Goal: Communication & Community: Answer question/provide support

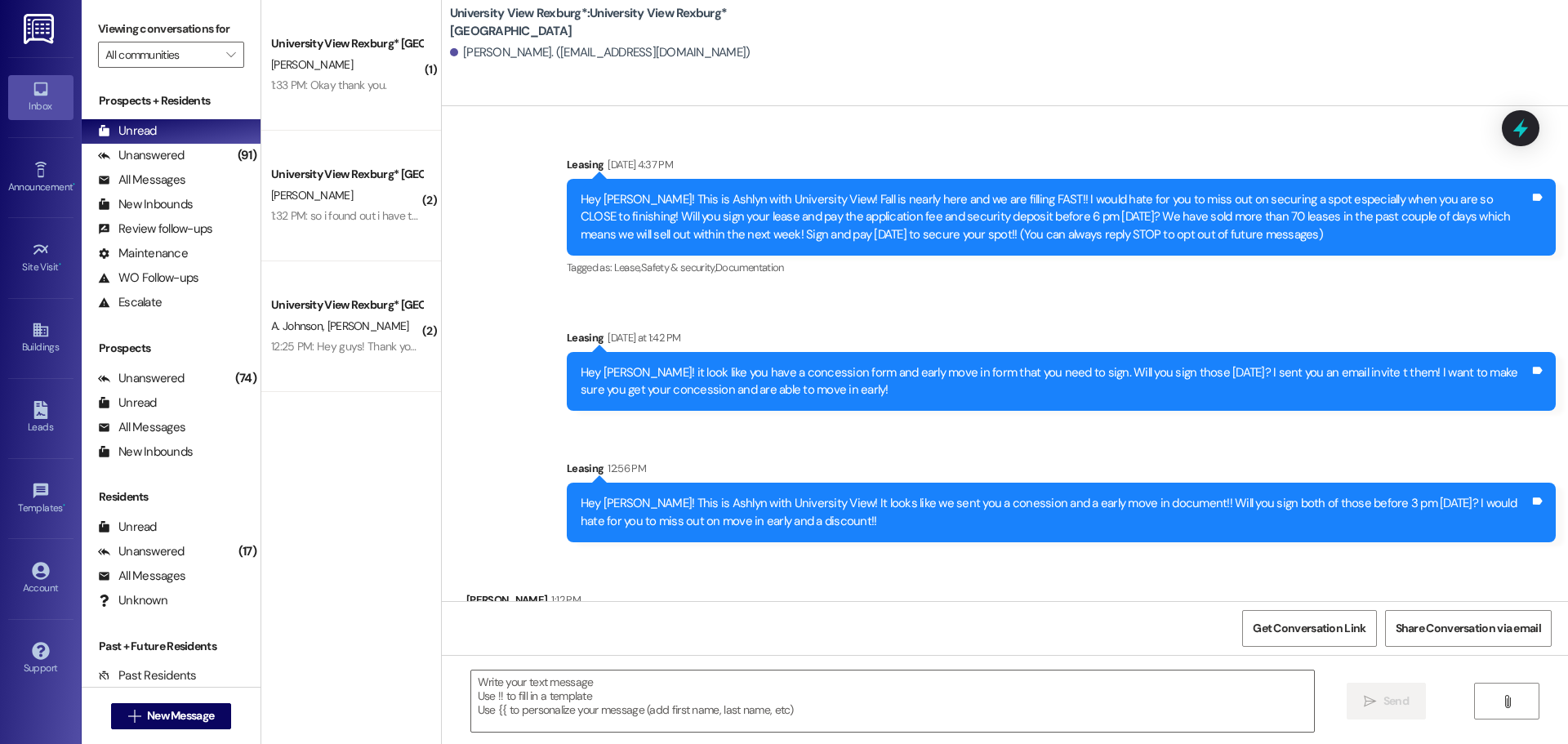
scroll to position [67, 0]
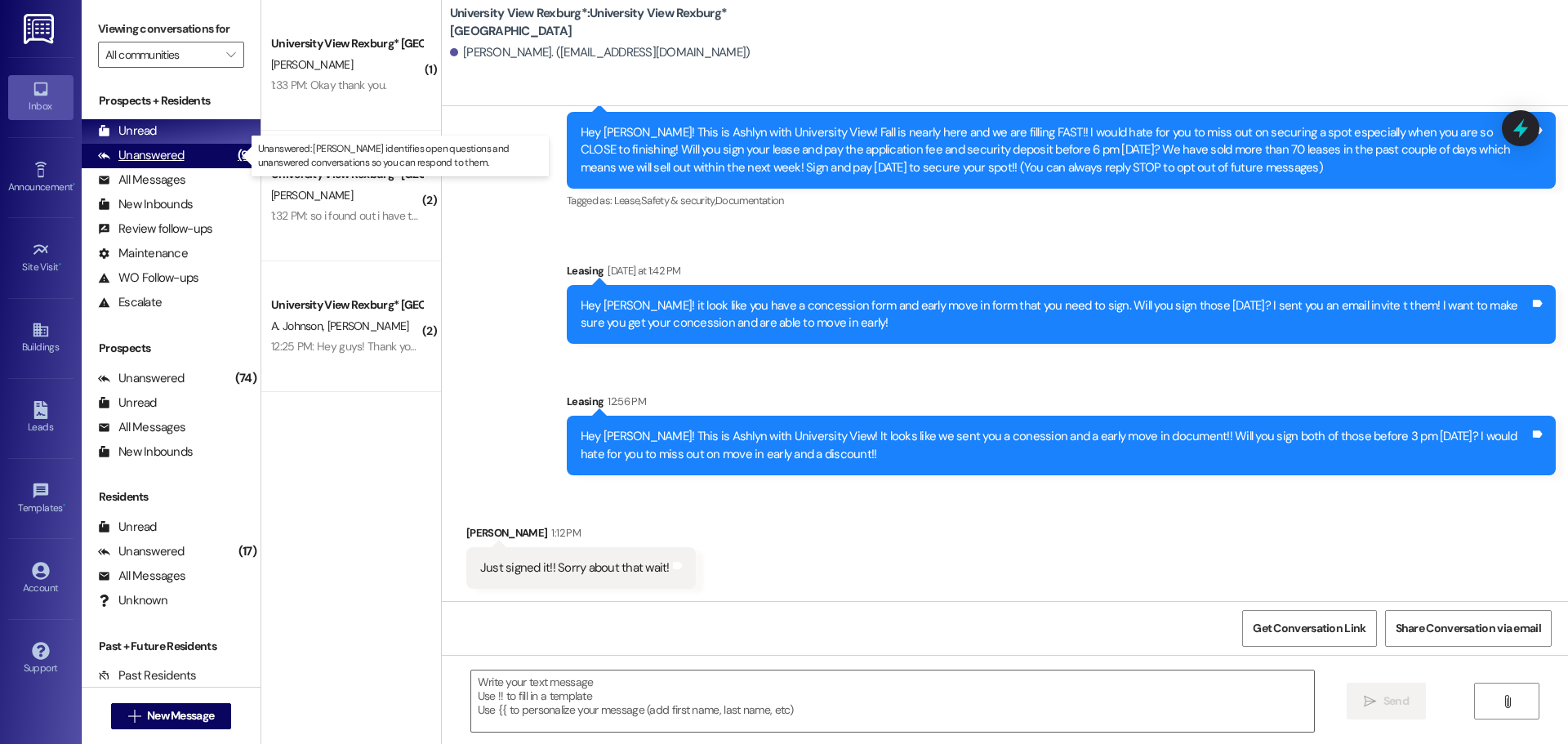
click at [121, 155] on div "Unanswered" at bounding box center [141, 156] width 87 height 17
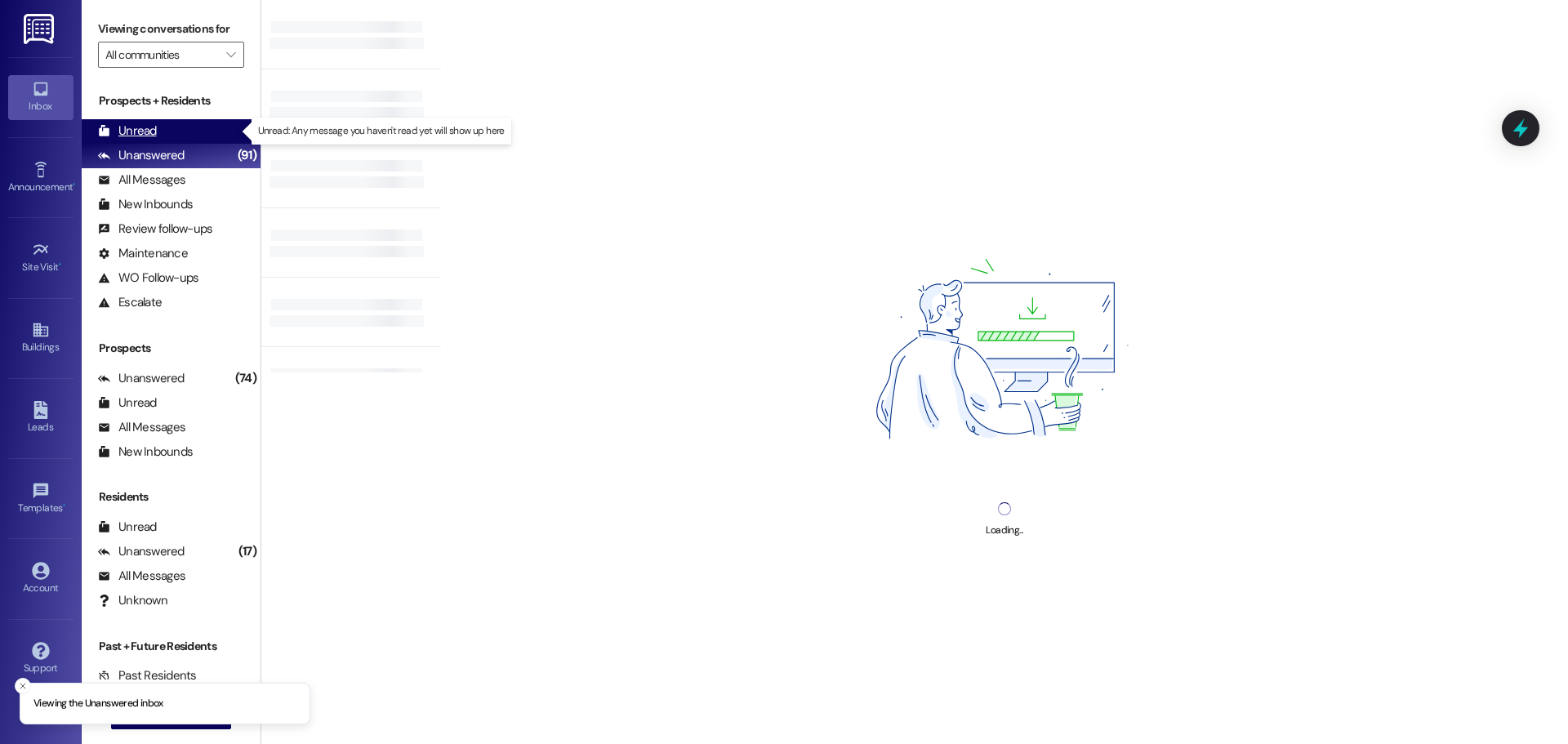
click at [122, 125] on div "Unread" at bounding box center [126, 131] width 58 height 17
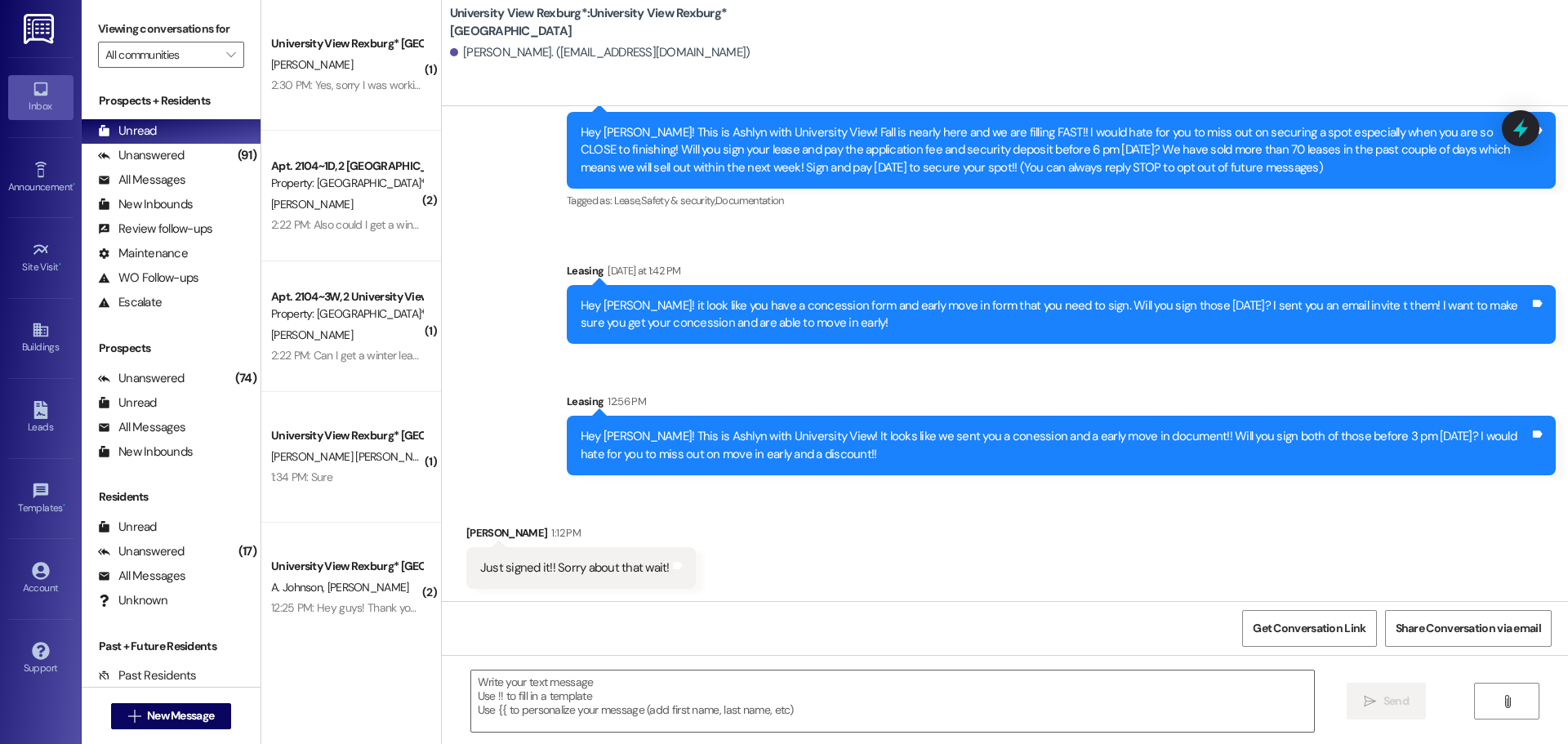
scroll to position [25, 0]
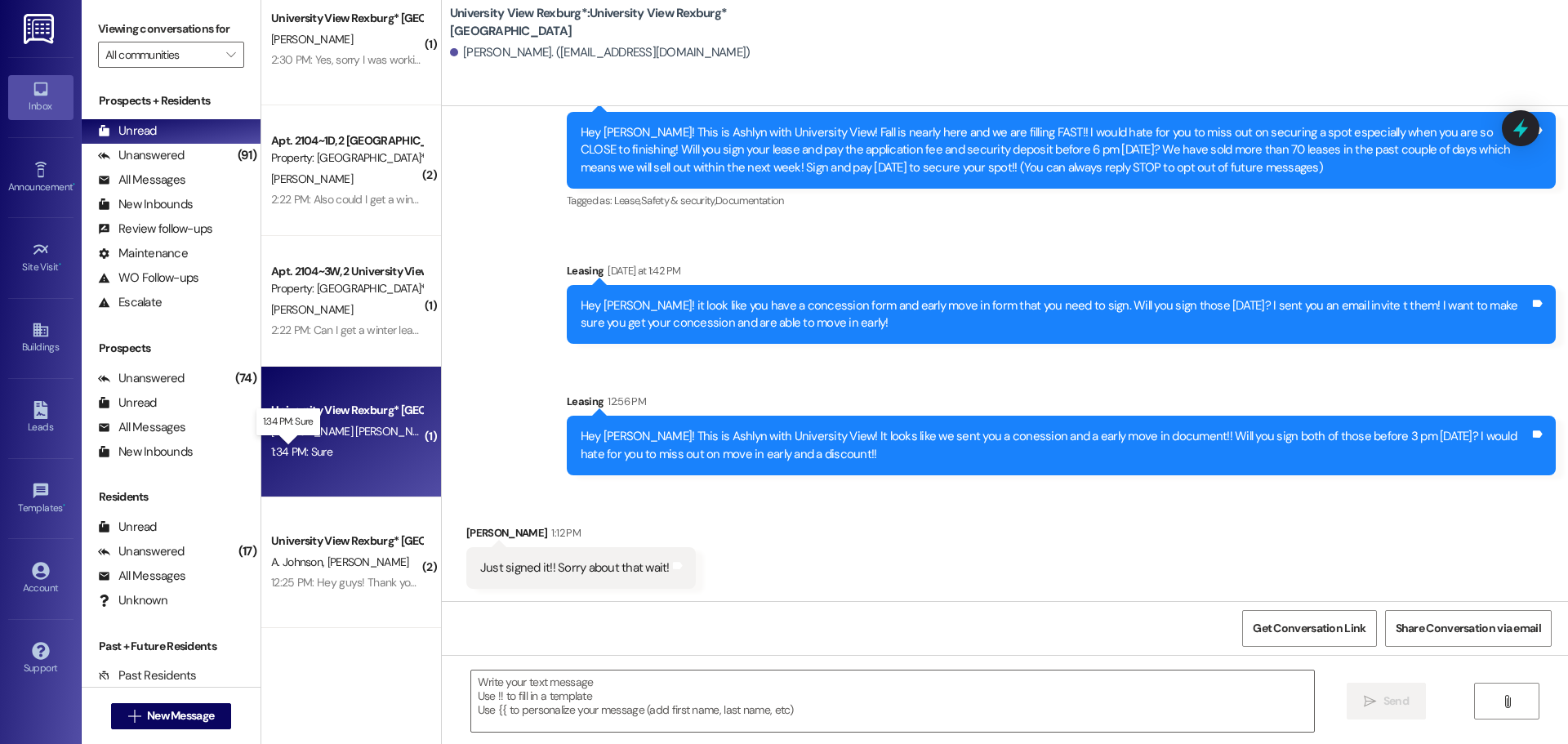
click at [302, 447] on div "1:34 PM: Sure 1:34 PM: Sure" at bounding box center [301, 450] width 61 height 14
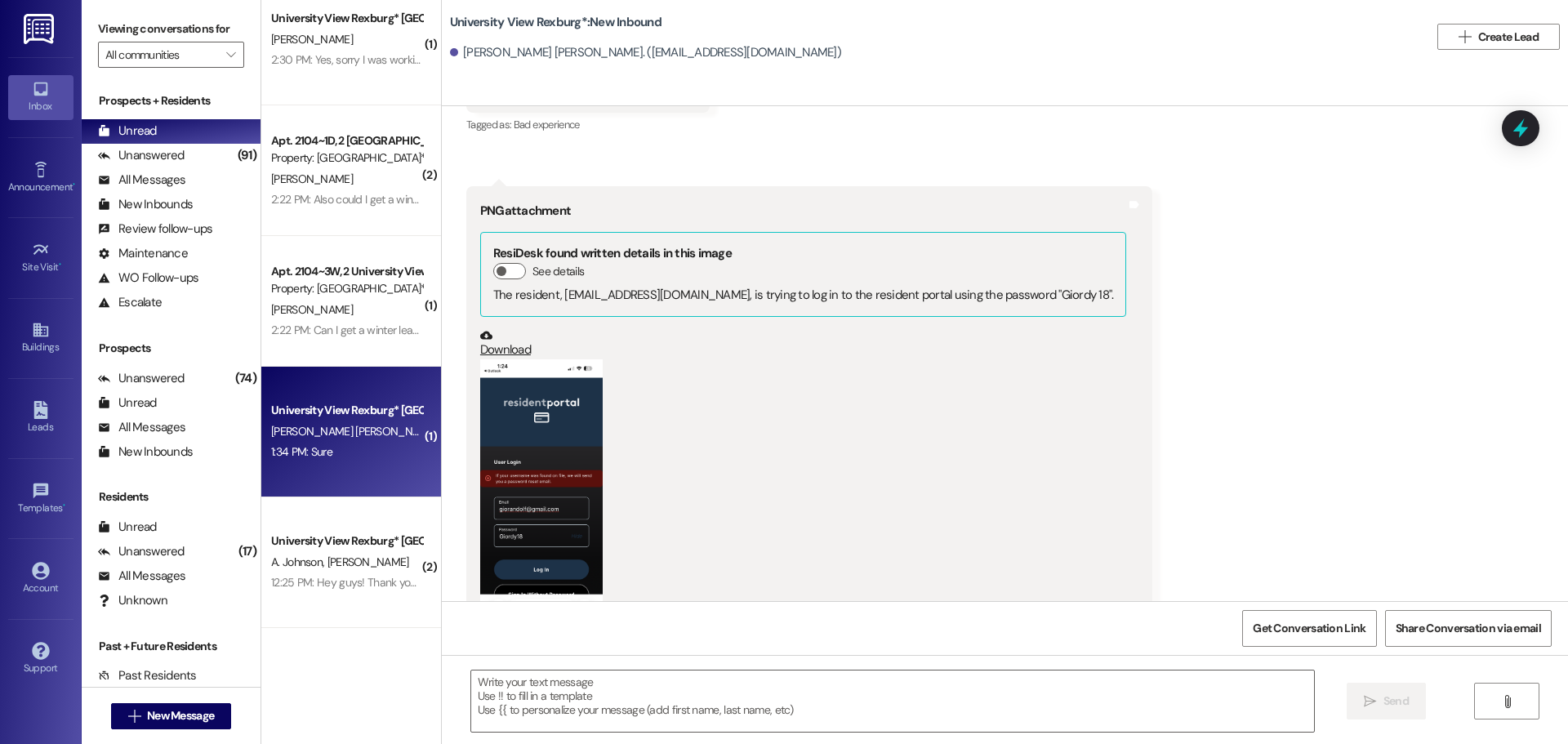
scroll to position [10328, 0]
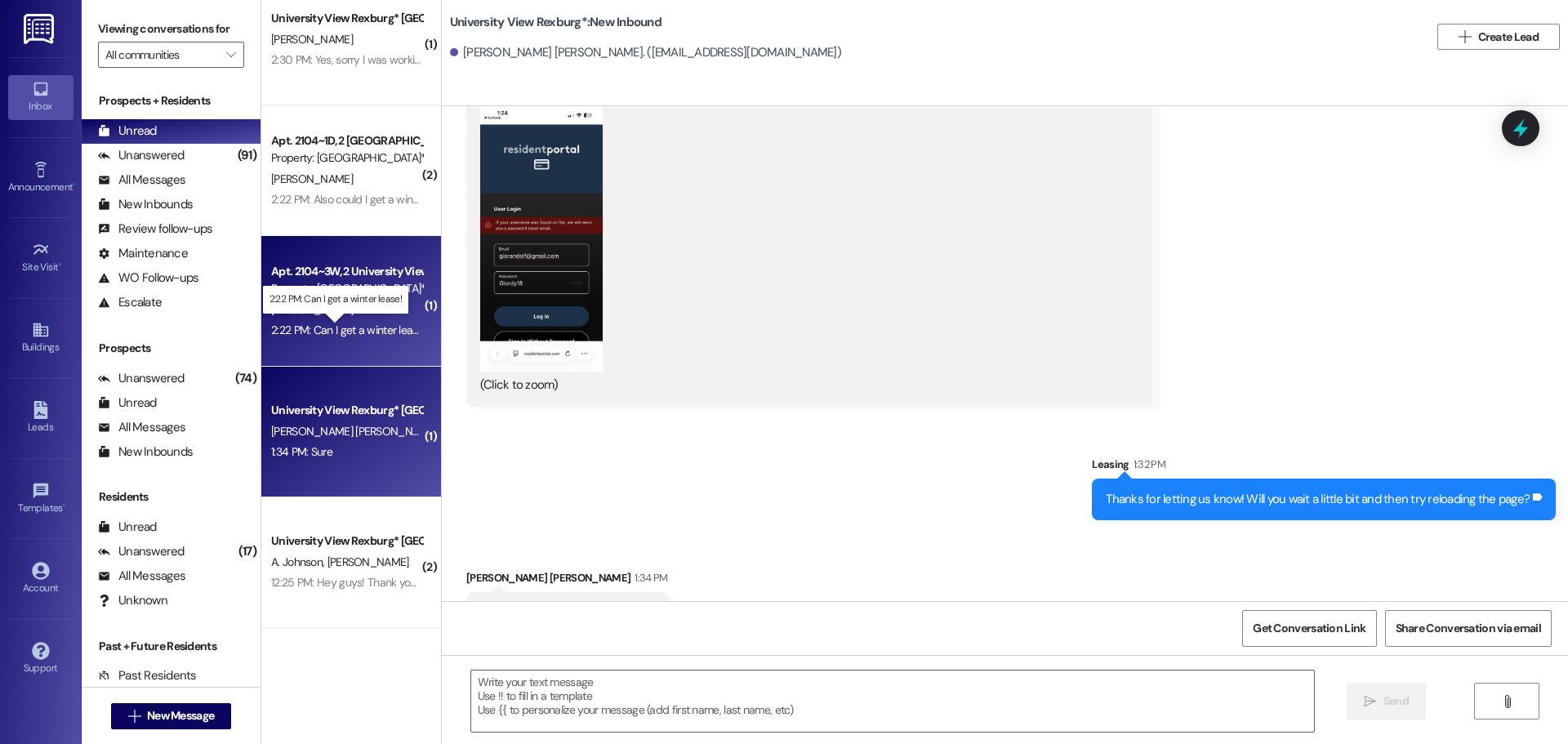
click at [303, 327] on div "2:22 PM: Can I get a winter lease! 2:22 PM: Can I get a winter lease!" at bounding box center [348, 329] width 155 height 14
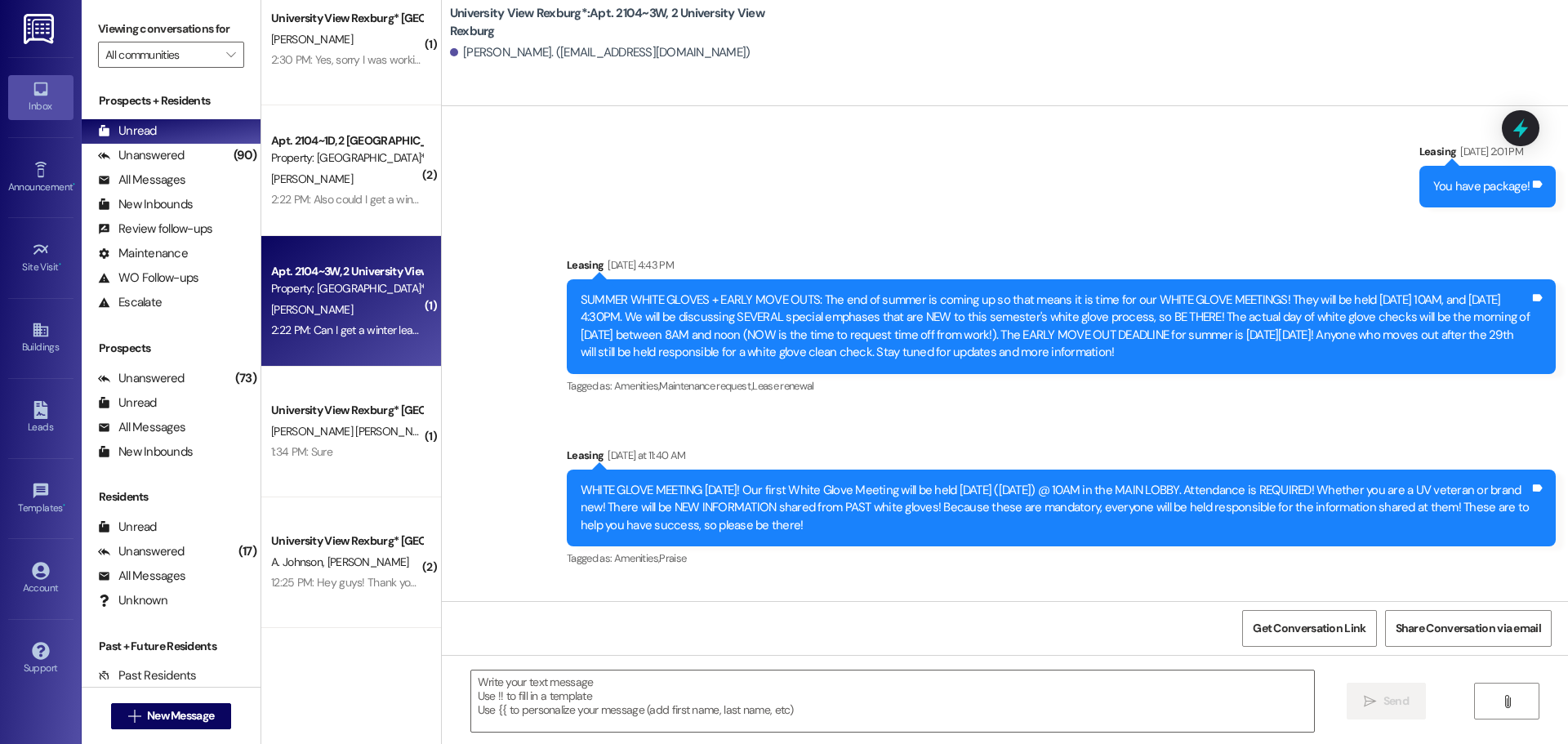
scroll to position [41377, 0]
click at [607, 686] on textarea at bounding box center [893, 701] width 843 height 61
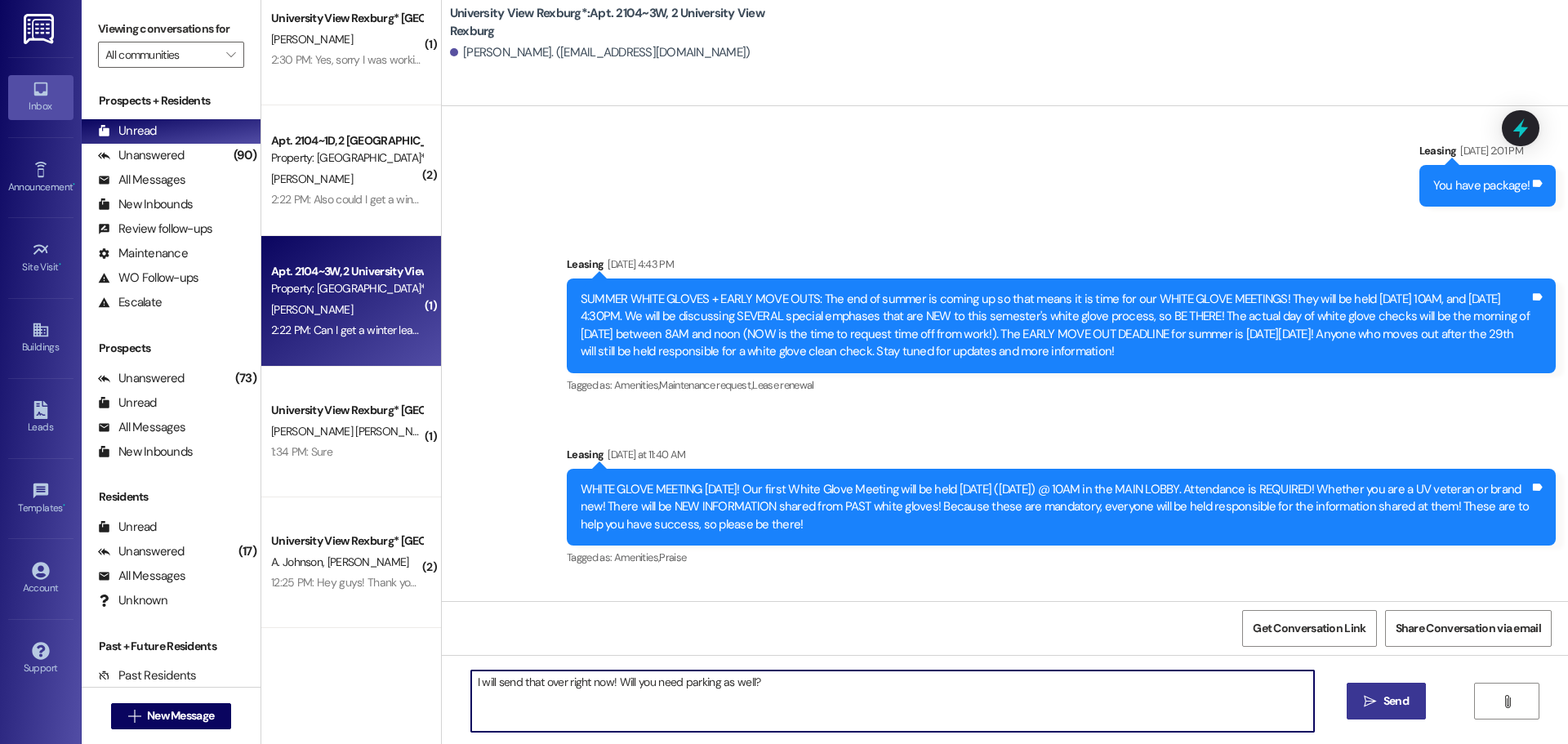
type textarea "I will send that over right now! Will you need parking as well?"
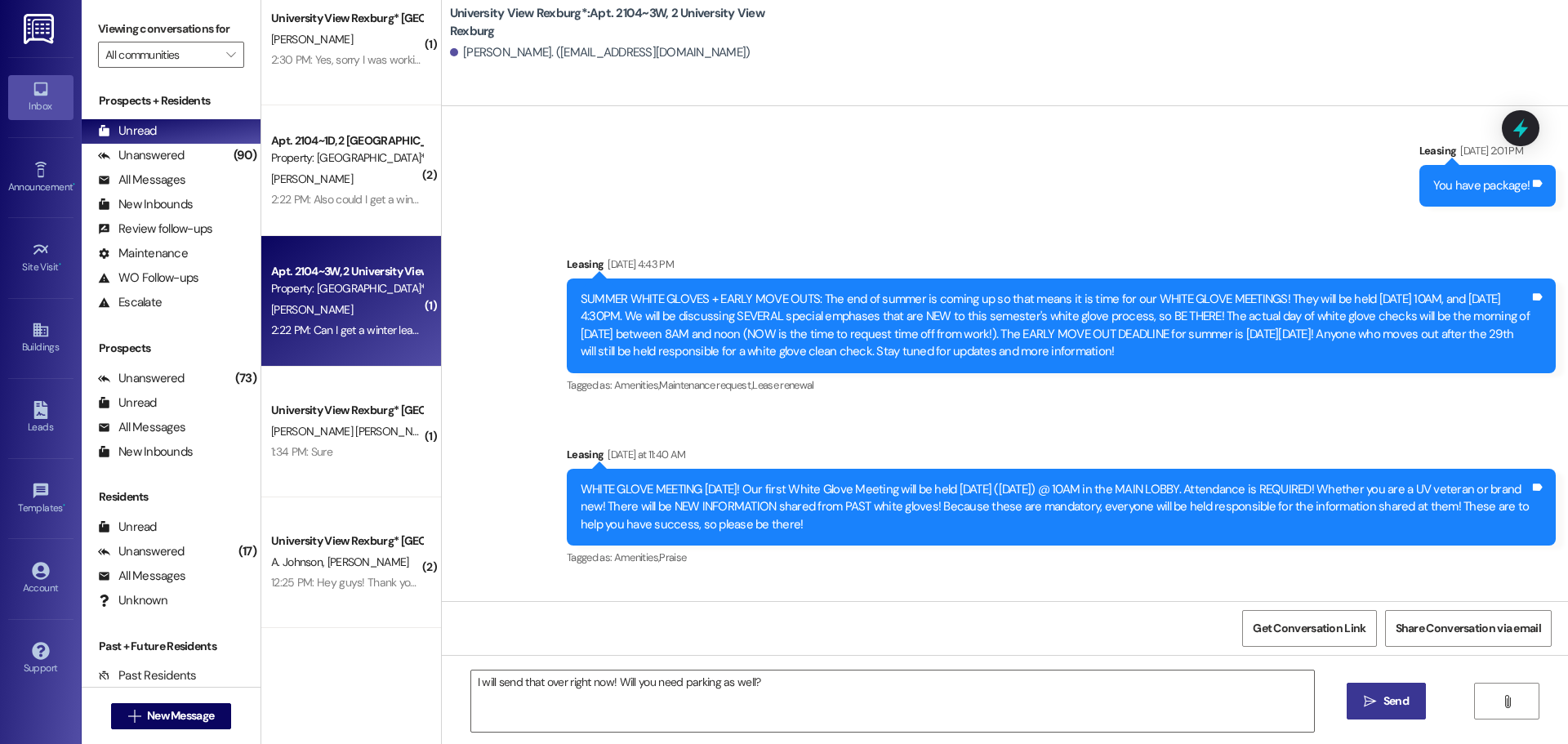
click at [1391, 702] on span "Send" at bounding box center [1396, 701] width 25 height 17
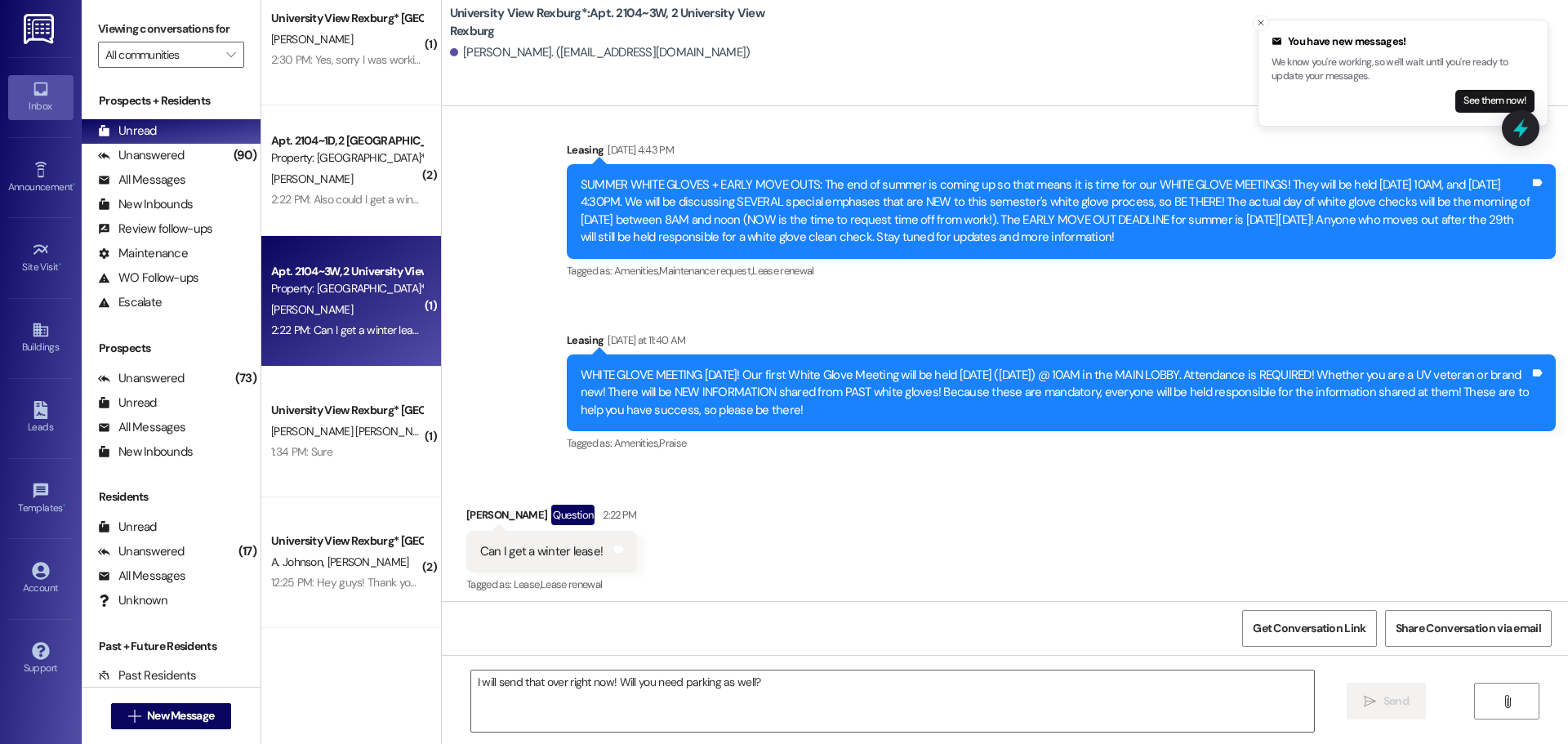
scroll to position [41605, 0]
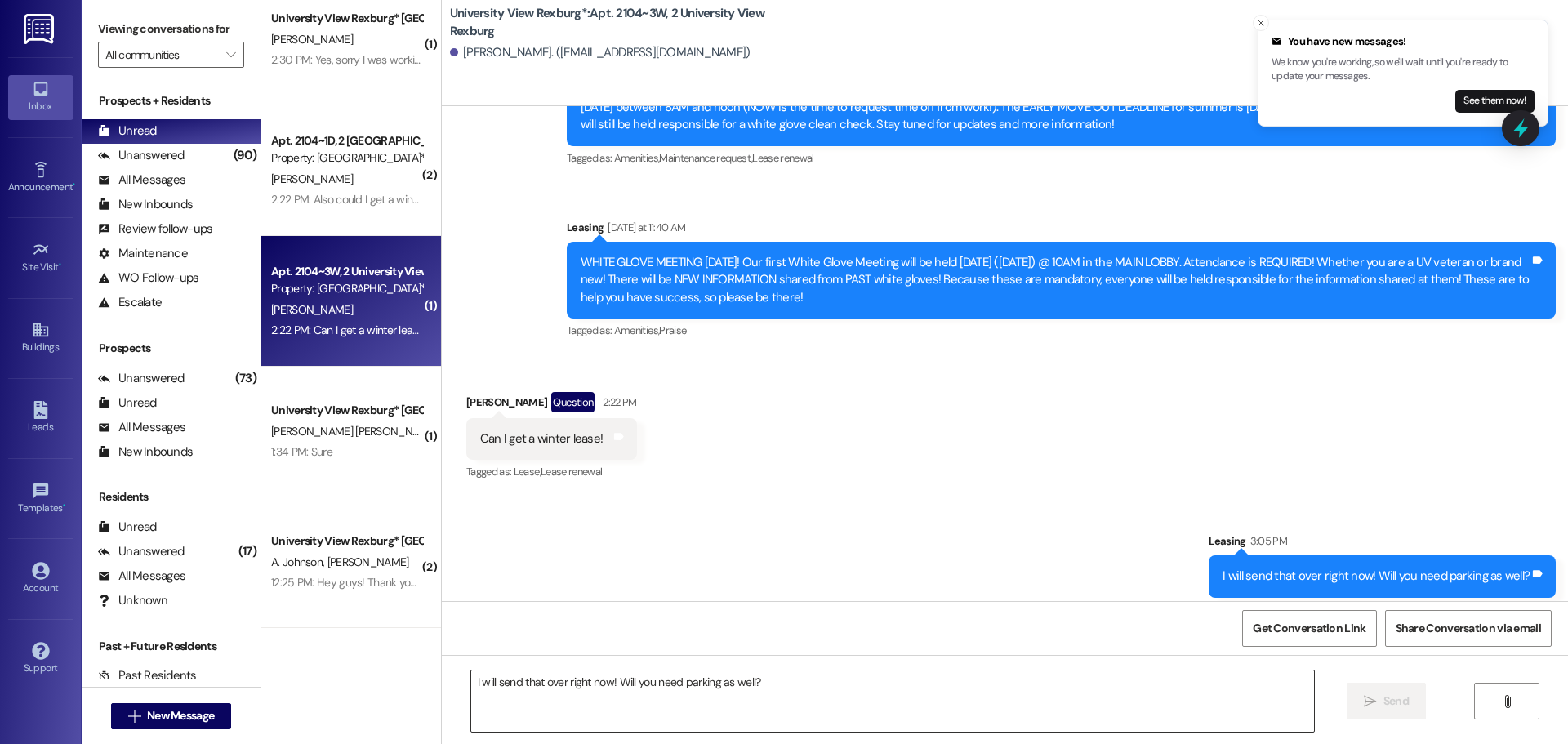
click at [584, 700] on textarea "I will send that over right now! Will you need parking as well?" at bounding box center [893, 701] width 843 height 61
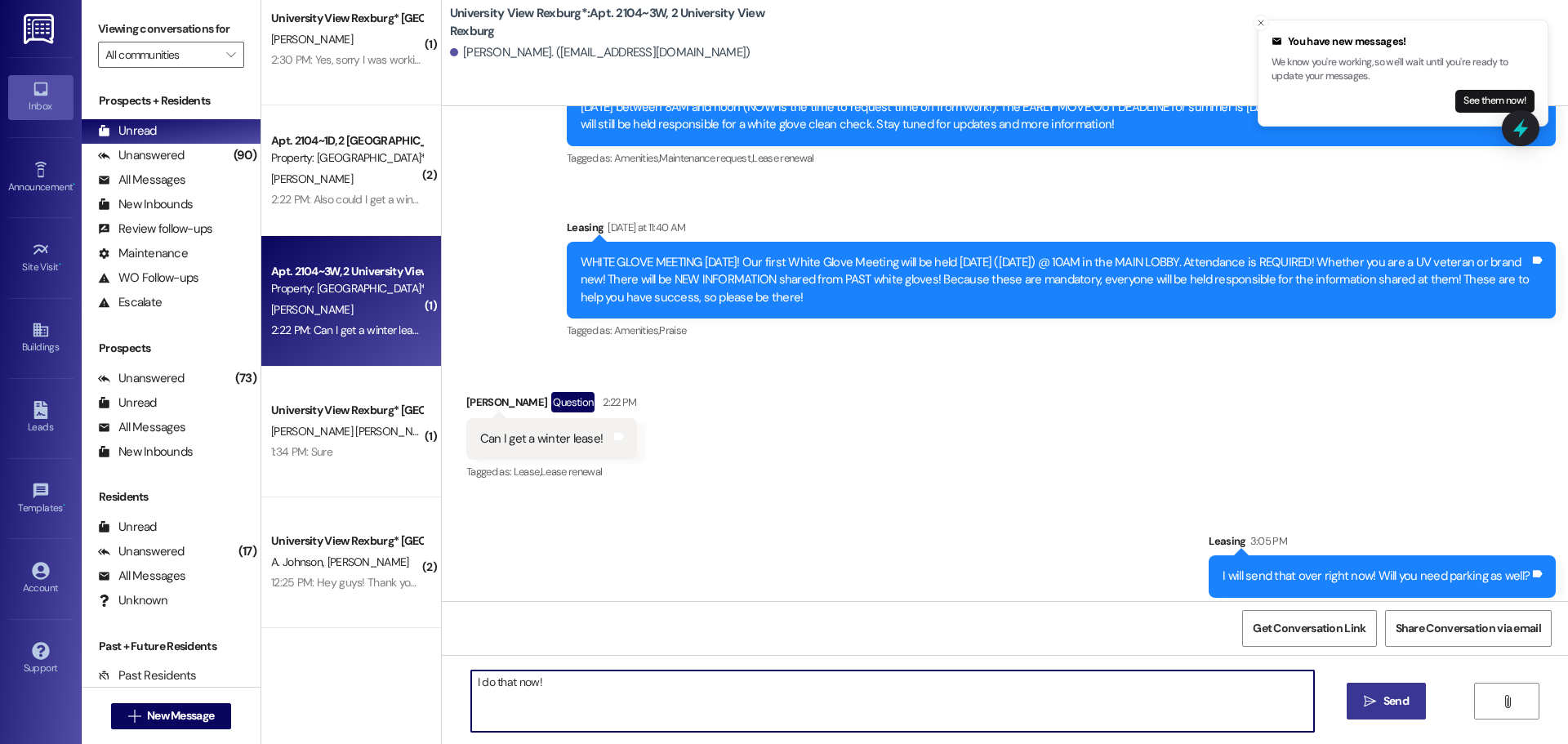
type textarea "I do that now!"
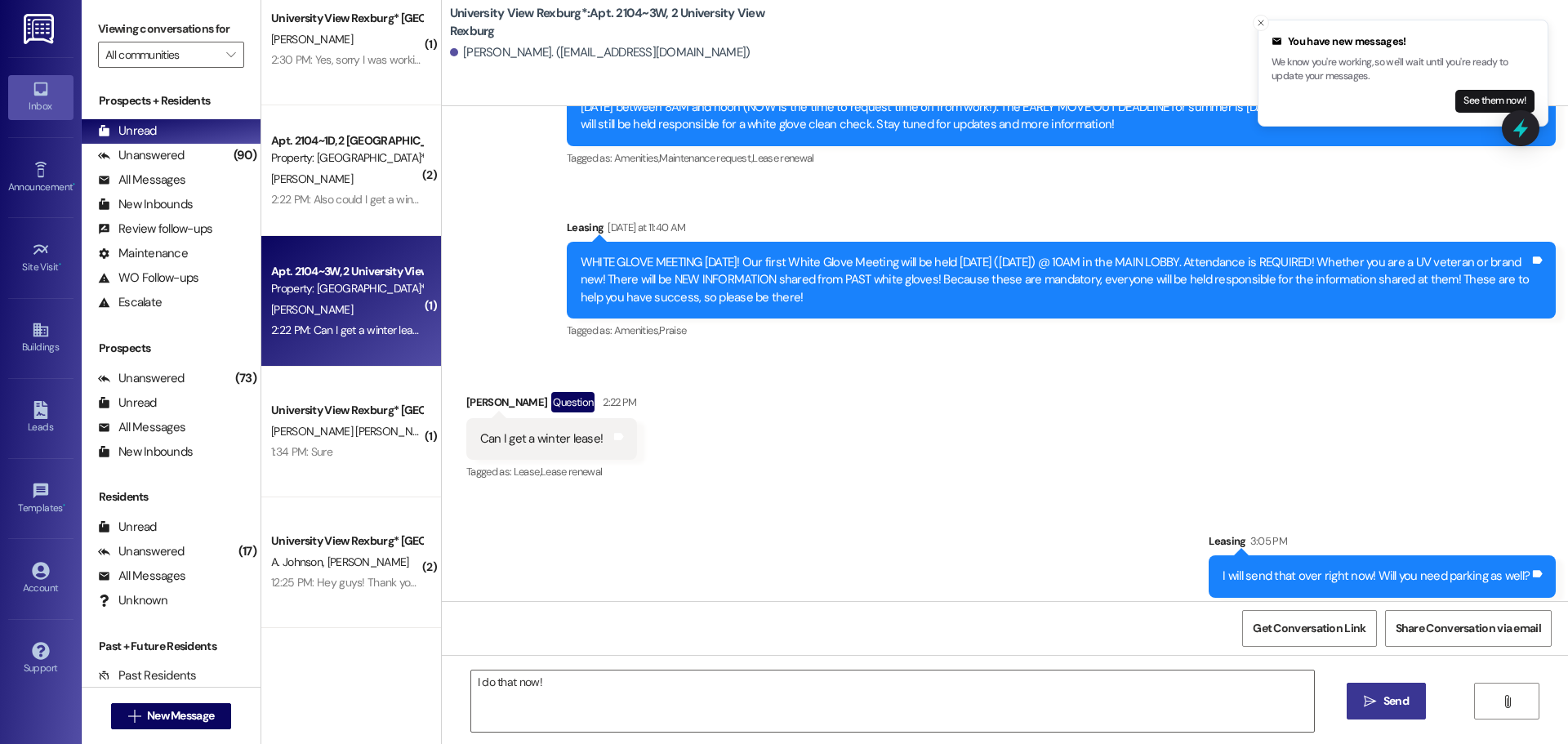
click at [1408, 707] on span "Send" at bounding box center [1396, 701] width 32 height 17
drag, startPoint x: 1266, startPoint y: 25, endPoint x: 1249, endPoint y: 36, distance: 20.2
click at [1266, 25] on icon "Close toast" at bounding box center [1261, 23] width 10 height 10
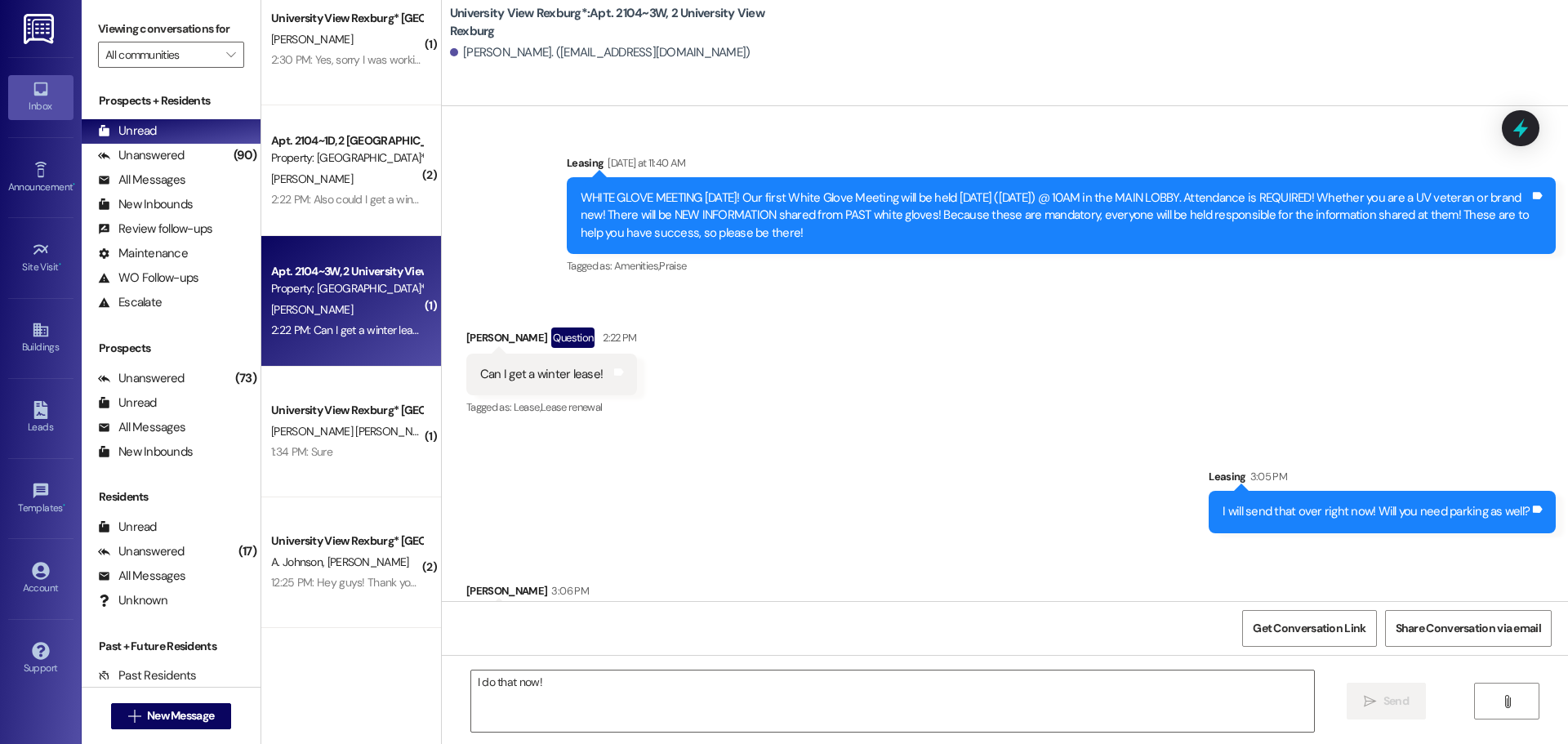
scroll to position [41719, 0]
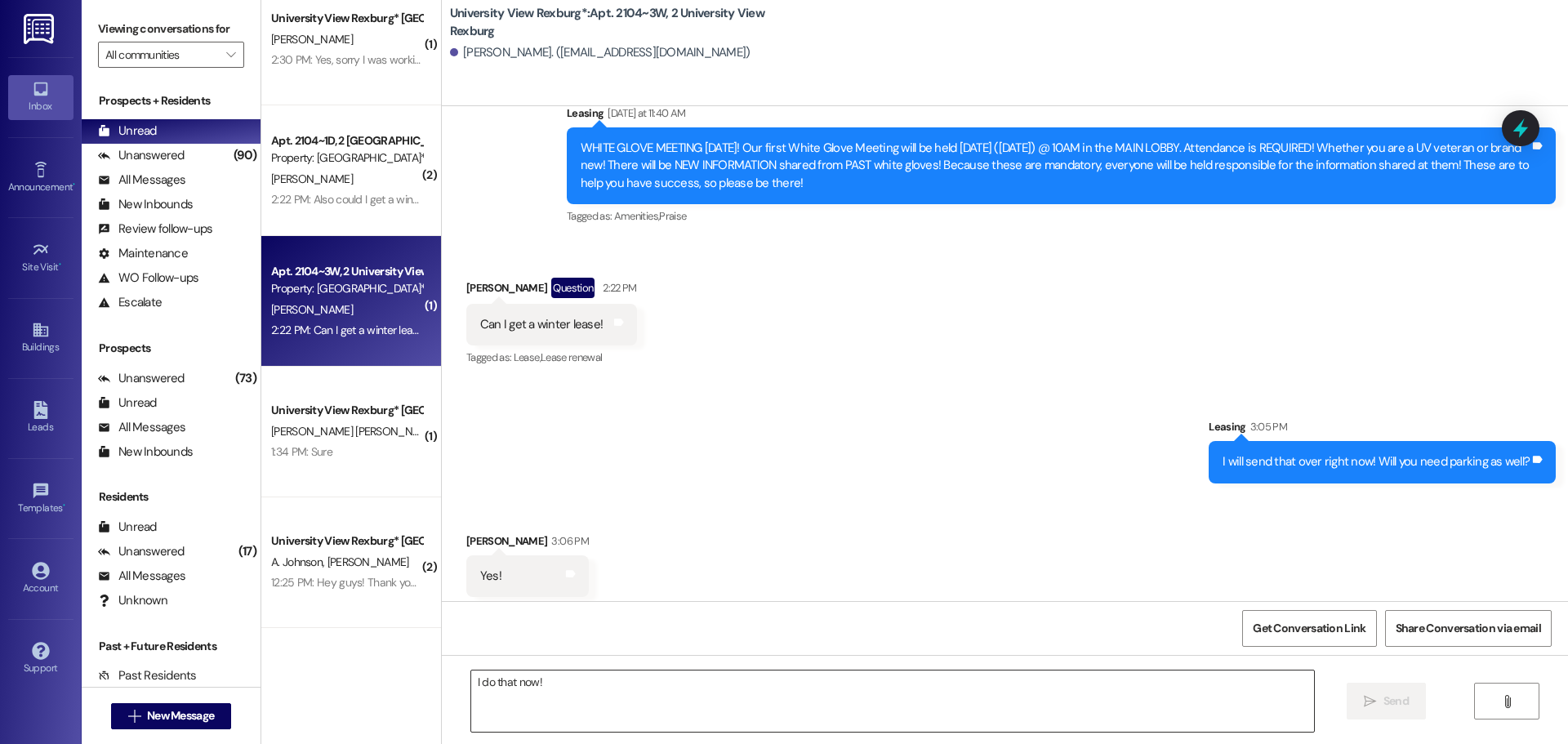
click at [629, 690] on textarea "I do that now!" at bounding box center [893, 701] width 843 height 61
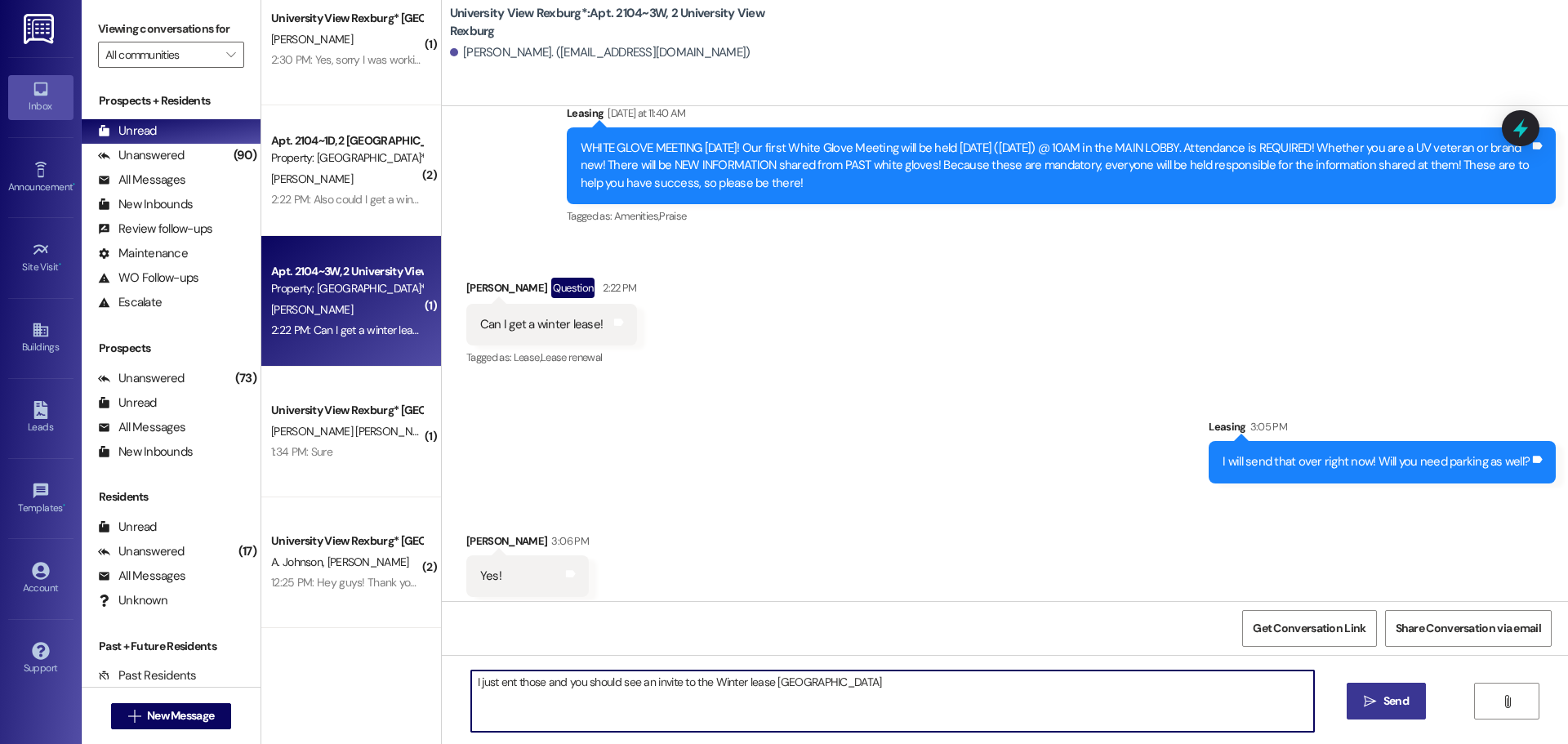
click at [490, 682] on textarea "I just ent those and you should see an invite to the Winter lease [GEOGRAPHIC_D…" at bounding box center [893, 701] width 843 height 61
click at [788, 683] on textarea "I just sent those and you should see an invite to the Winter lease [GEOGRAPHIC_…" at bounding box center [893, 701] width 843 height 61
drag, startPoint x: 1020, startPoint y: 682, endPoint x: 411, endPoint y: 711, distance: 609.7
click at [403, 718] on div "( 1 ) University View Rexburg* Prospect [PERSON_NAME] 2:30 PM: Yes, sorry I was…" at bounding box center [915, 372] width 1307 height 744
type textarea "I just sent those and you should see an invite to the Winter lease and parking …"
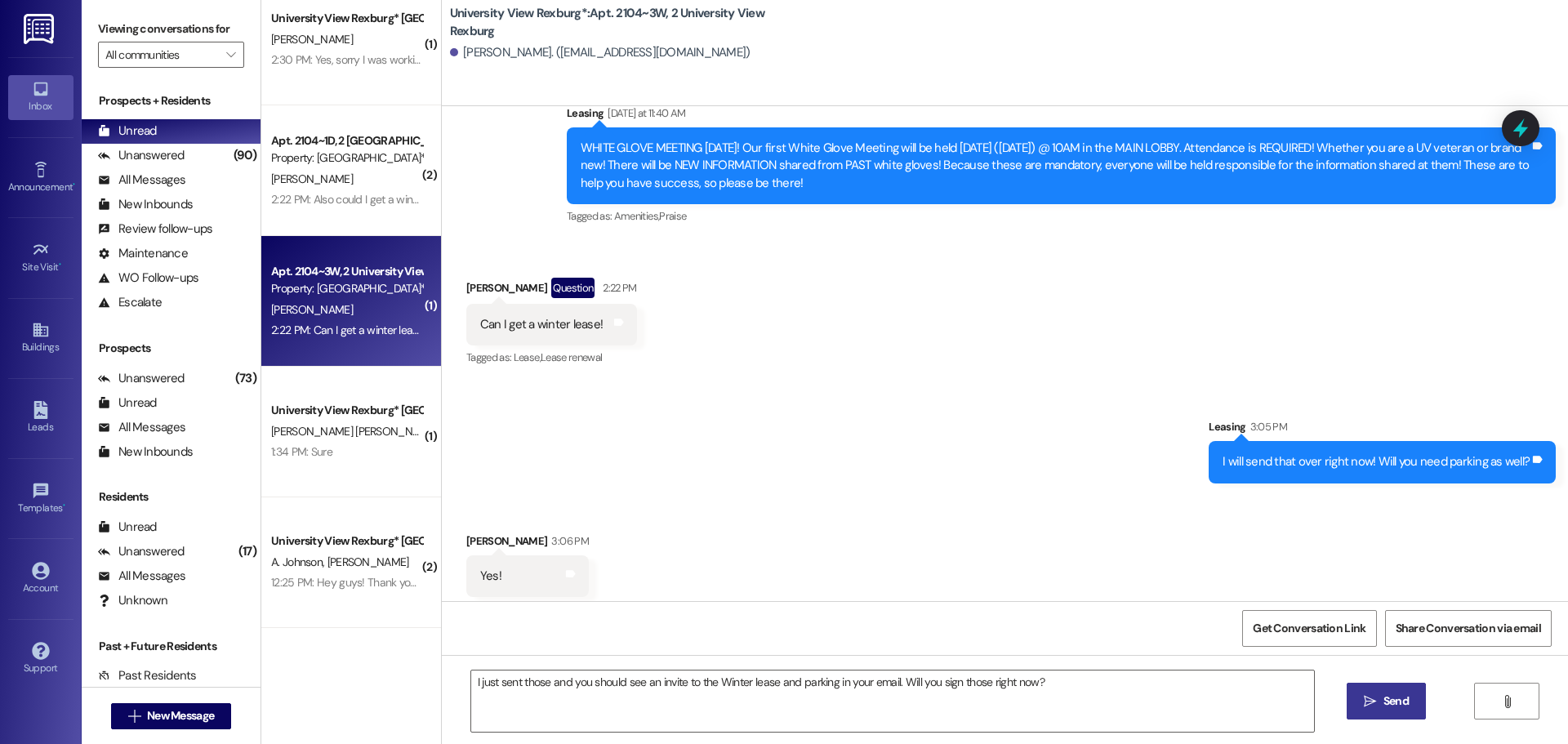
click at [1383, 701] on span "Send" at bounding box center [1396, 701] width 25 height 17
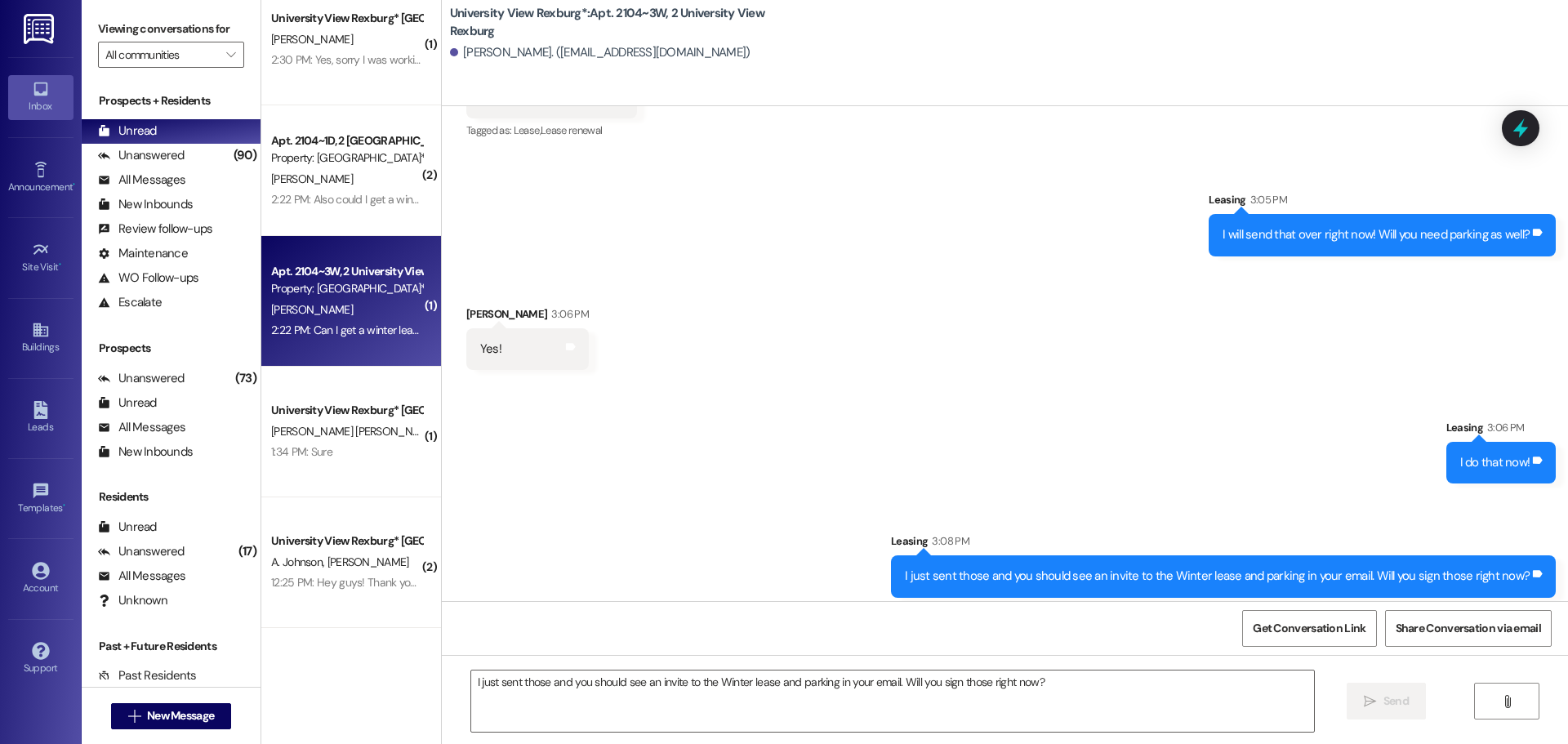
scroll to position [41946, 0]
click at [648, 695] on textarea "I just sent those and you should see an invite to the Winter lease and parking …" at bounding box center [893, 701] width 843 height 61
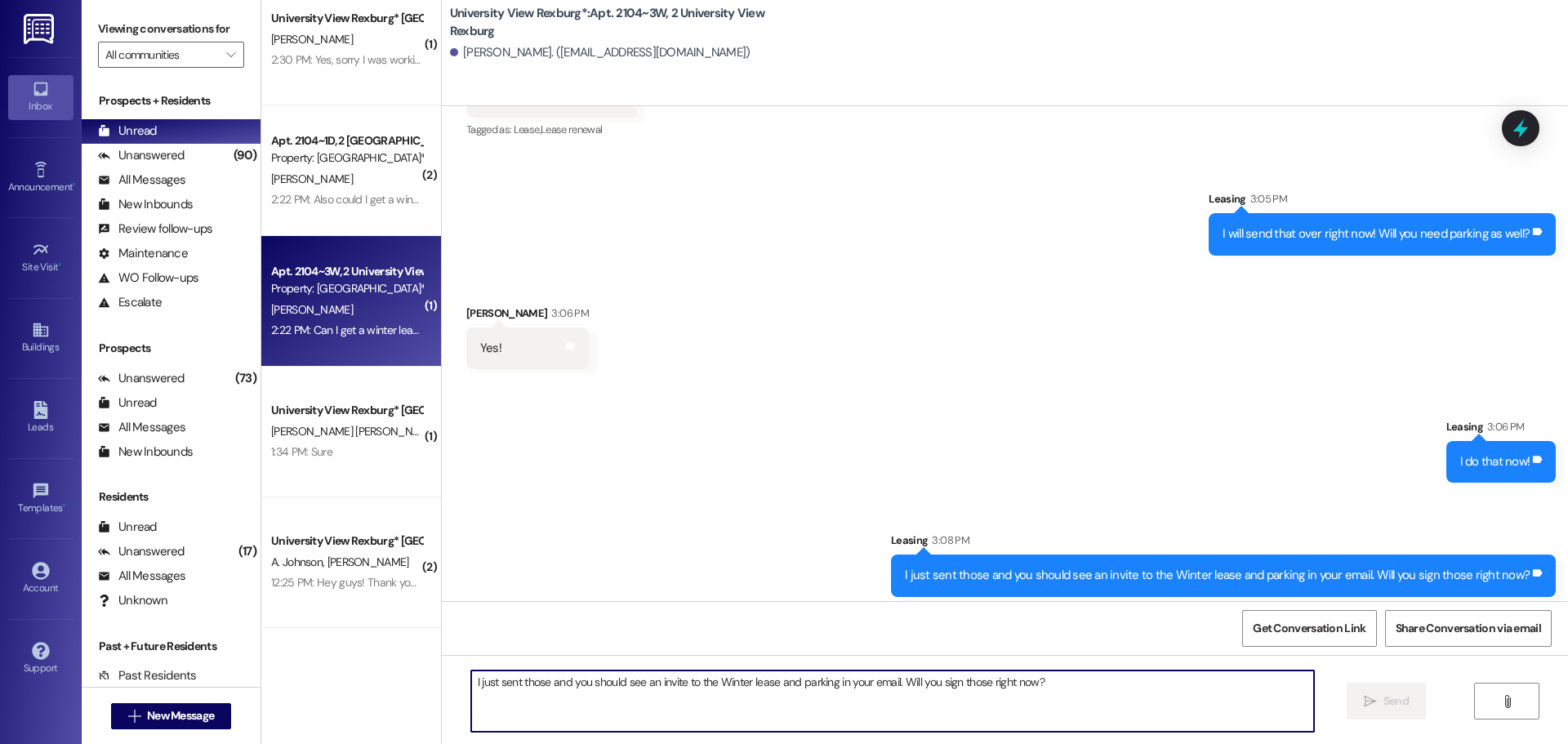
scroll to position [0, 0]
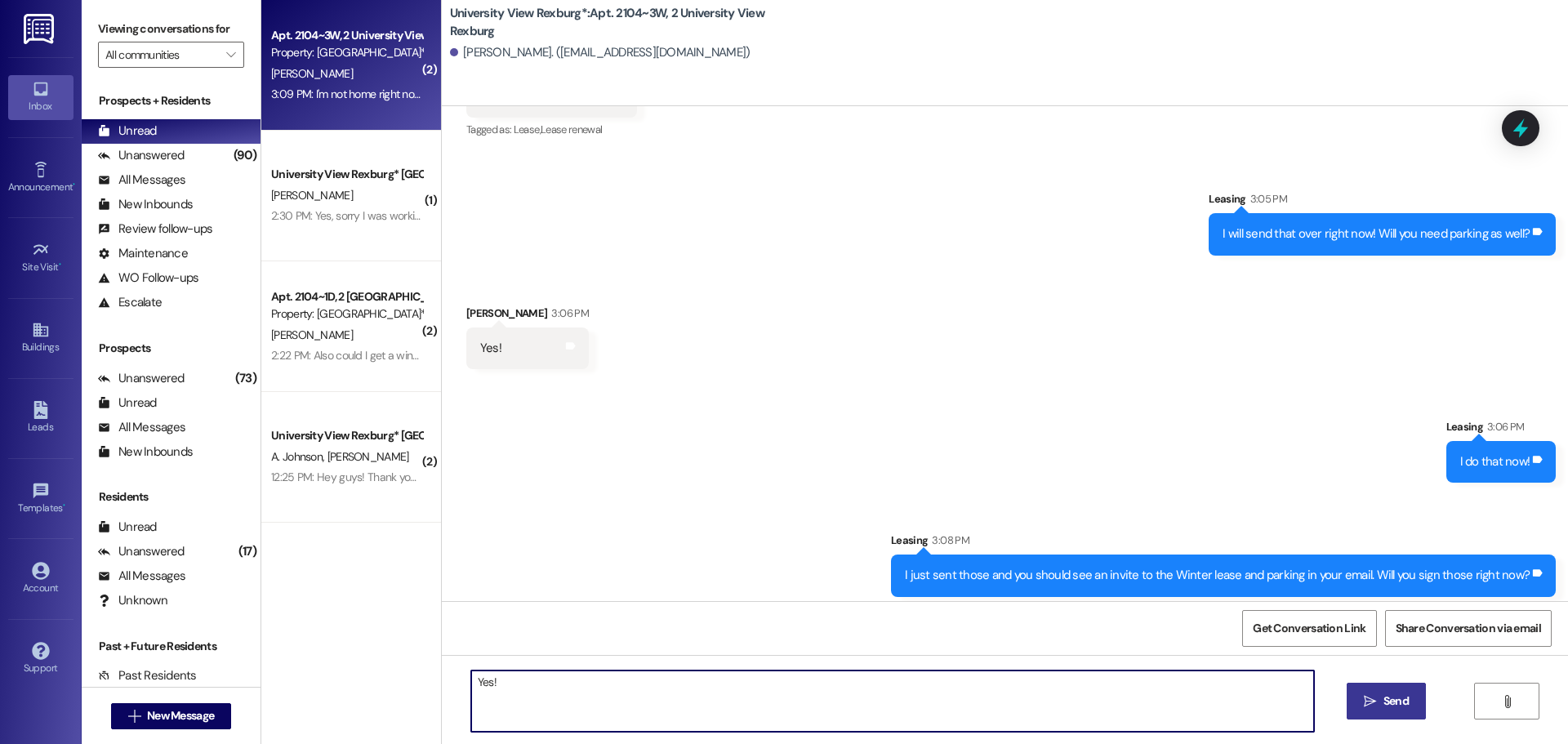
type textarea "Yes!"
click at [1368, 697] on icon "" at bounding box center [1370, 702] width 12 height 13
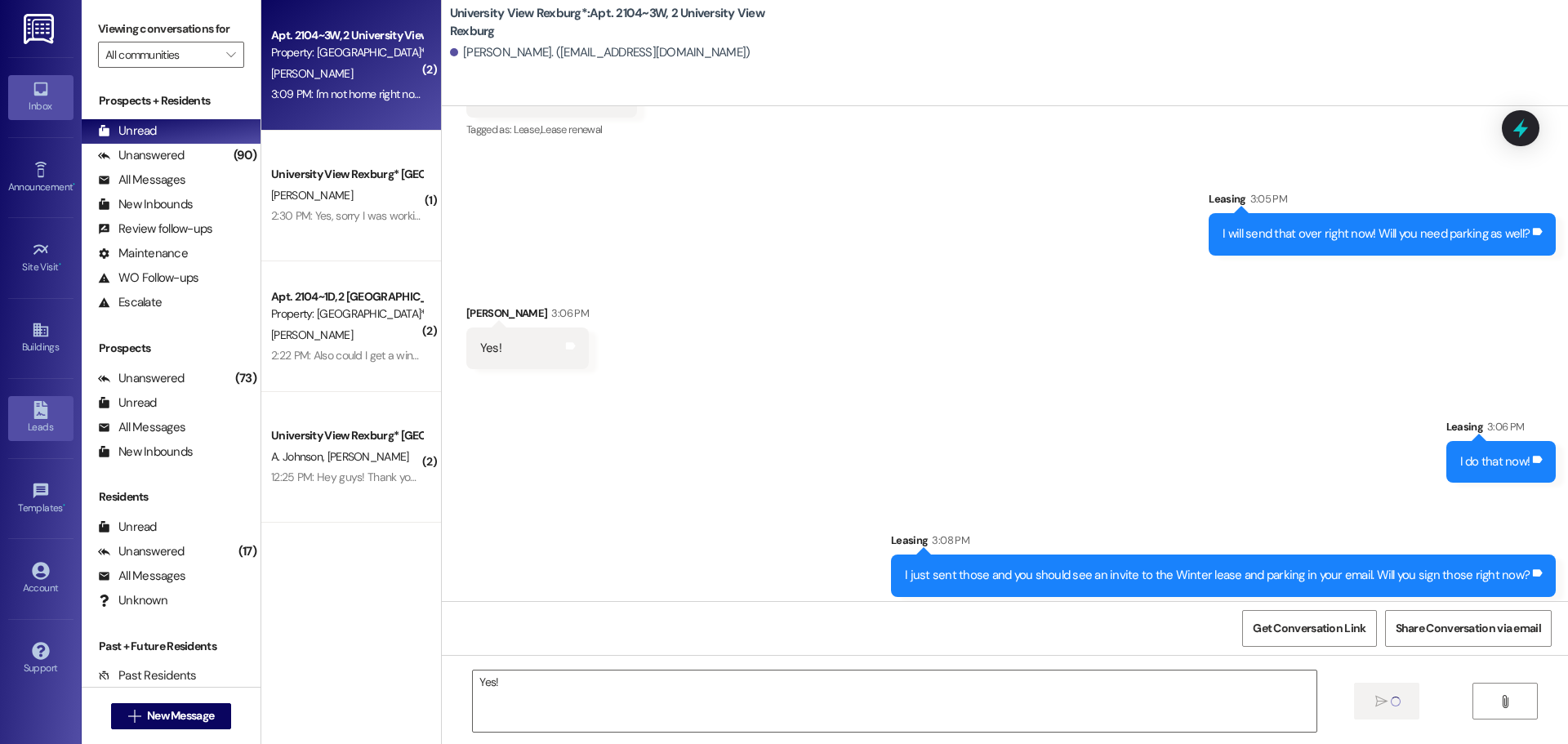
scroll to position [41946, 0]
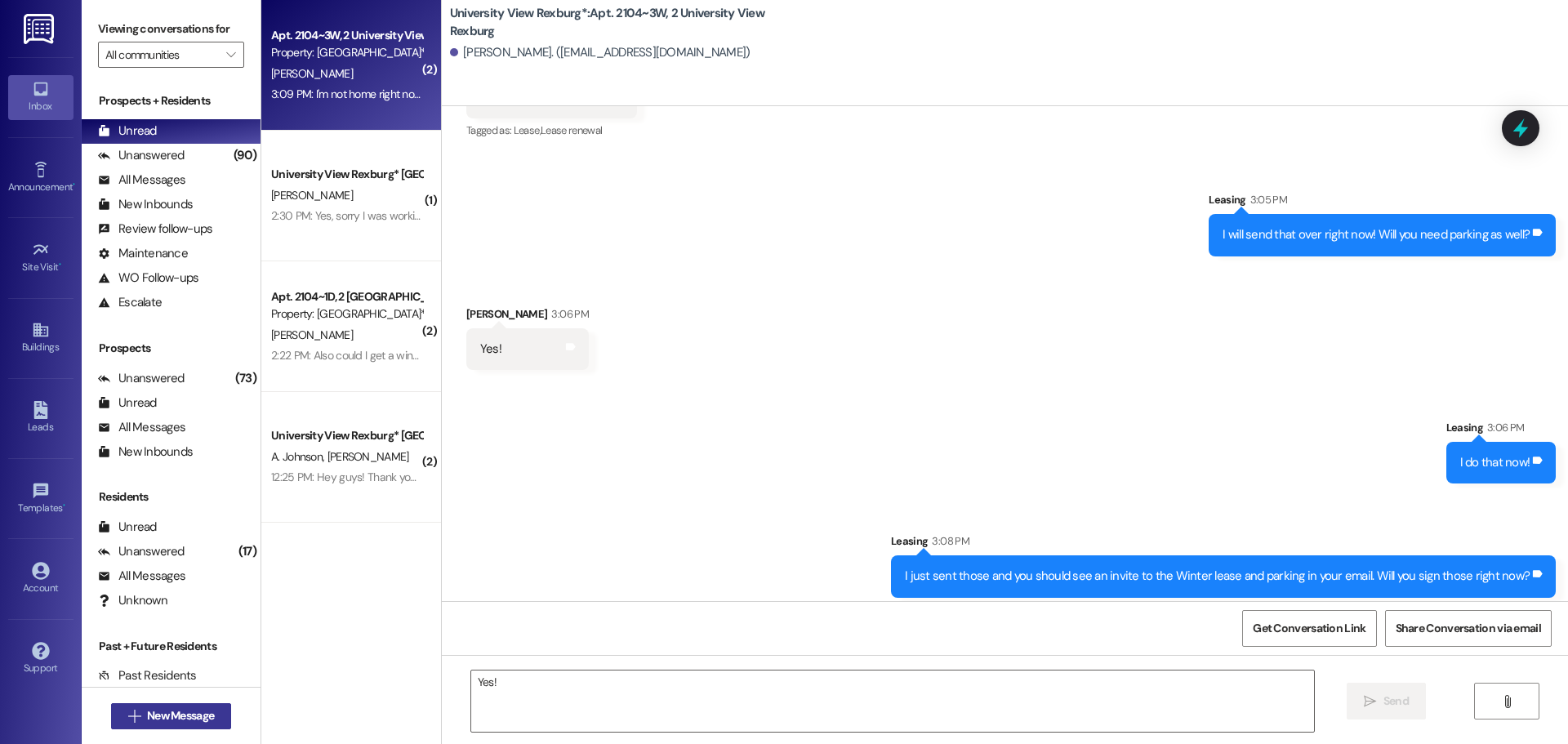
click at [165, 718] on span "New Message" at bounding box center [181, 715] width 67 height 17
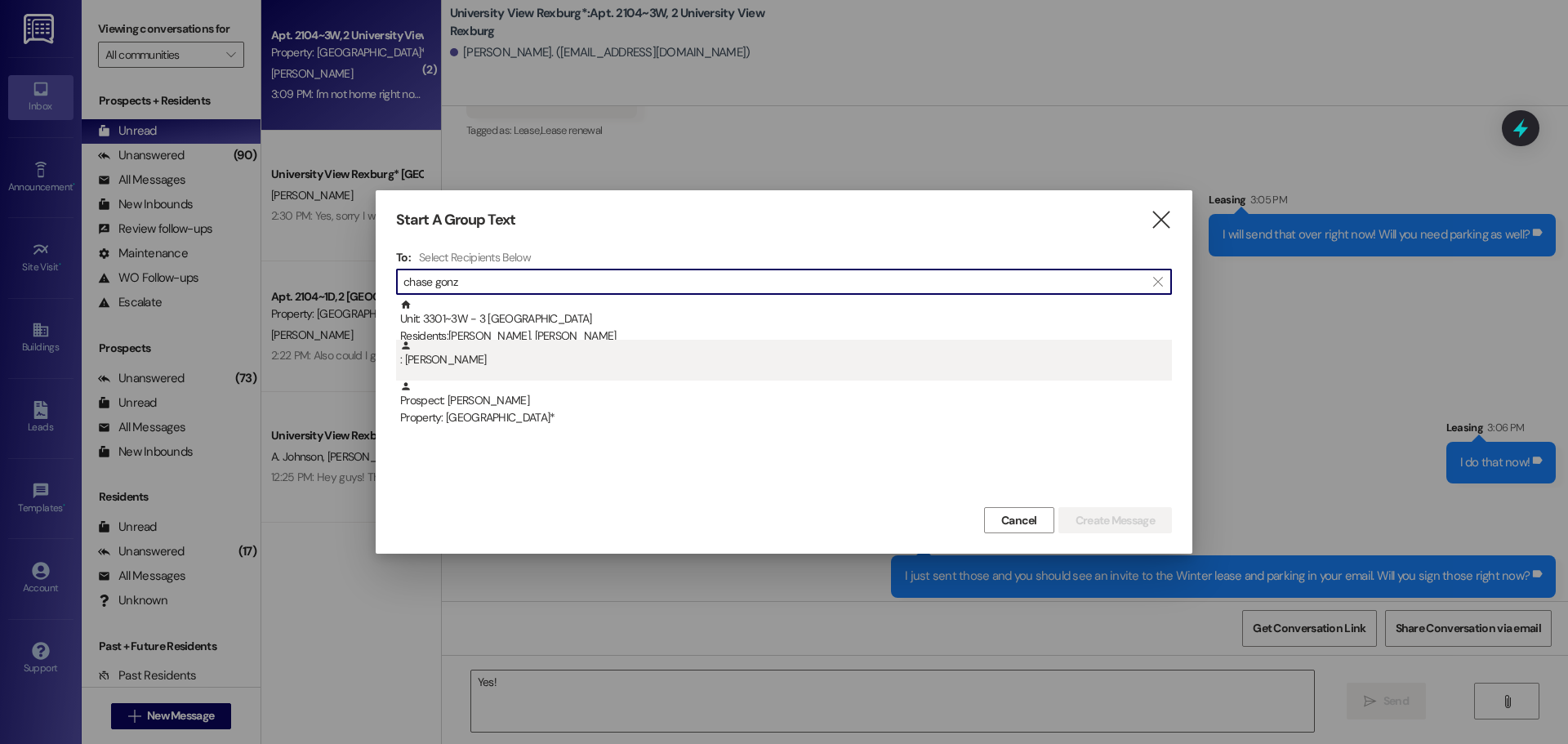
type input "chase gonz"
click at [480, 355] on div ": [PERSON_NAME]" at bounding box center [785, 354] width 772 height 29
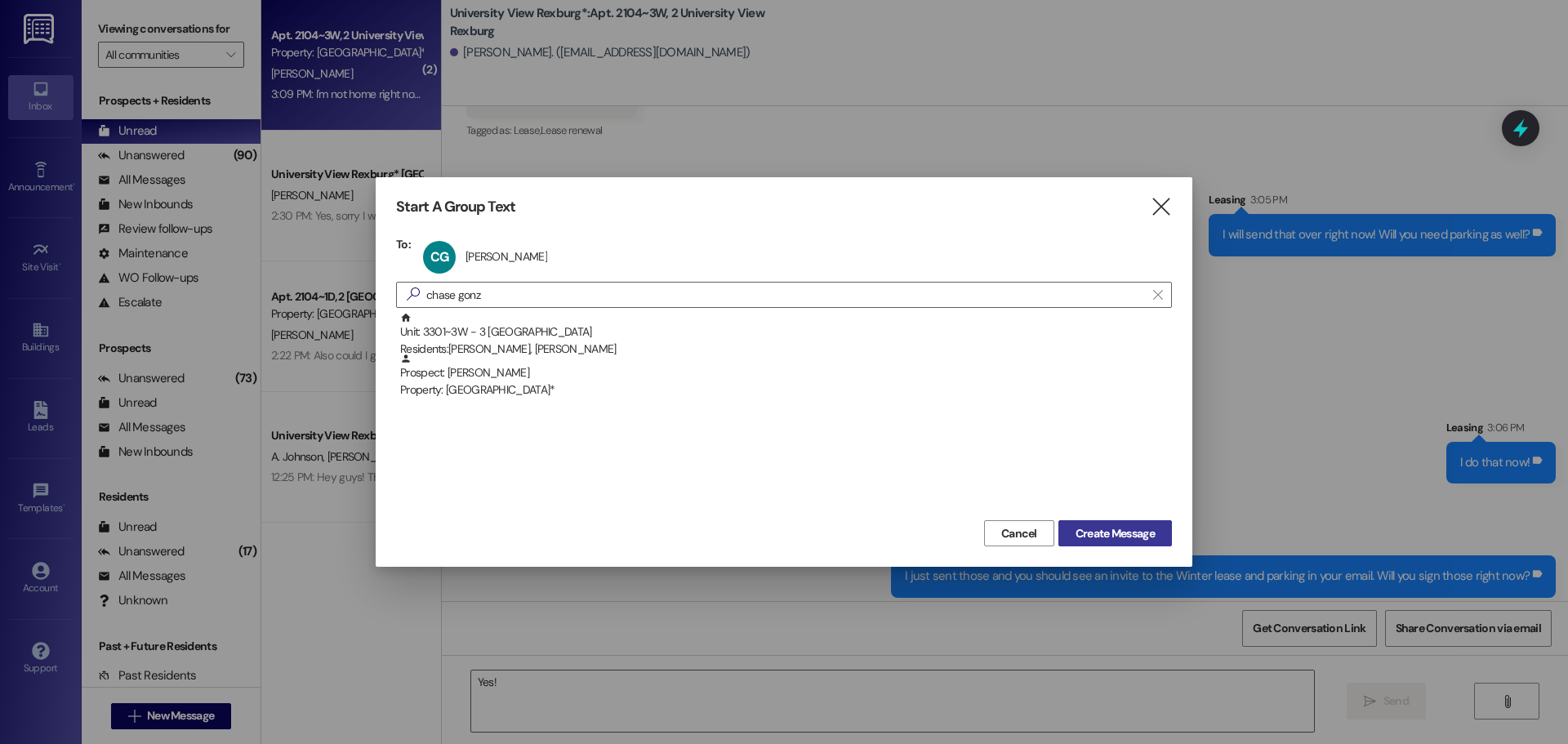
click at [1089, 534] on span "Create Message" at bounding box center [1115, 534] width 79 height 17
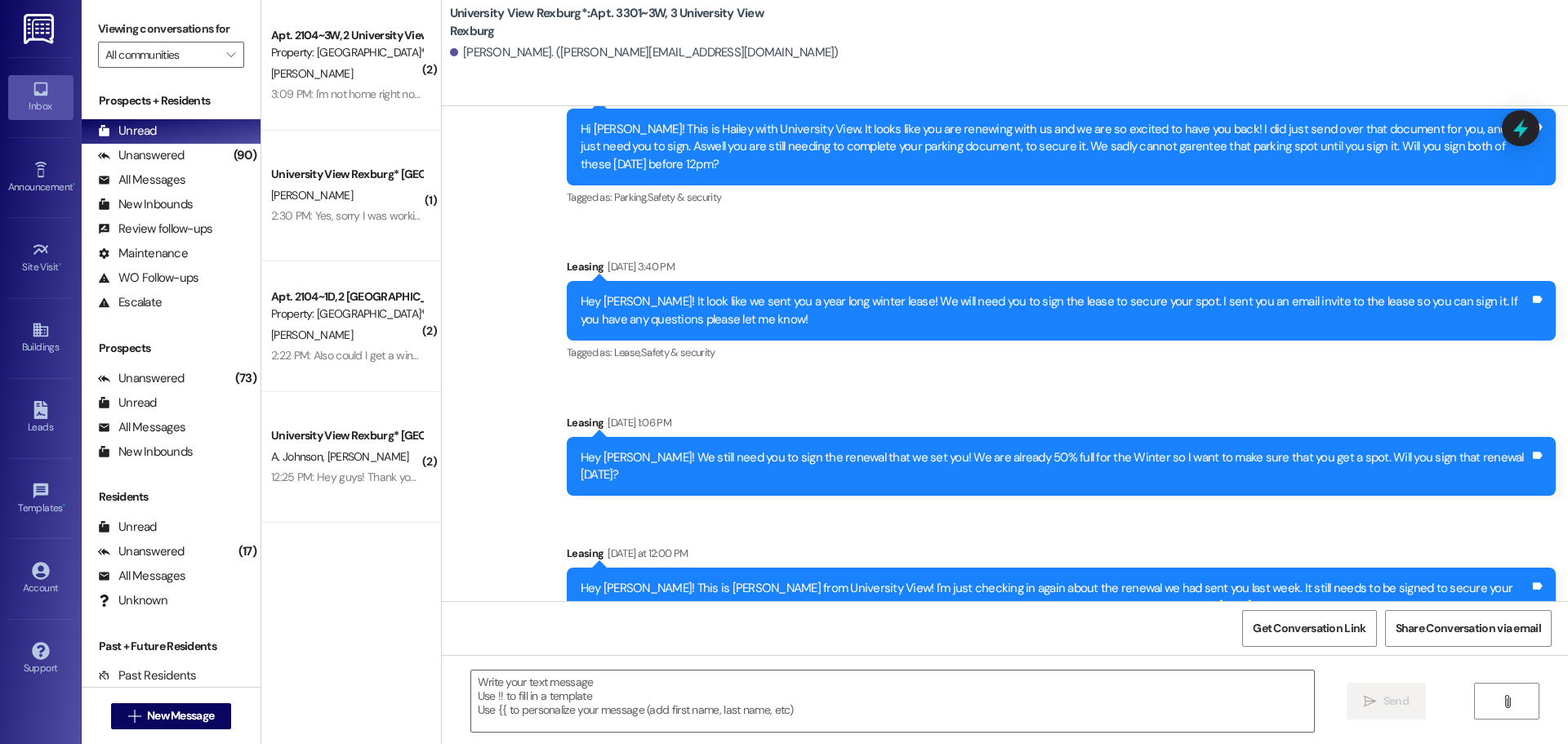
scroll to position [3036, 0]
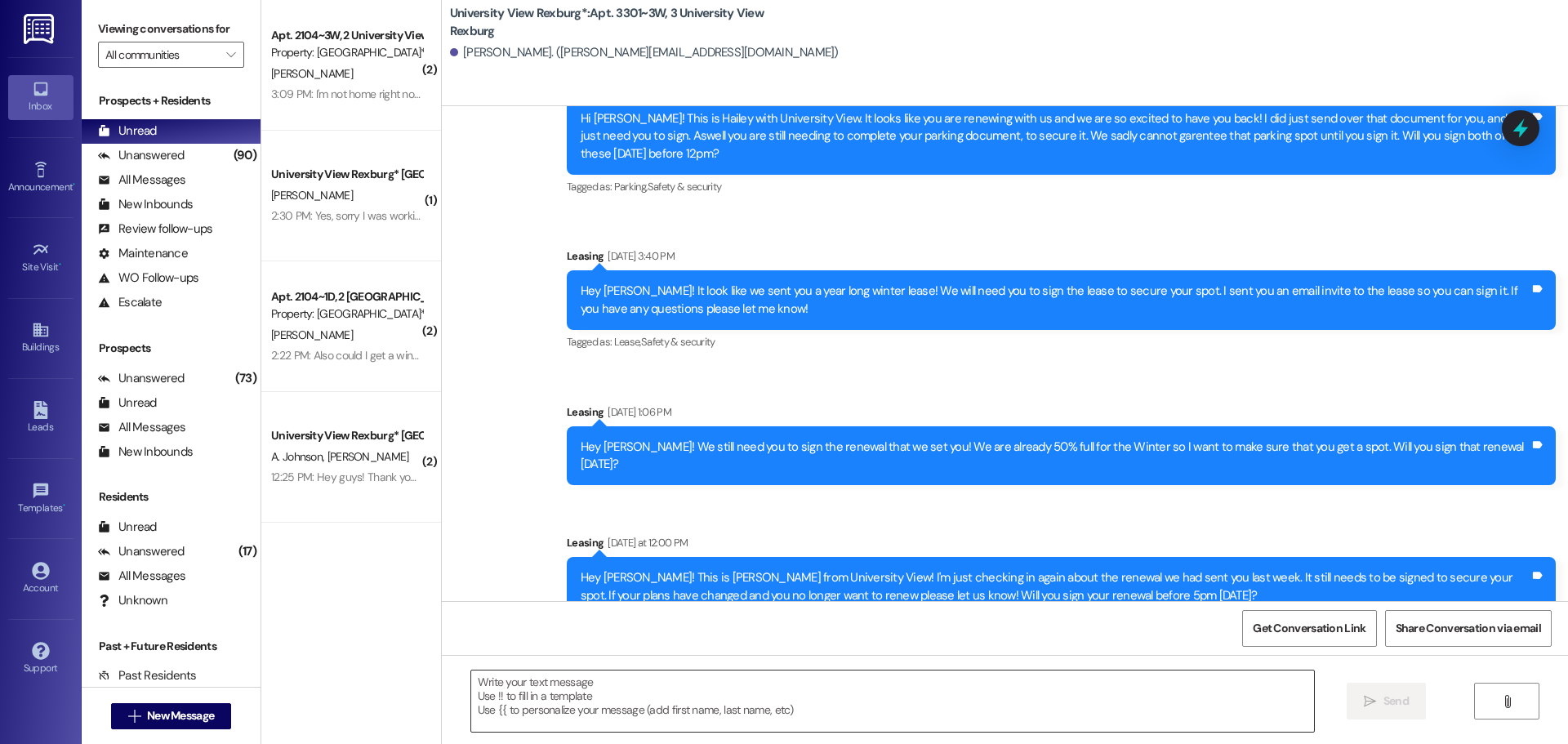
click at [734, 693] on textarea at bounding box center [893, 701] width 843 height 61
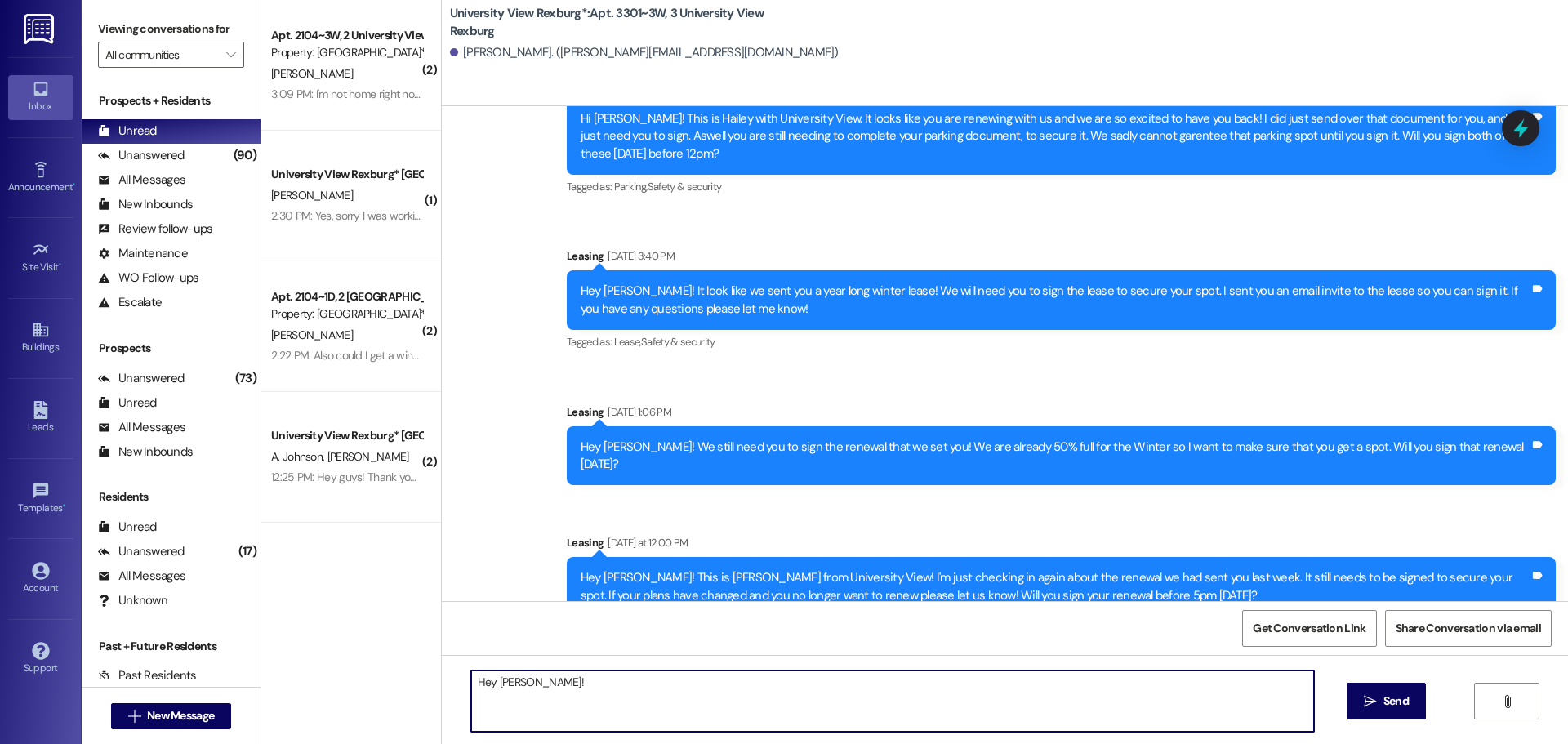
click at [590, 689] on textarea "Hey [PERSON_NAME]!" at bounding box center [893, 701] width 843 height 61
drag, startPoint x: 1086, startPoint y: 684, endPoint x: 379, endPoint y: 714, distance: 707.6
click at [379, 714] on div "( 2 ) Apt. 2104~3W, 2 [GEOGRAPHIC_DATA] Property: [GEOGRAPHIC_DATA]* [PERSON_NA…" at bounding box center [915, 372] width 1307 height 744
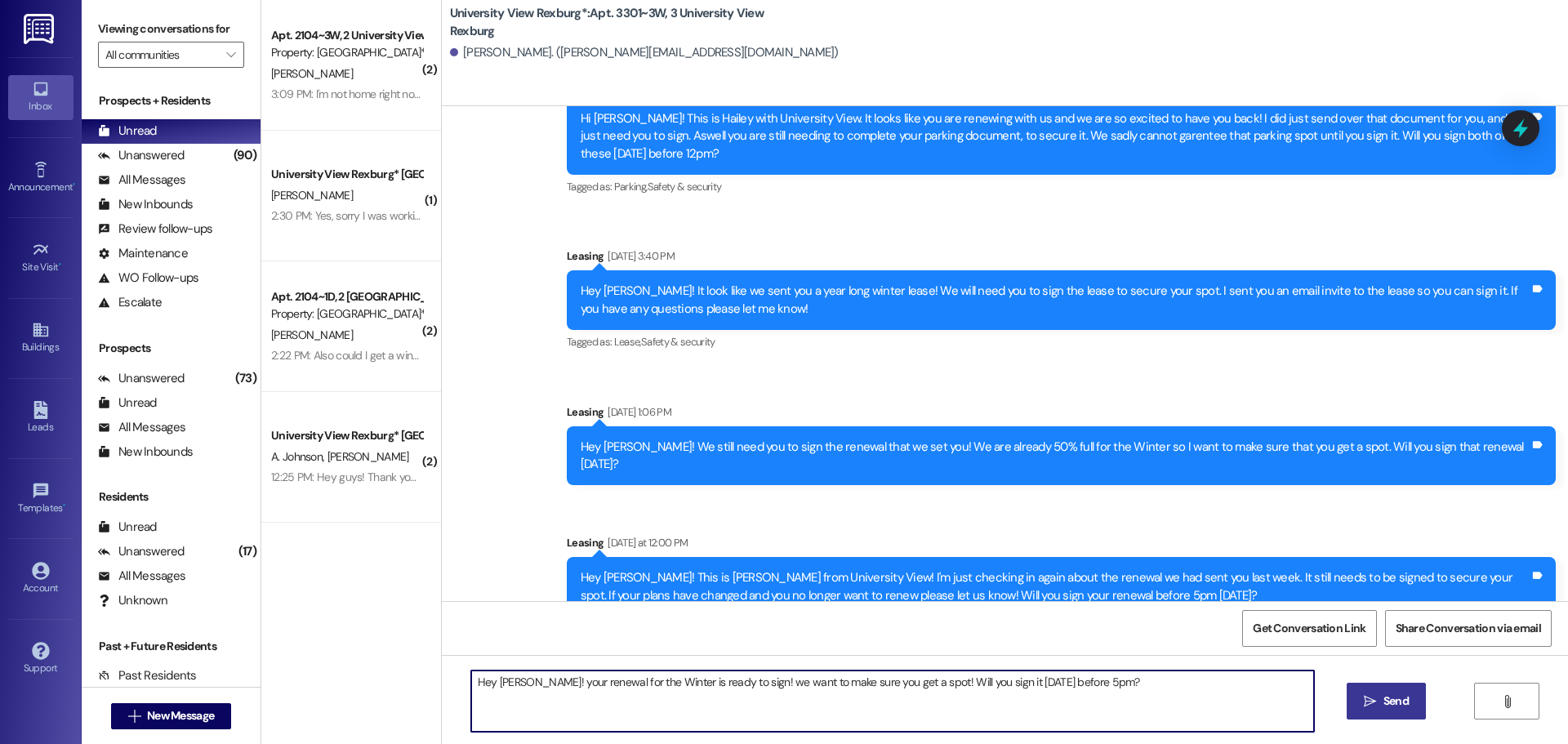
type textarea "Hey [PERSON_NAME]! your renewal for the Winter is ready to sign! we want to mak…"
click at [1369, 701] on icon "" at bounding box center [1370, 702] width 12 height 13
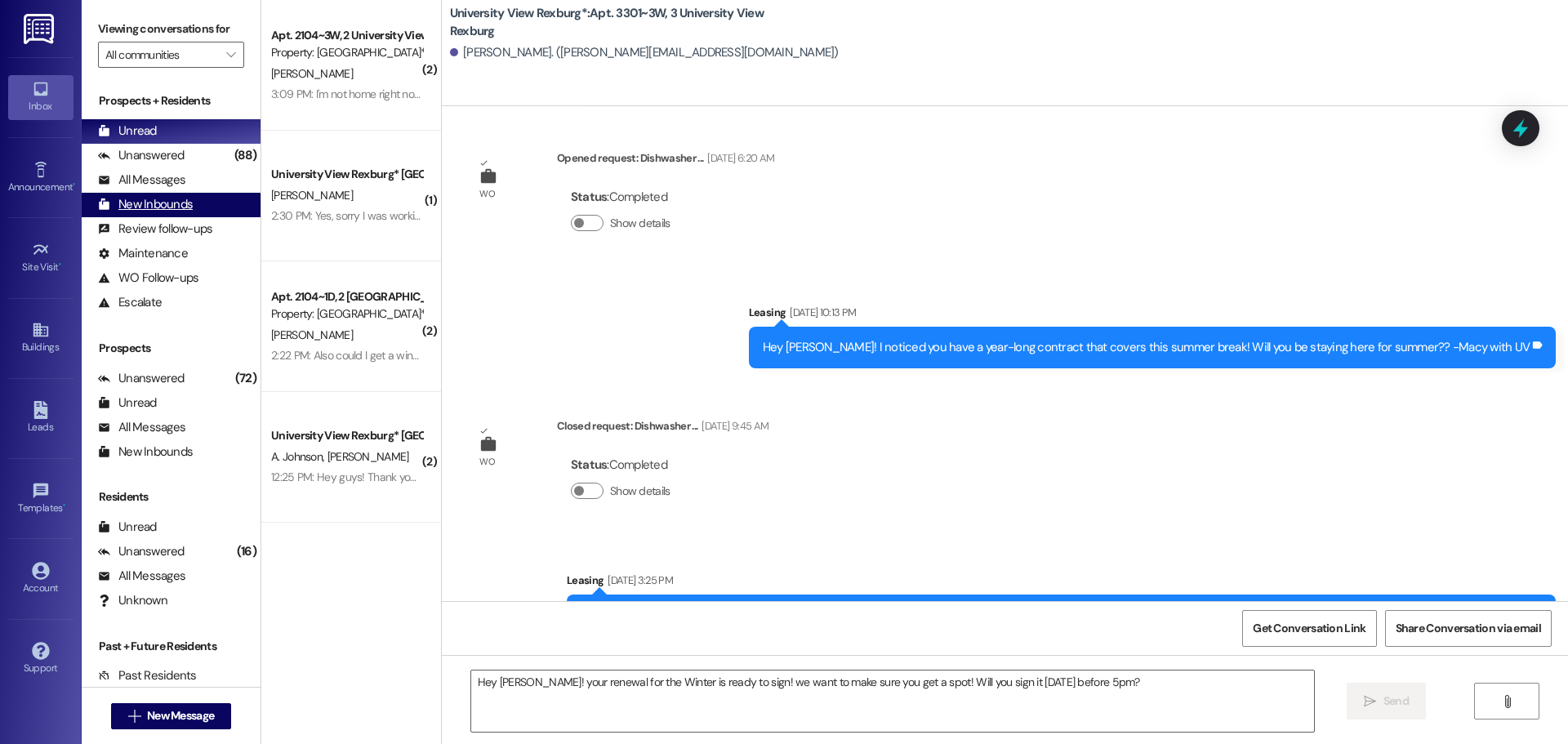
scroll to position [2187, 0]
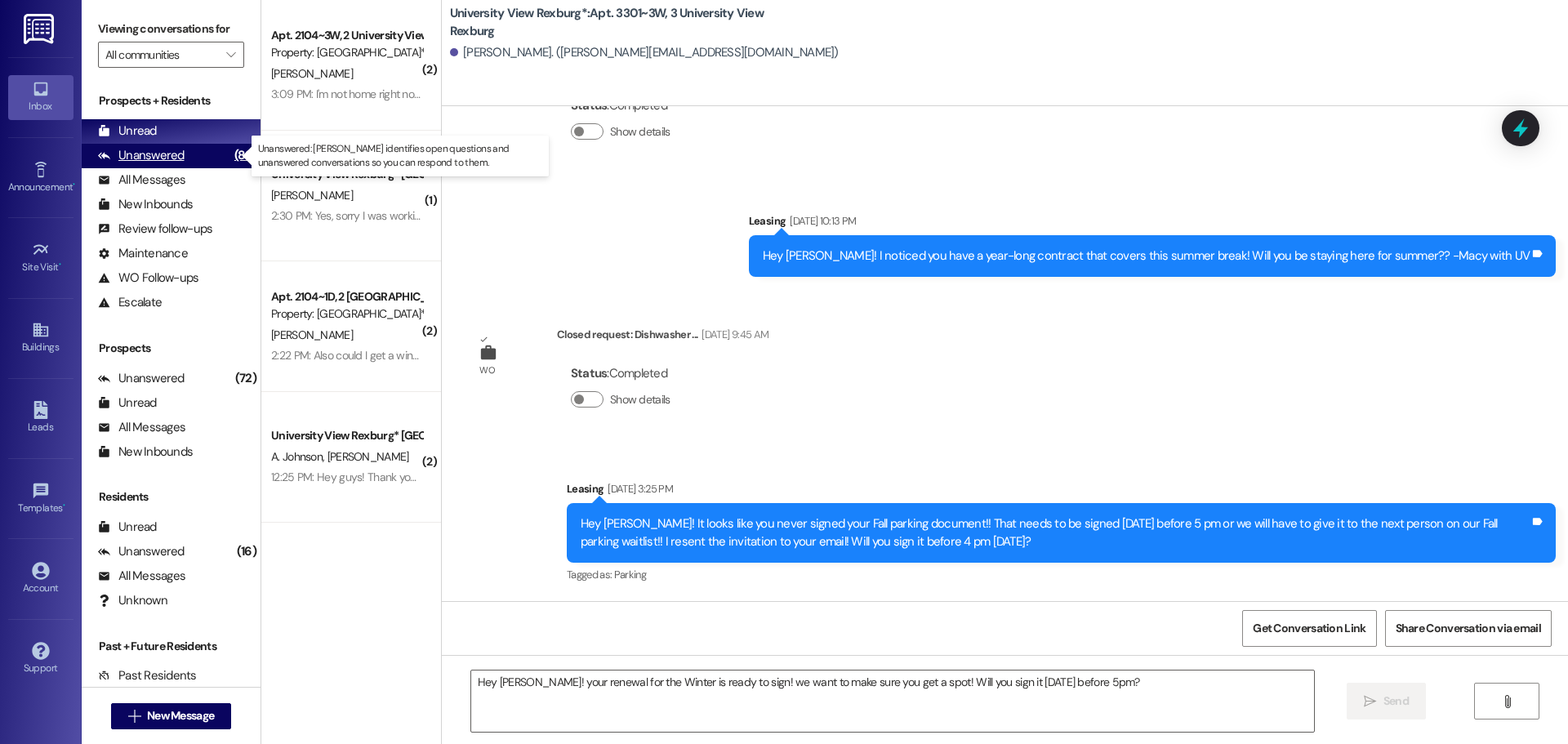
click at [144, 154] on div "Unanswered" at bounding box center [141, 156] width 87 height 17
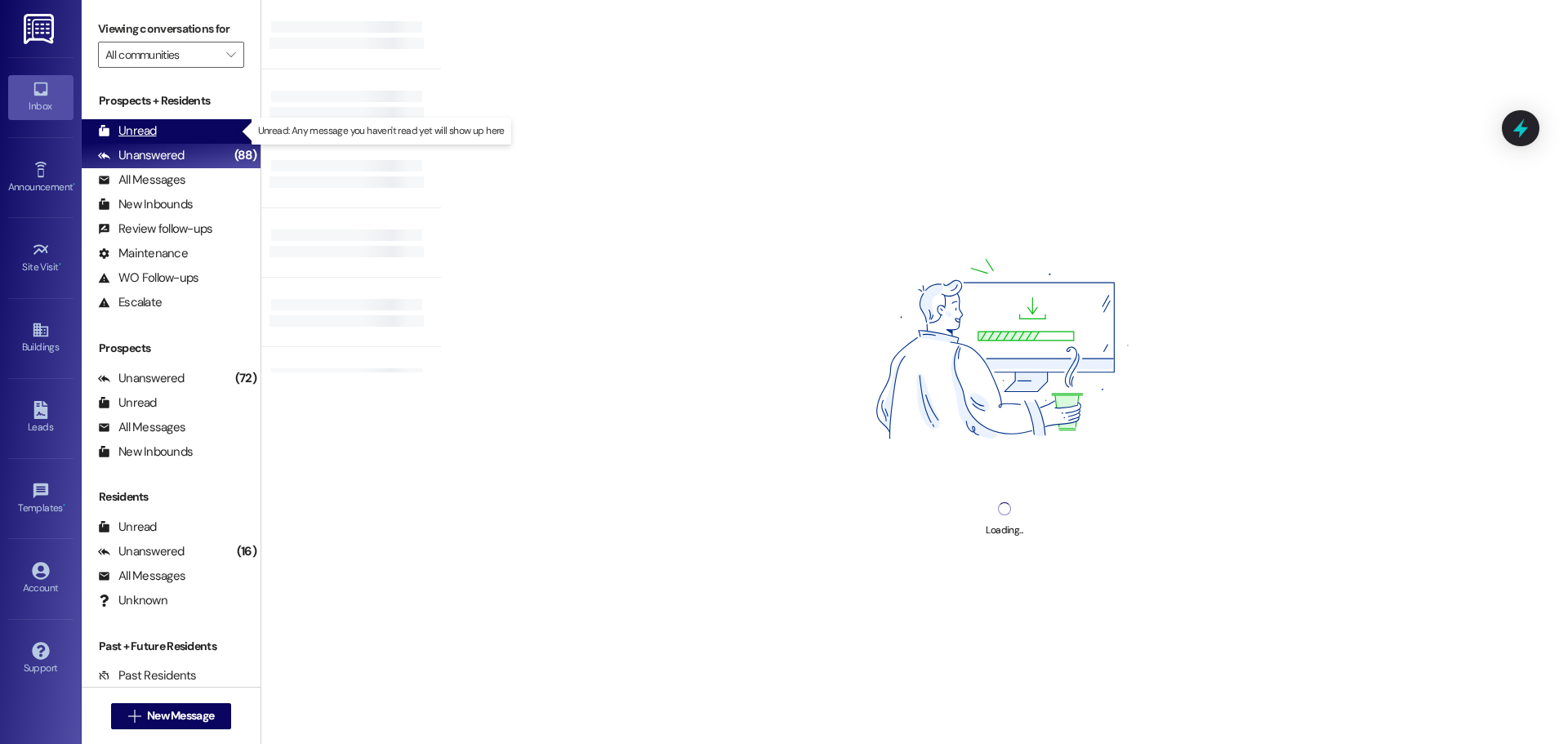
click at [131, 131] on div "Unread" at bounding box center [126, 131] width 58 height 17
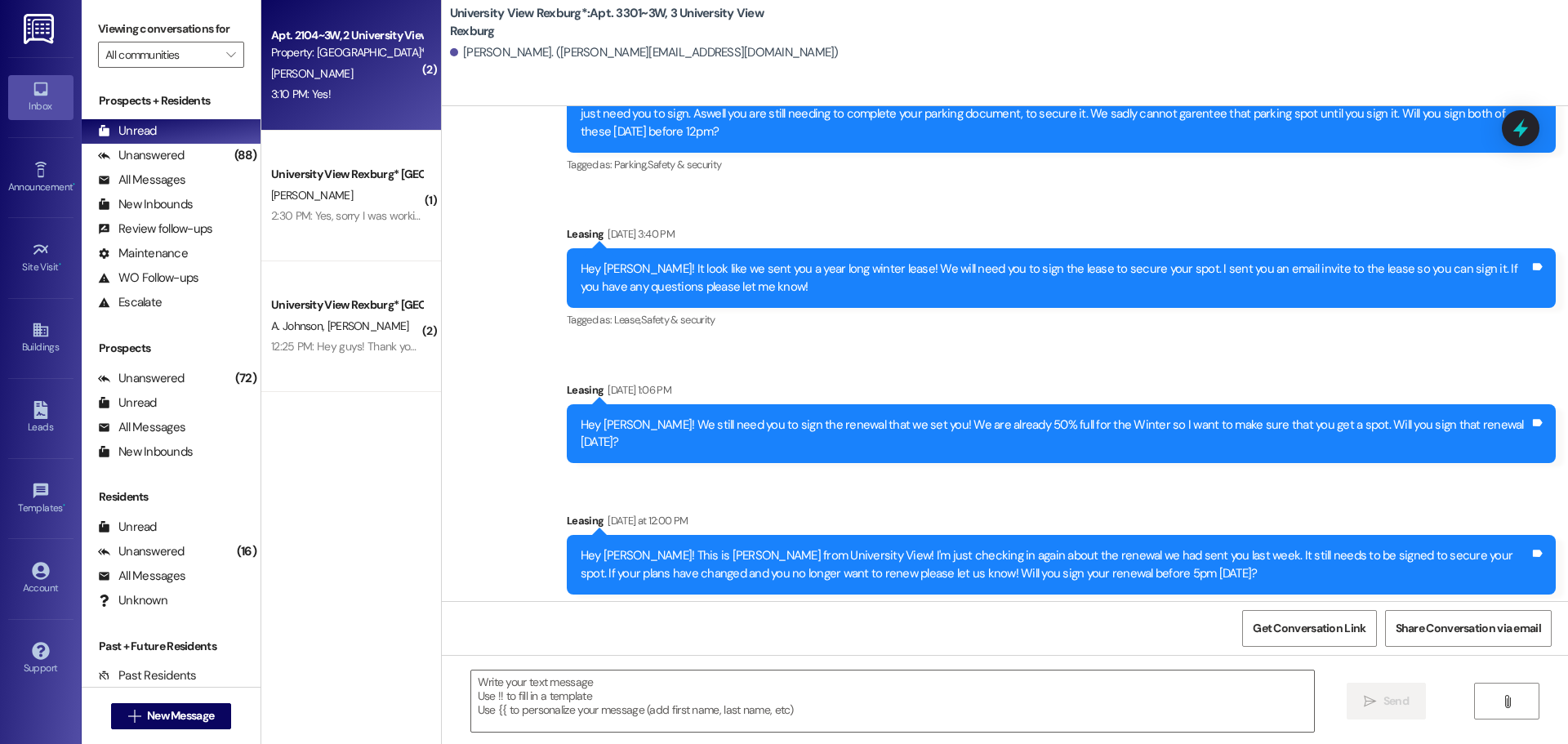
scroll to position [3150, 0]
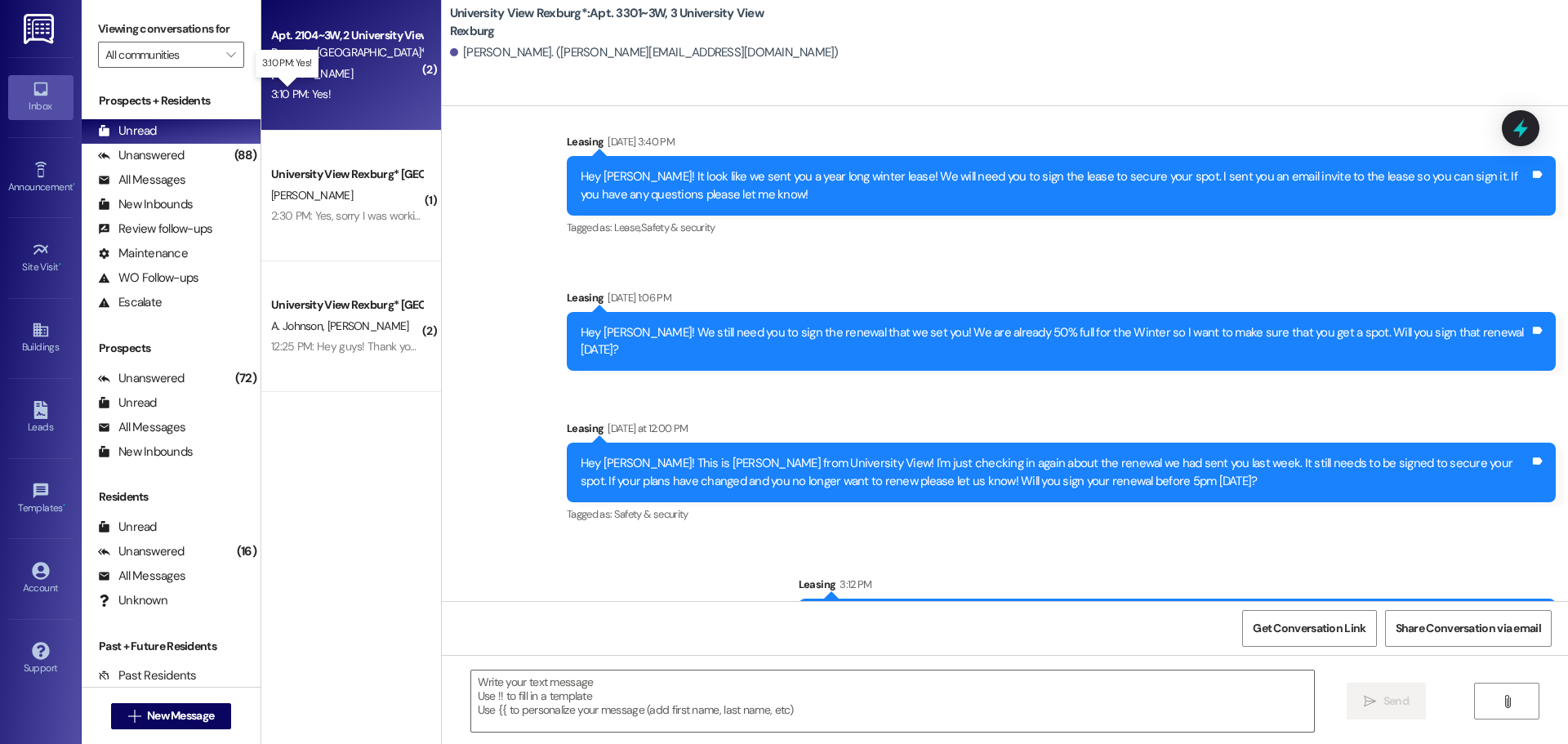
click at [296, 96] on div "3:10 PM: Yes! 3:10 PM: Yes!" at bounding box center [300, 94] width 59 height 14
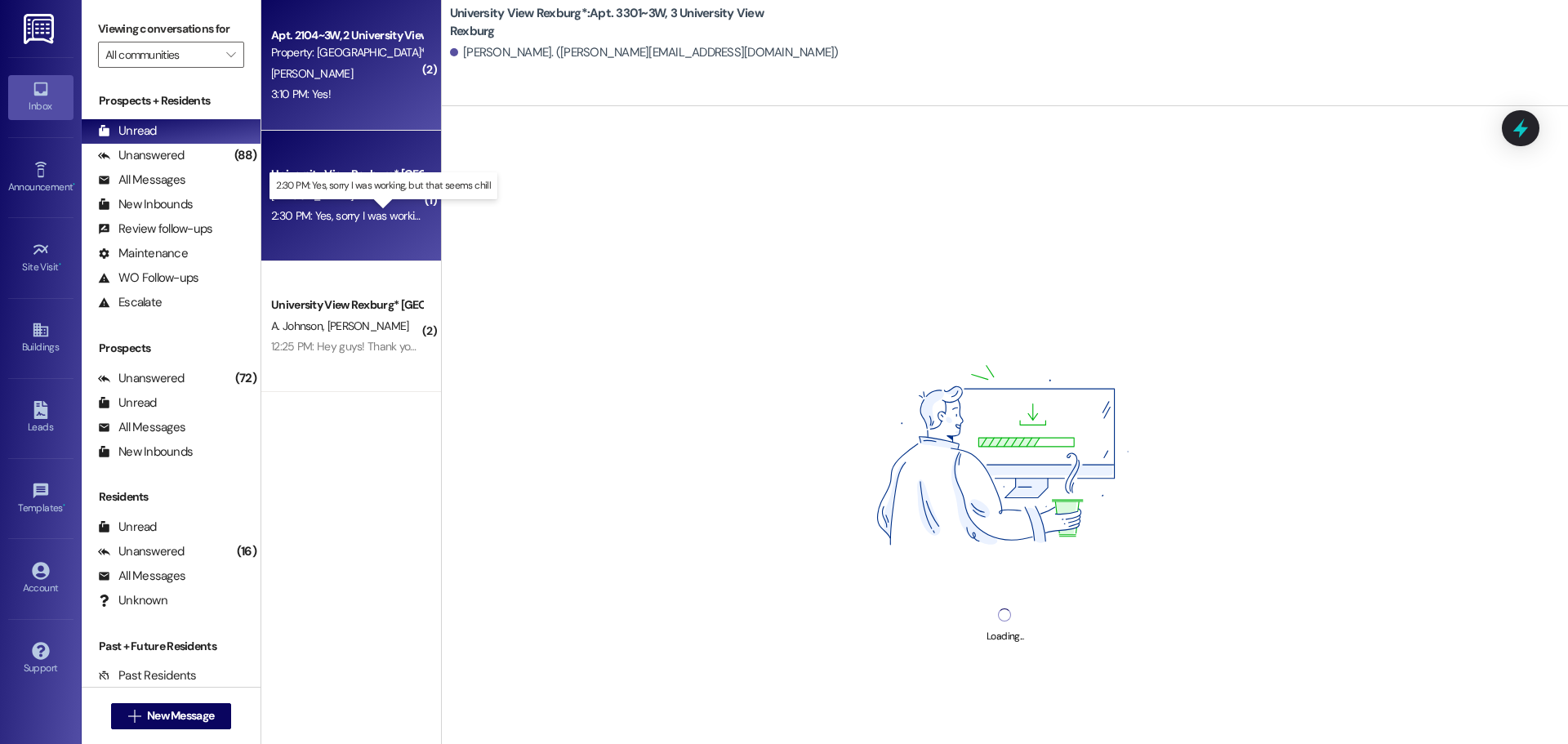
click at [351, 218] on div "2:30 PM: Yes, sorry I was working, but that seems chill 2:30 PM: Yes, sorry I w…" at bounding box center [397, 215] width 253 height 14
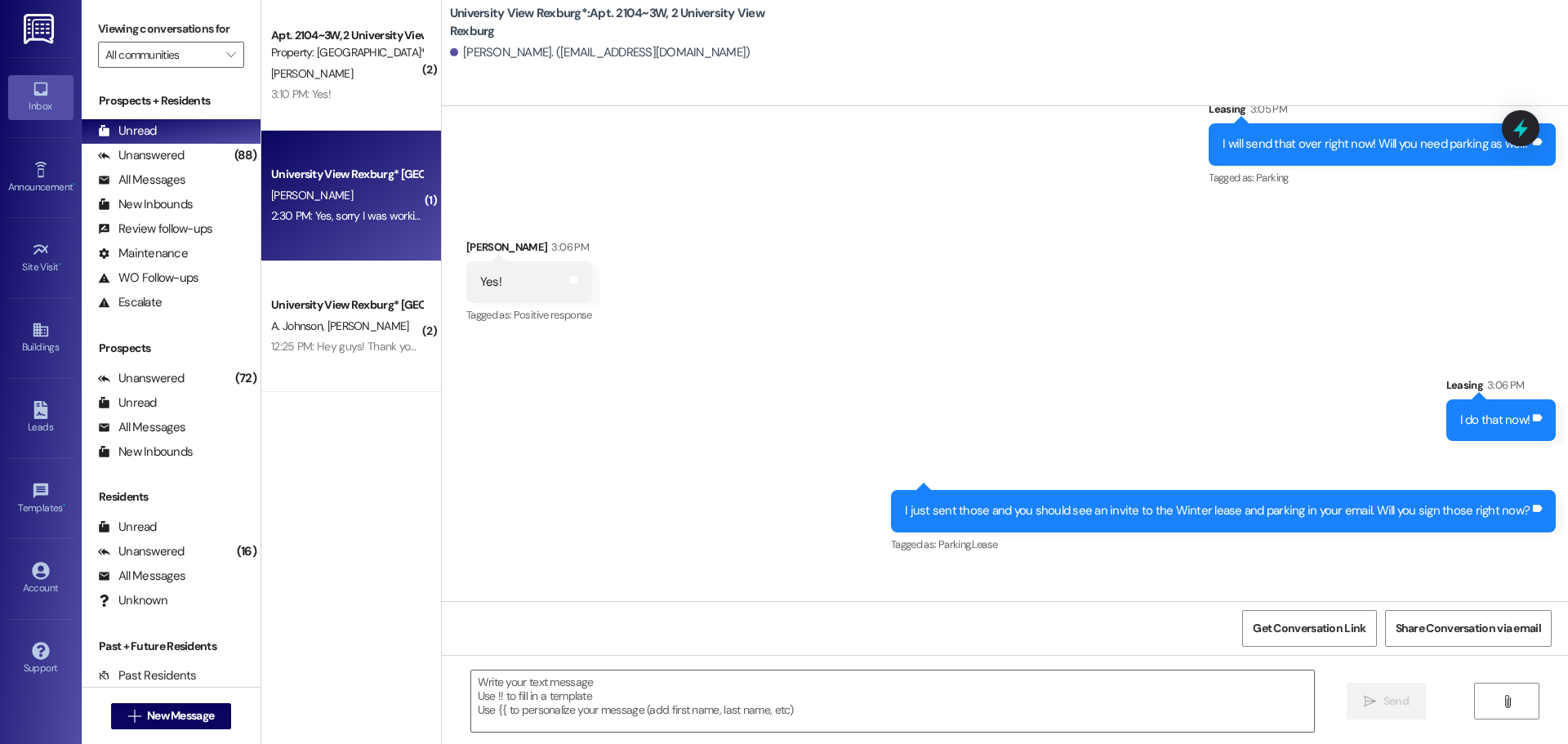
scroll to position [42151, 0]
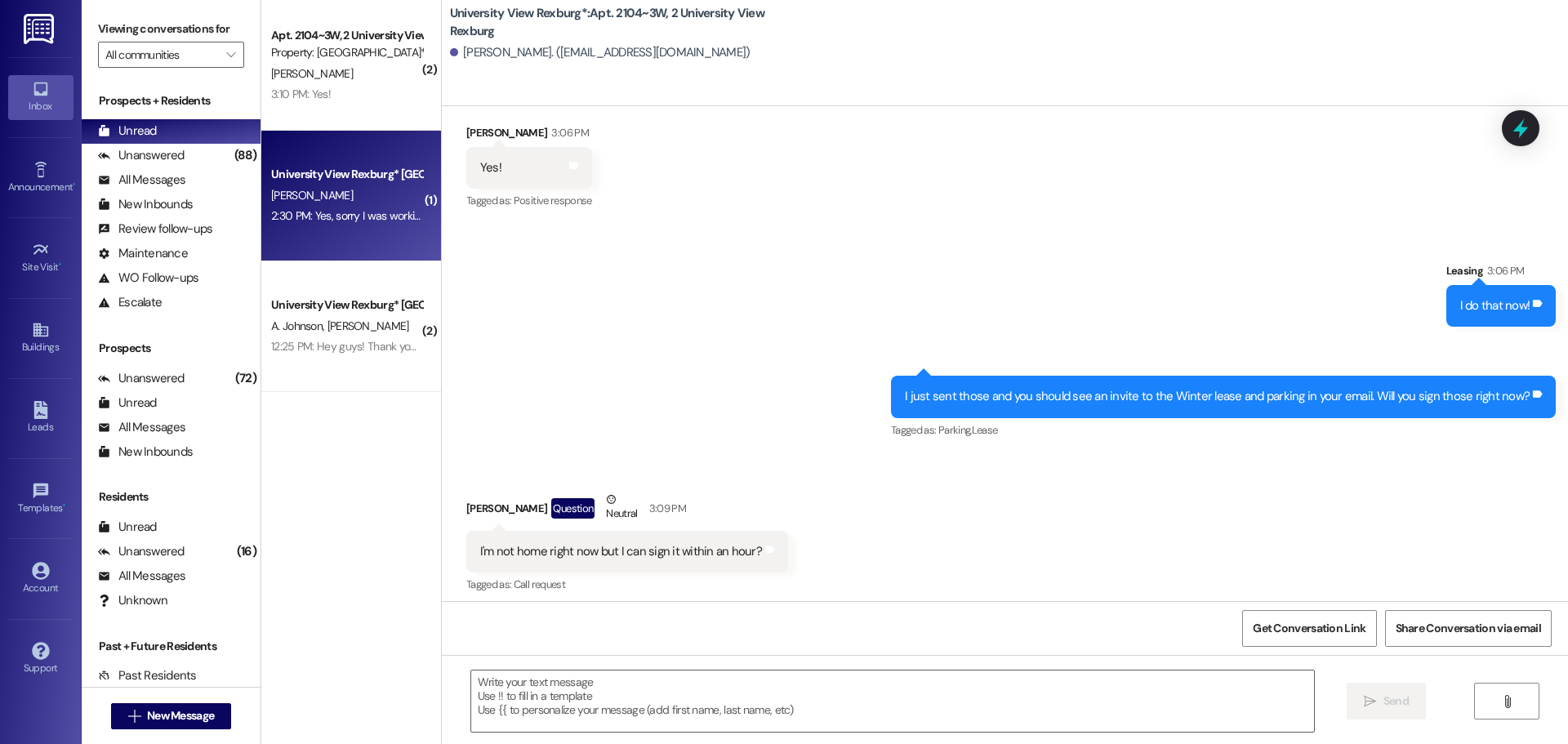
click at [334, 215] on div "2:30 PM: Yes, sorry I was working, but that seems chill 2:30 PM: Yes, sorry I w…" at bounding box center [397, 215] width 253 height 14
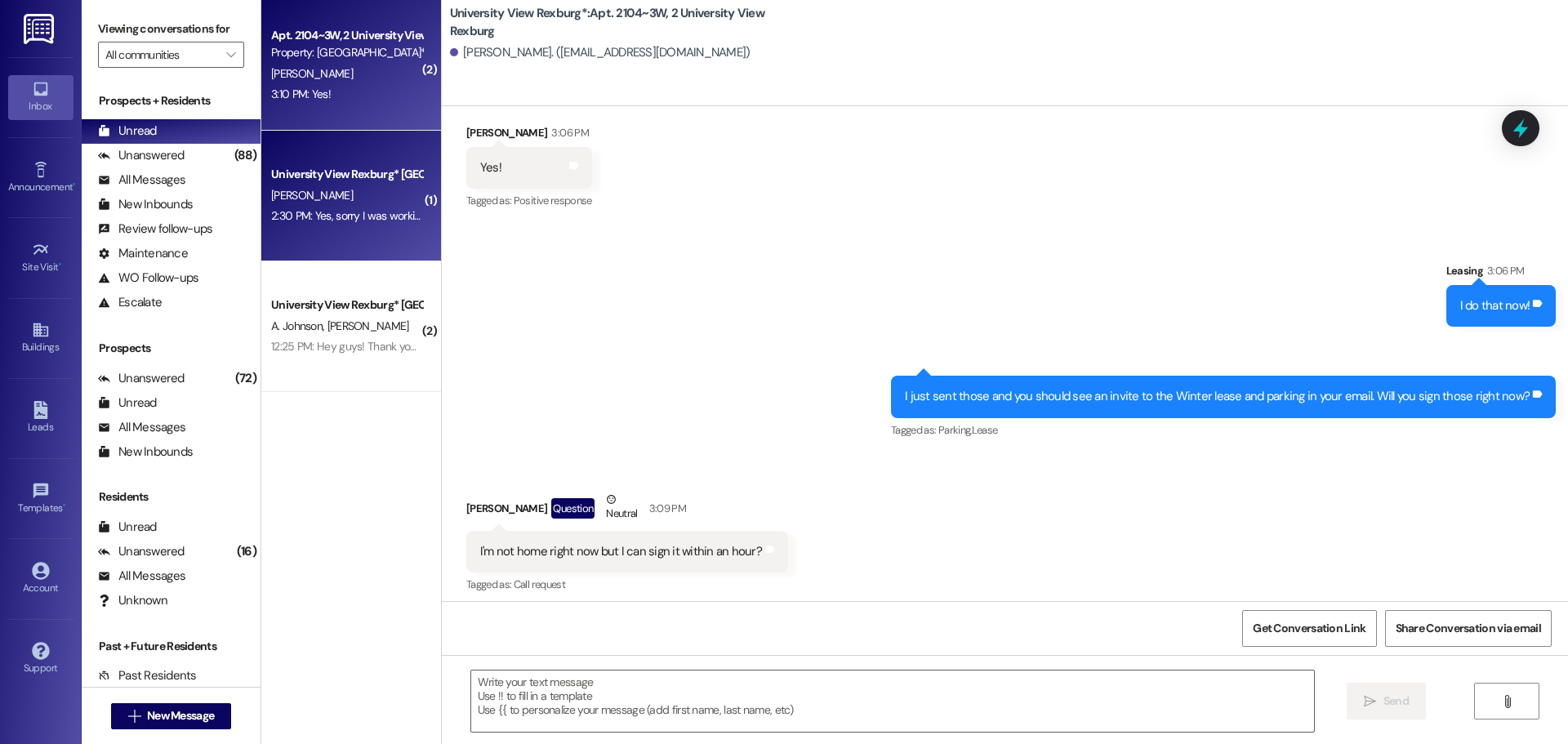
click at [304, 92] on div "3:10 PM: Yes! 3:10 PM: Yes!" at bounding box center [300, 94] width 59 height 14
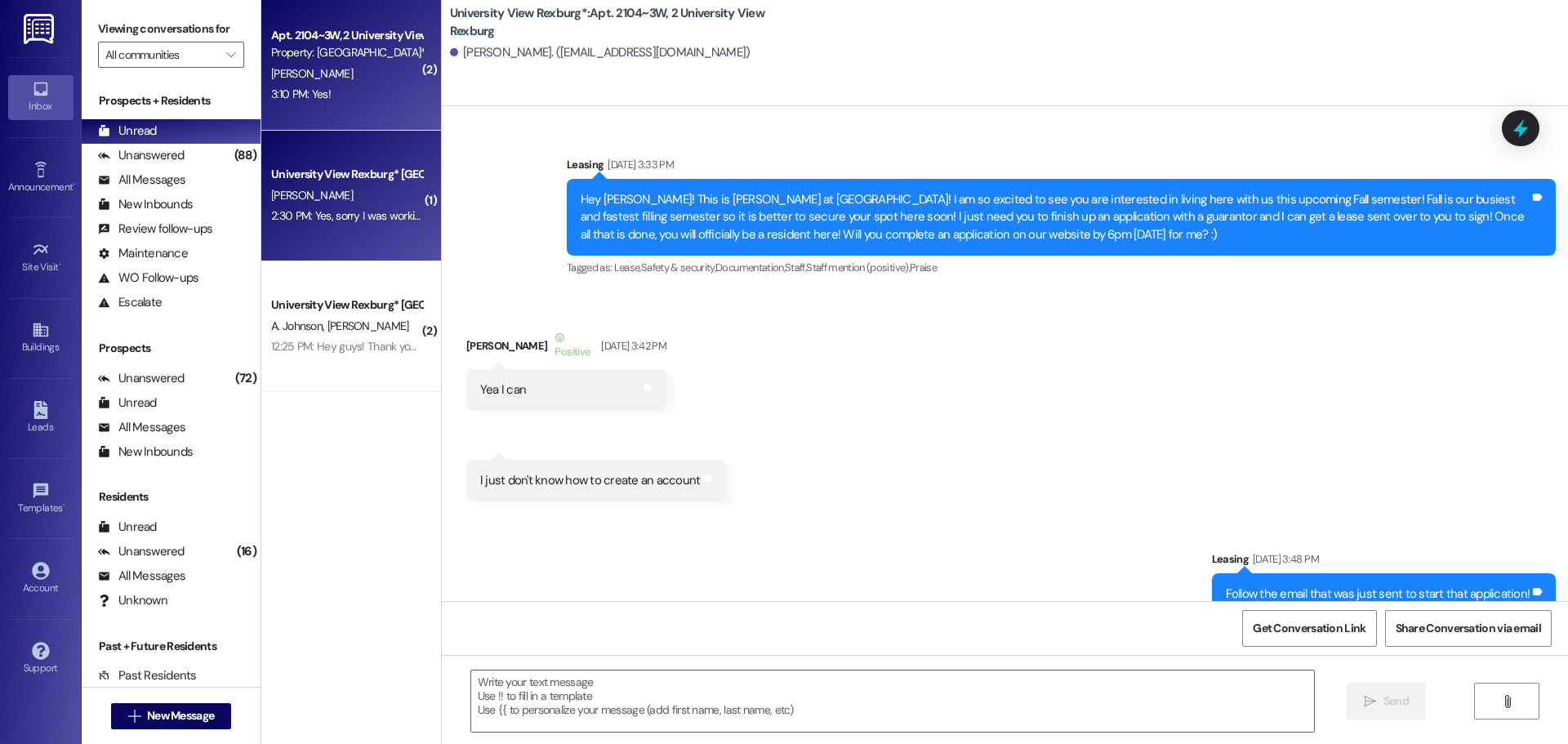
click at [322, 214] on div "2:30 PM: Yes, sorry I was working, but that seems chill 2:30 PM: Yes, sorry I w…" at bounding box center [397, 215] width 253 height 14
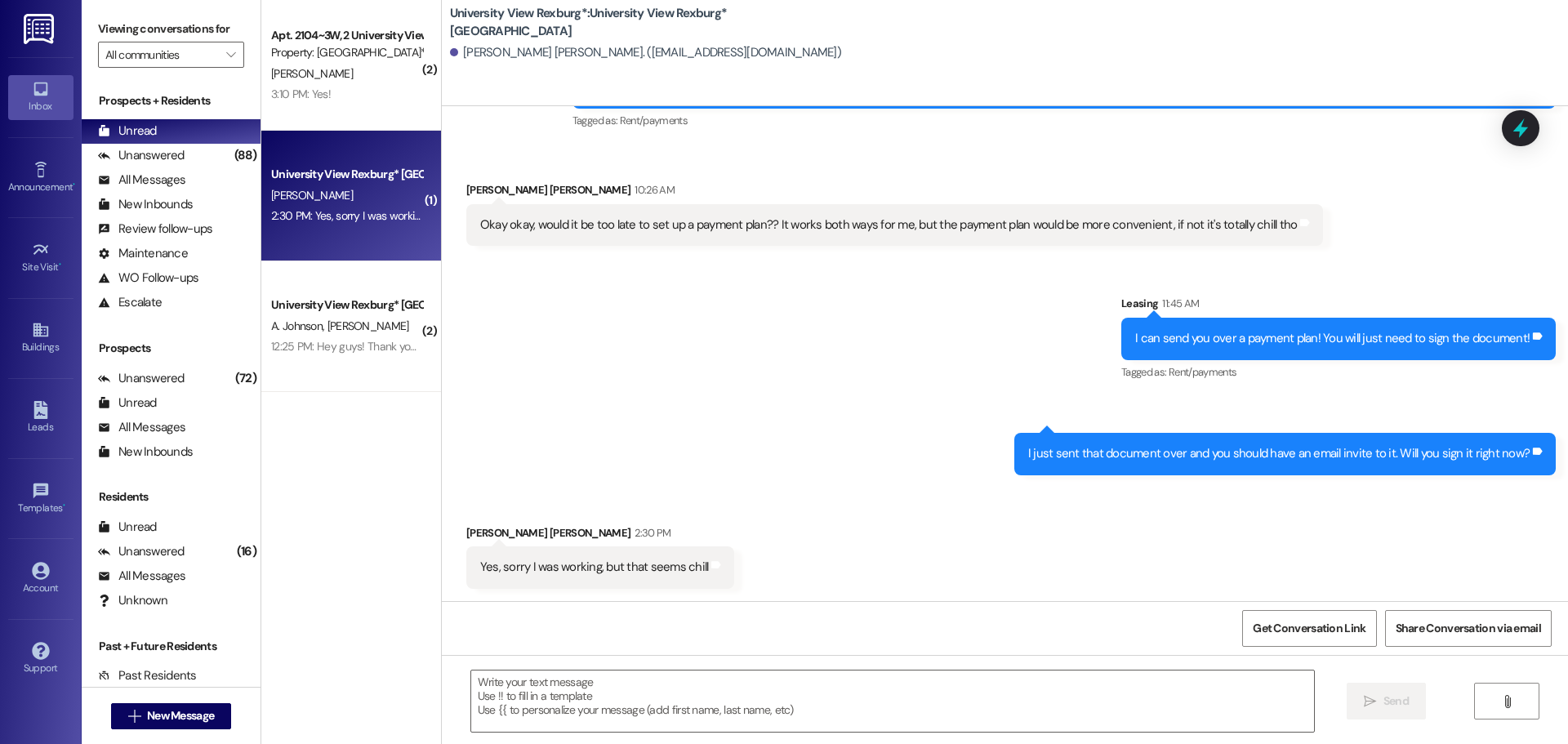
scroll to position [1364, 0]
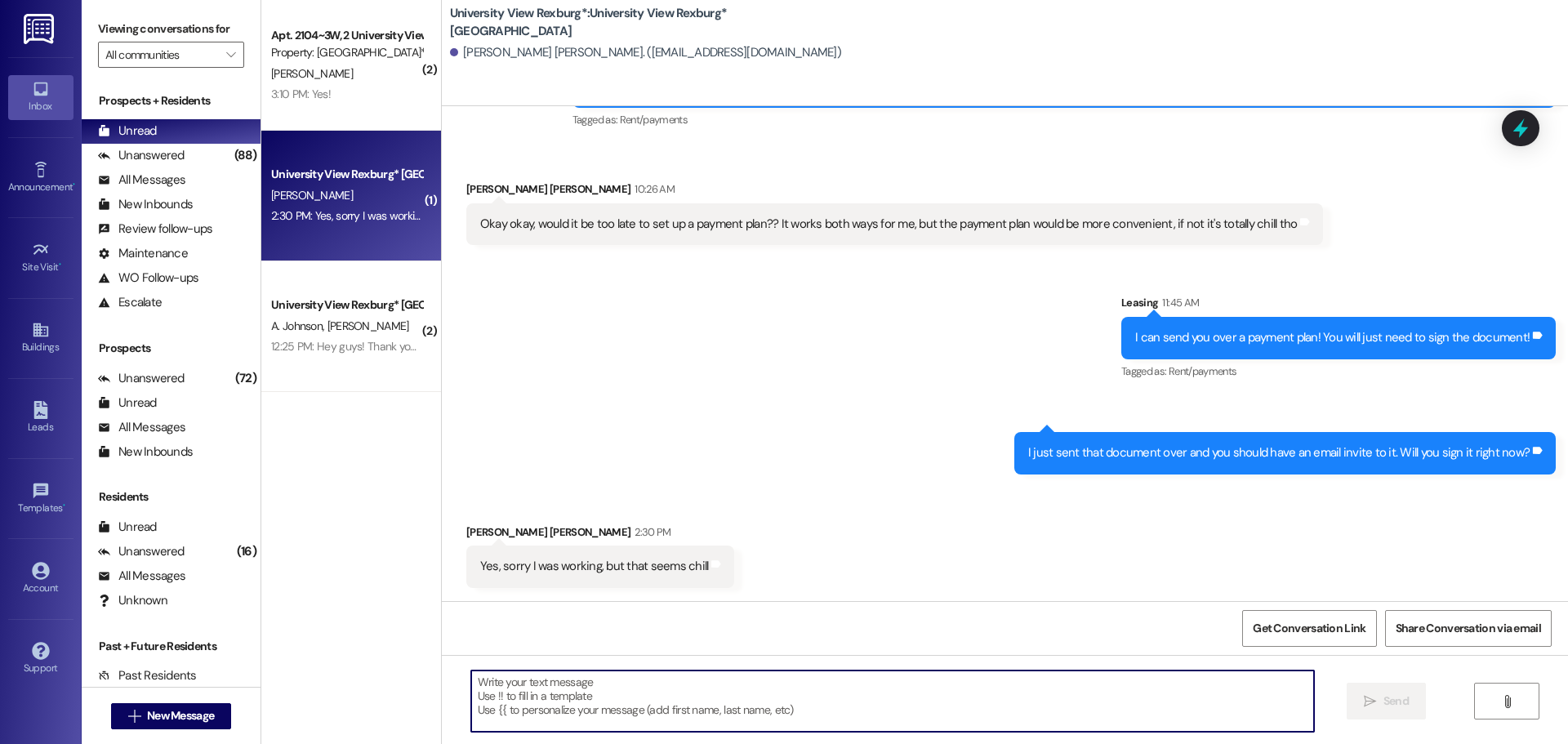
click at [802, 700] on textarea at bounding box center [893, 701] width 843 height 61
type textarea "Thank you!"
click at [1366, 696] on icon "" at bounding box center [1370, 702] width 12 height 13
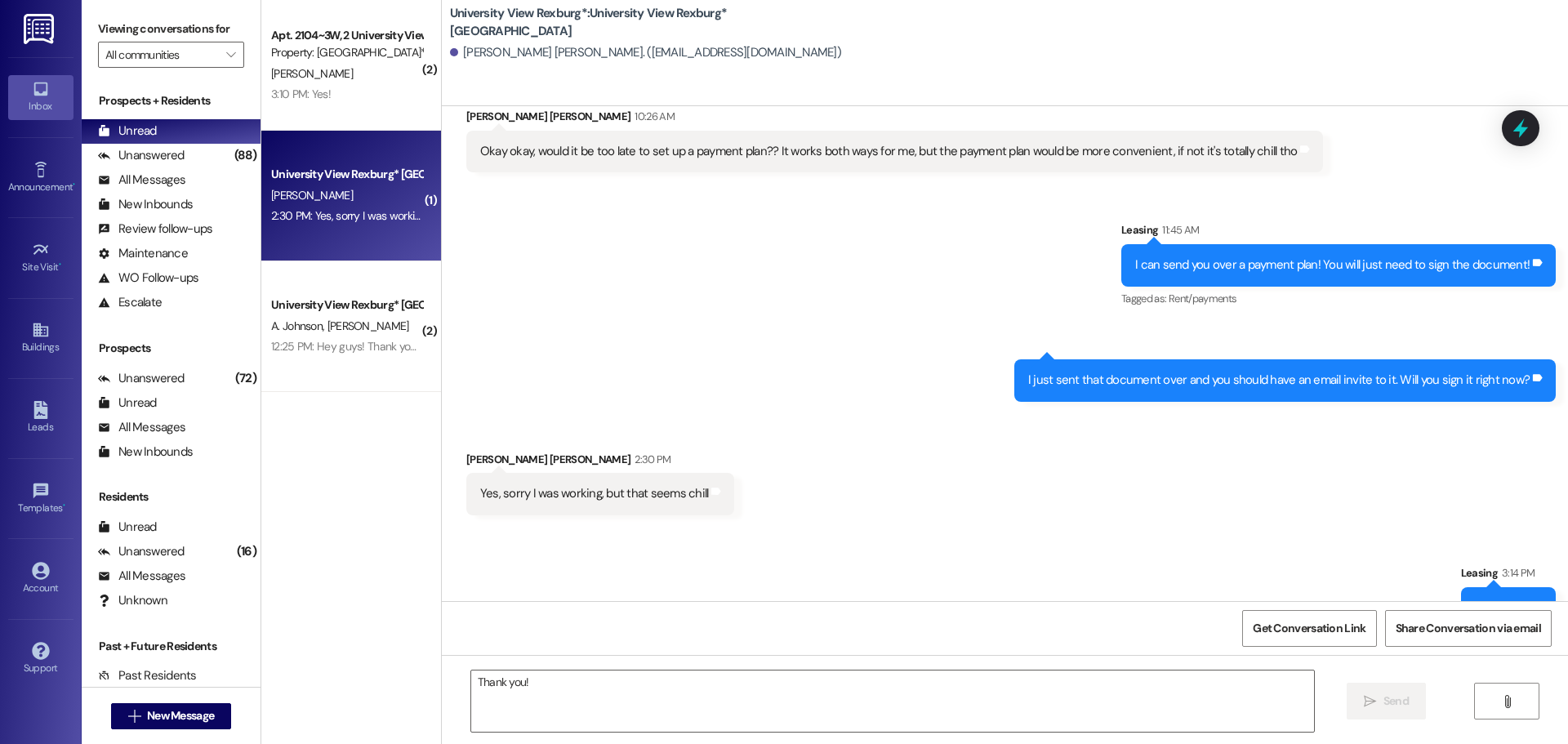
scroll to position [1477, 0]
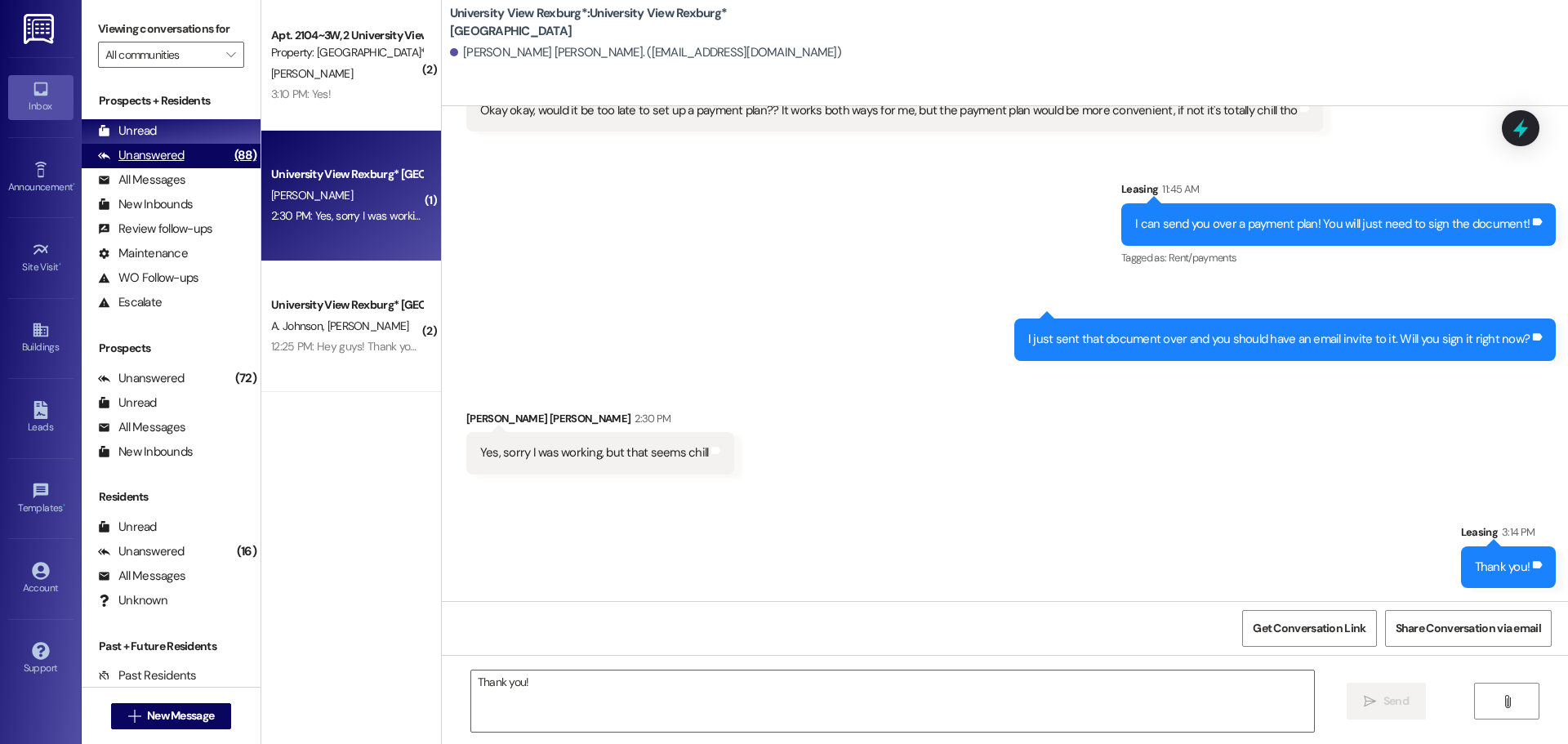
click at [142, 154] on div "Unanswered" at bounding box center [141, 156] width 87 height 17
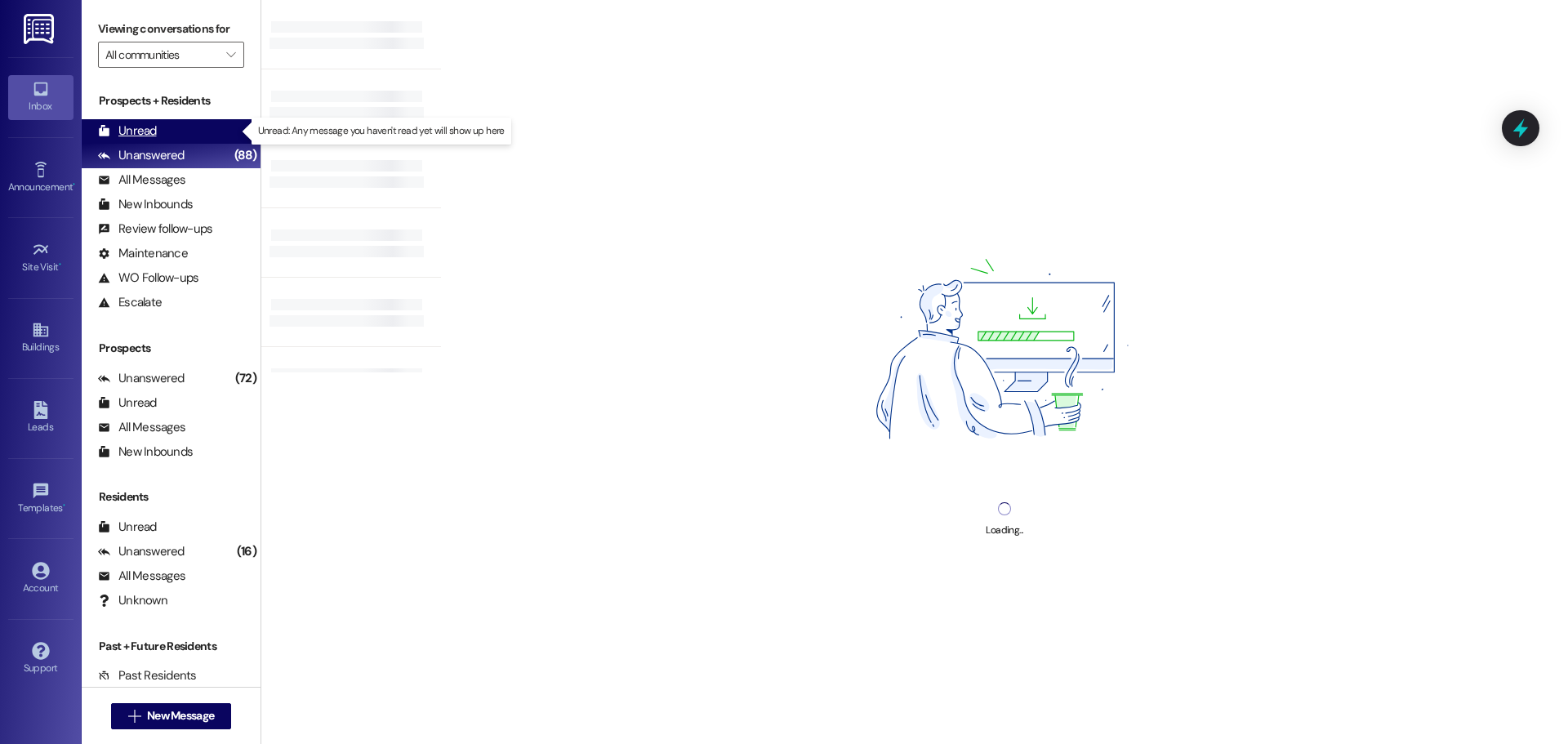
click at [131, 131] on div "Unread" at bounding box center [126, 131] width 58 height 17
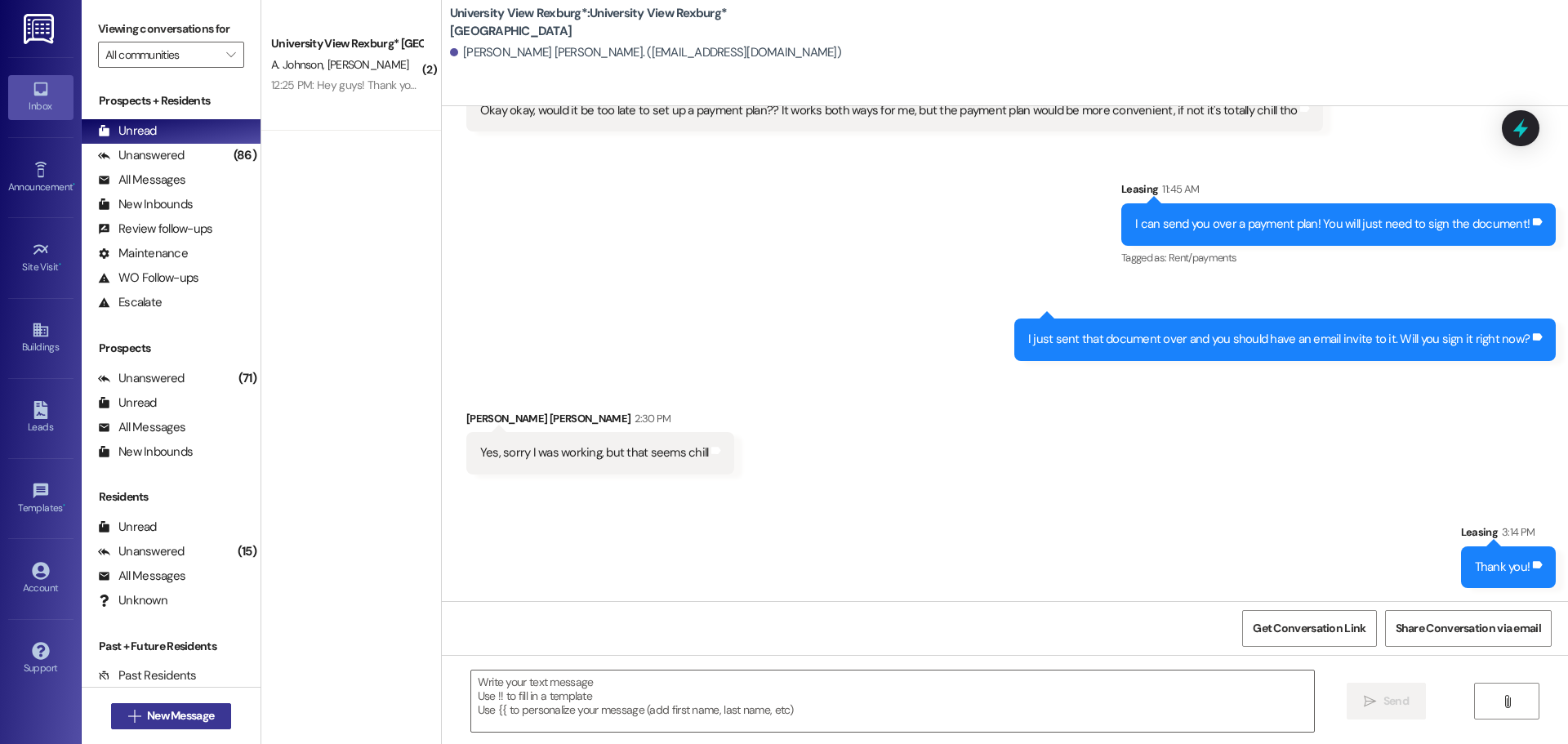
click at [199, 718] on span "New Message" at bounding box center [181, 715] width 67 height 17
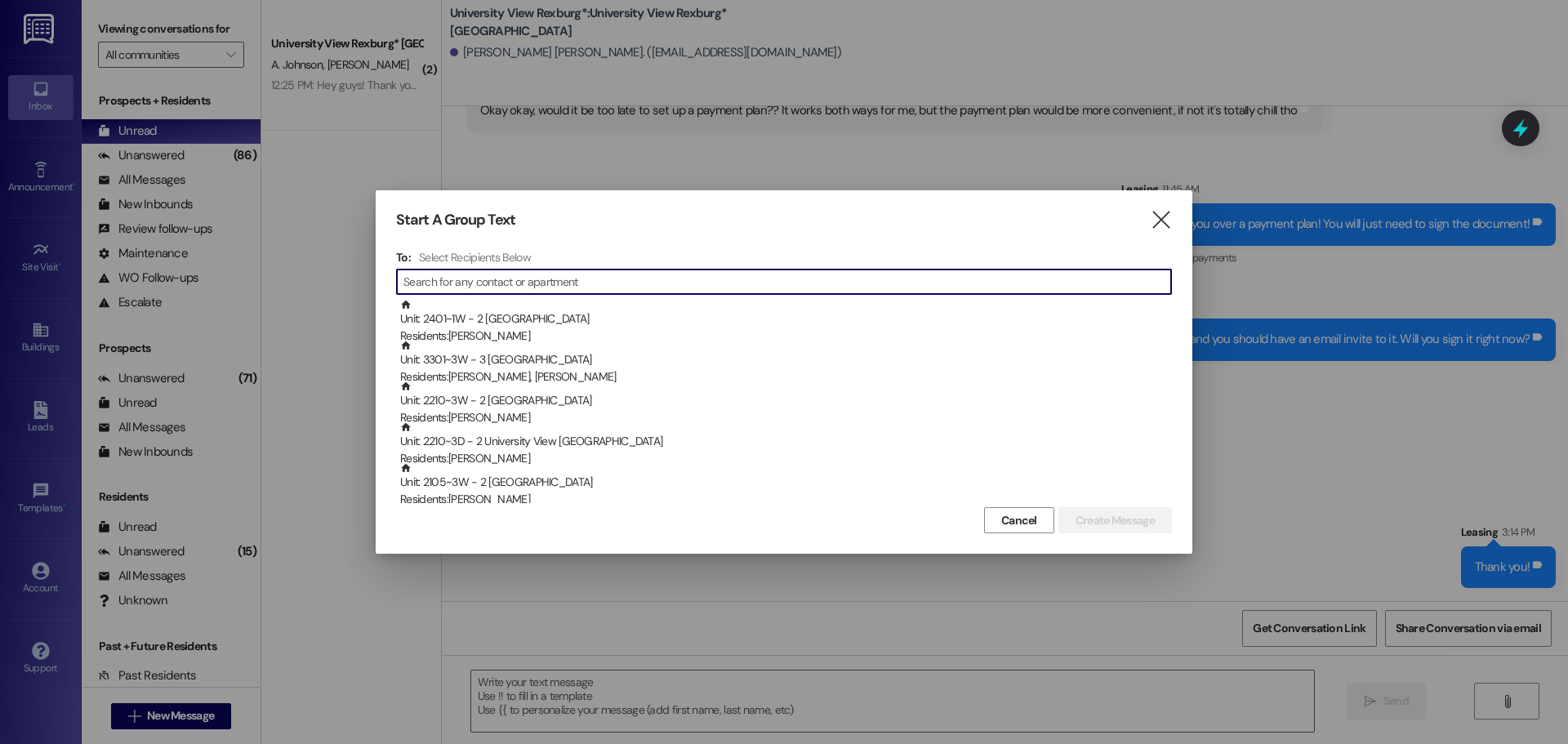
click at [612, 277] on input at bounding box center [787, 282] width 768 height 23
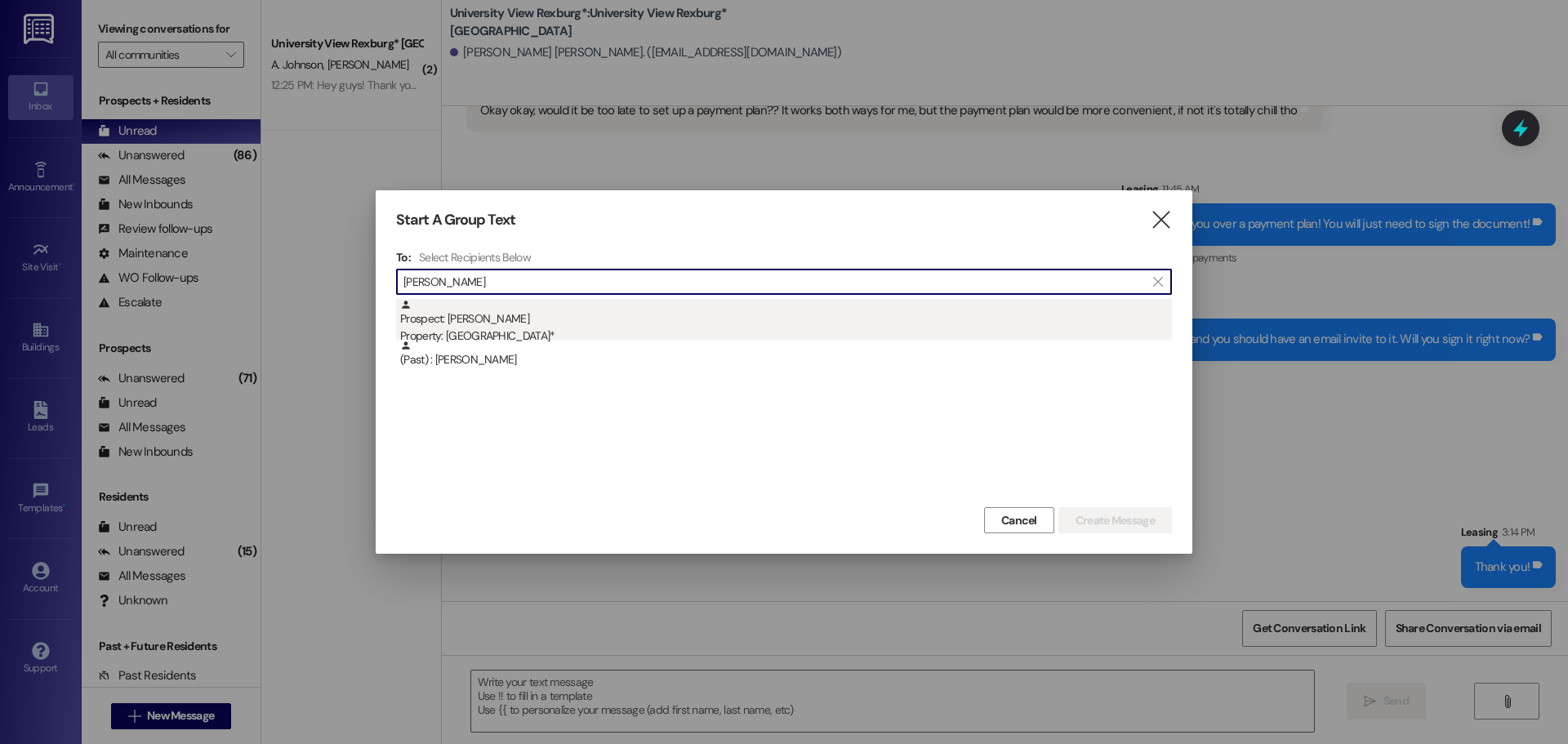
type input "[PERSON_NAME]"
click at [576, 319] on div "Prospect: [PERSON_NAME] Property: University View Rexburg*" at bounding box center [785, 322] width 772 height 47
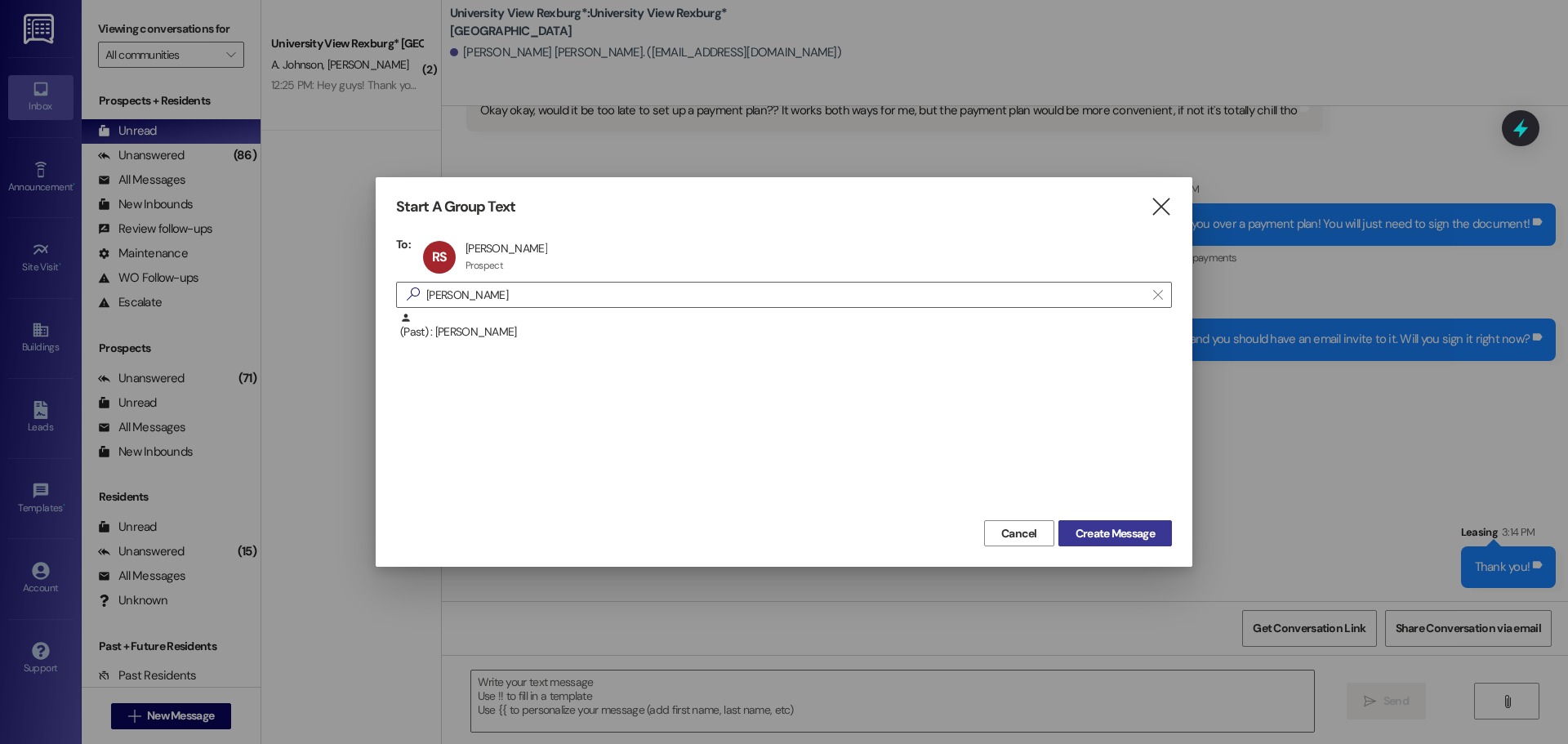
click at [1109, 528] on span "Create Message" at bounding box center [1115, 534] width 79 height 17
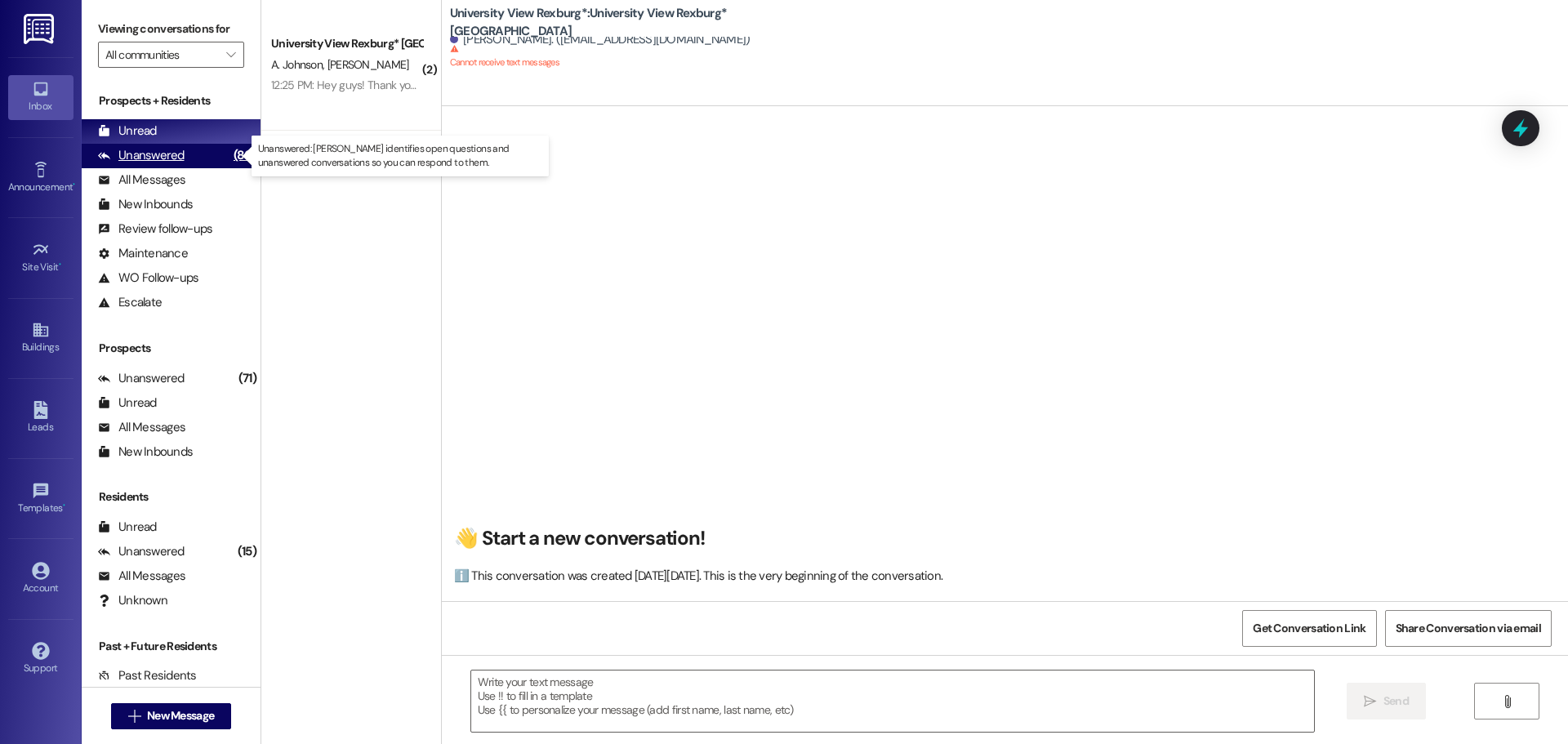
click at [174, 162] on div "Unanswered" at bounding box center [141, 156] width 87 height 17
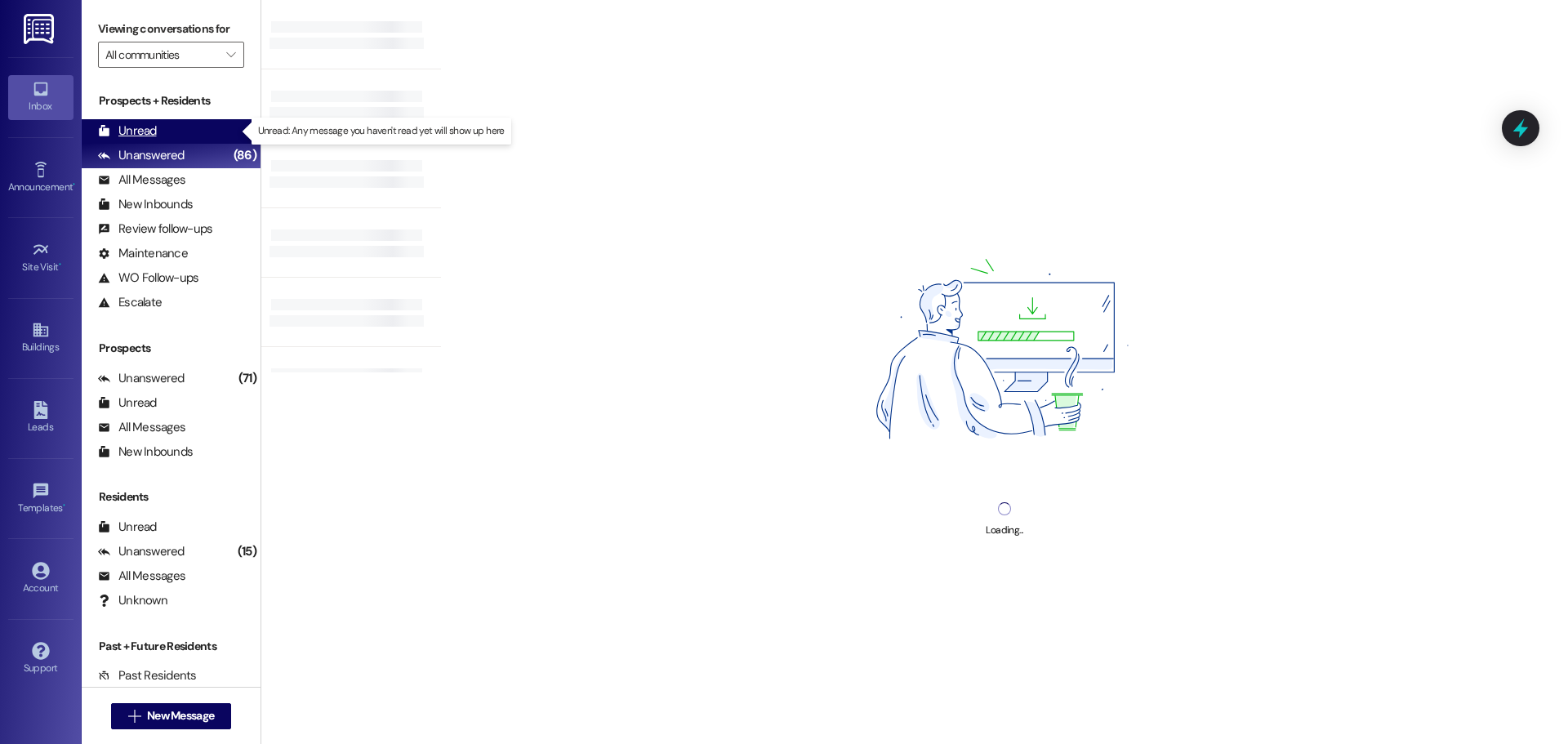
click at [147, 135] on div "Unread" at bounding box center [126, 131] width 58 height 17
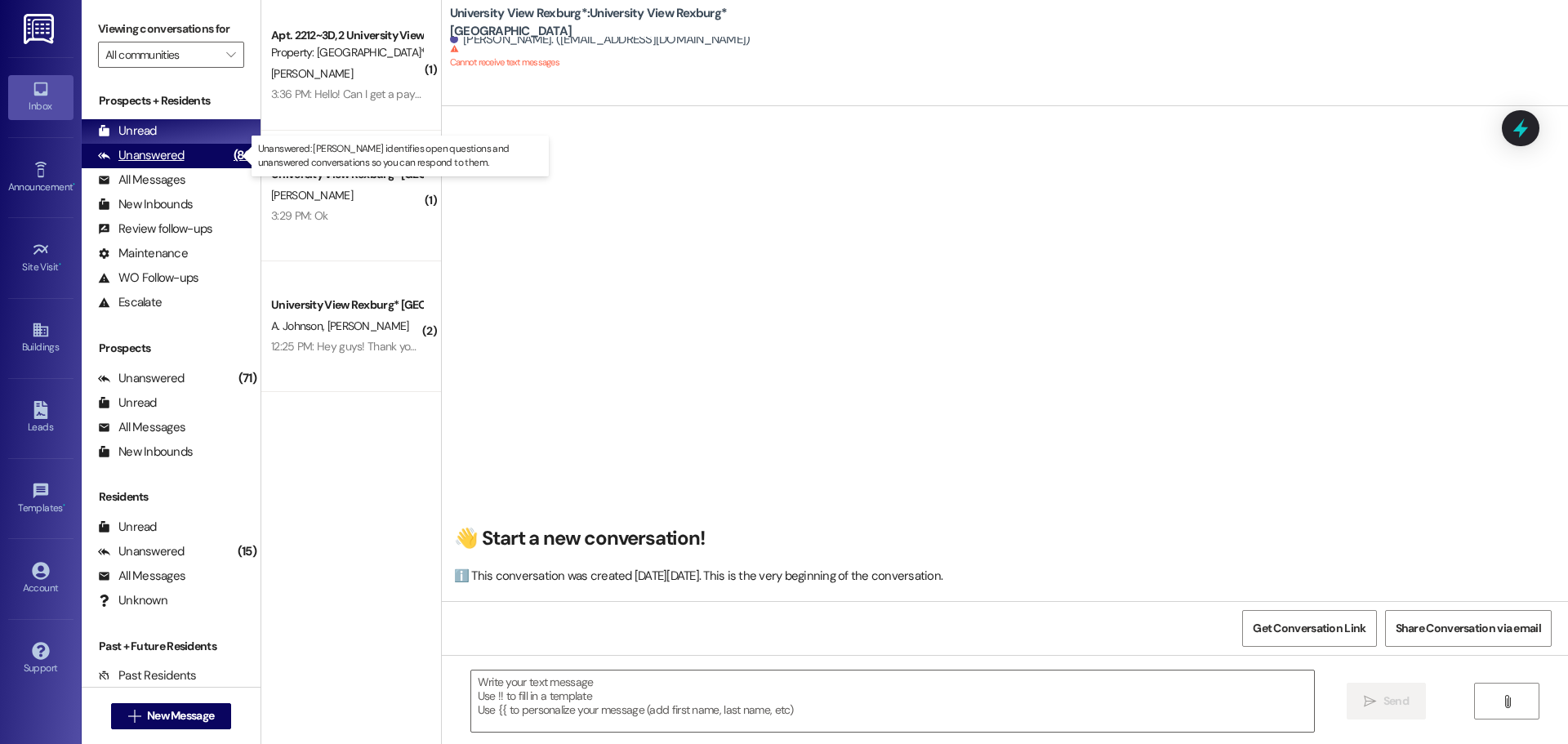
click at [160, 151] on div "Unanswered" at bounding box center [141, 156] width 87 height 17
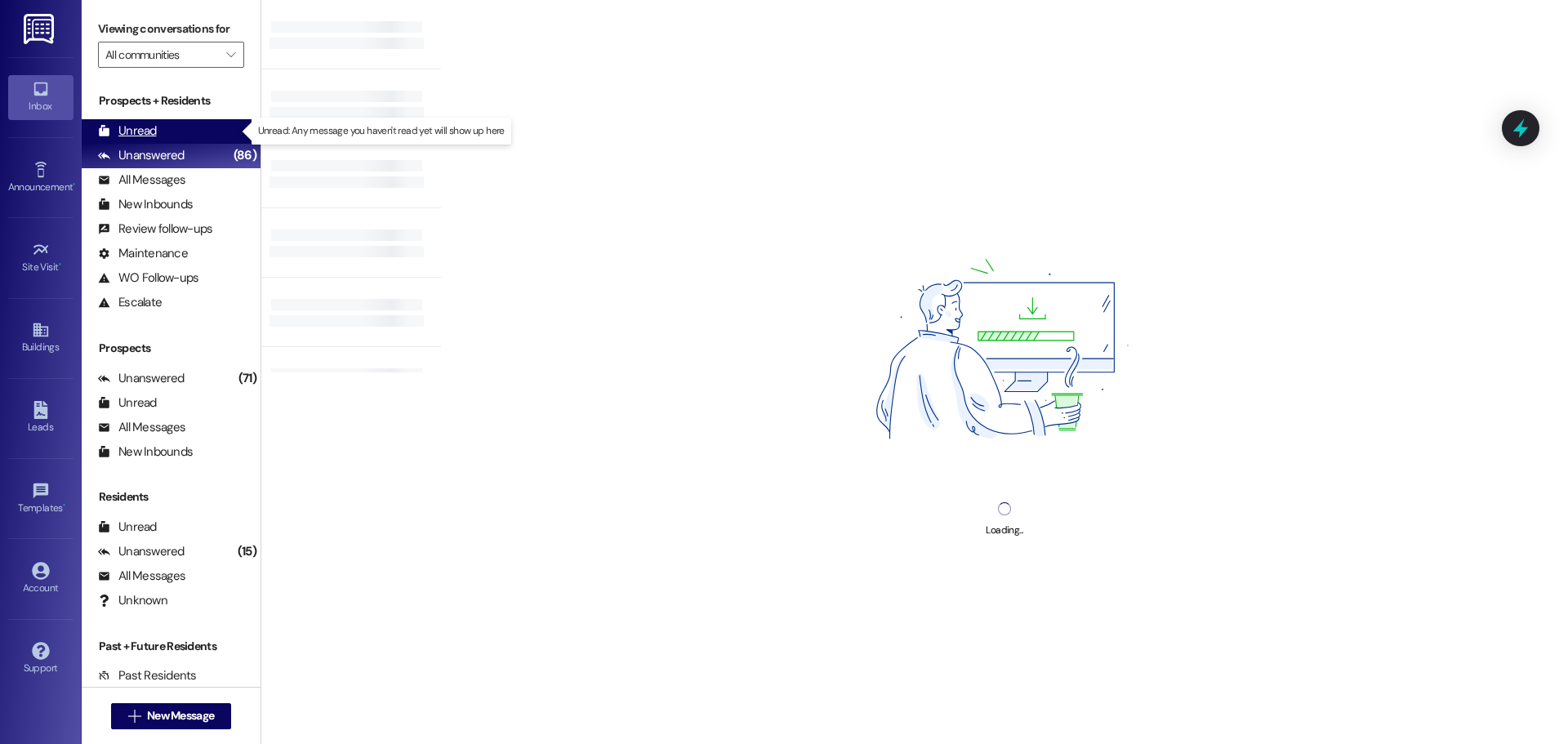
click at [142, 135] on div "Unread" at bounding box center [126, 131] width 58 height 17
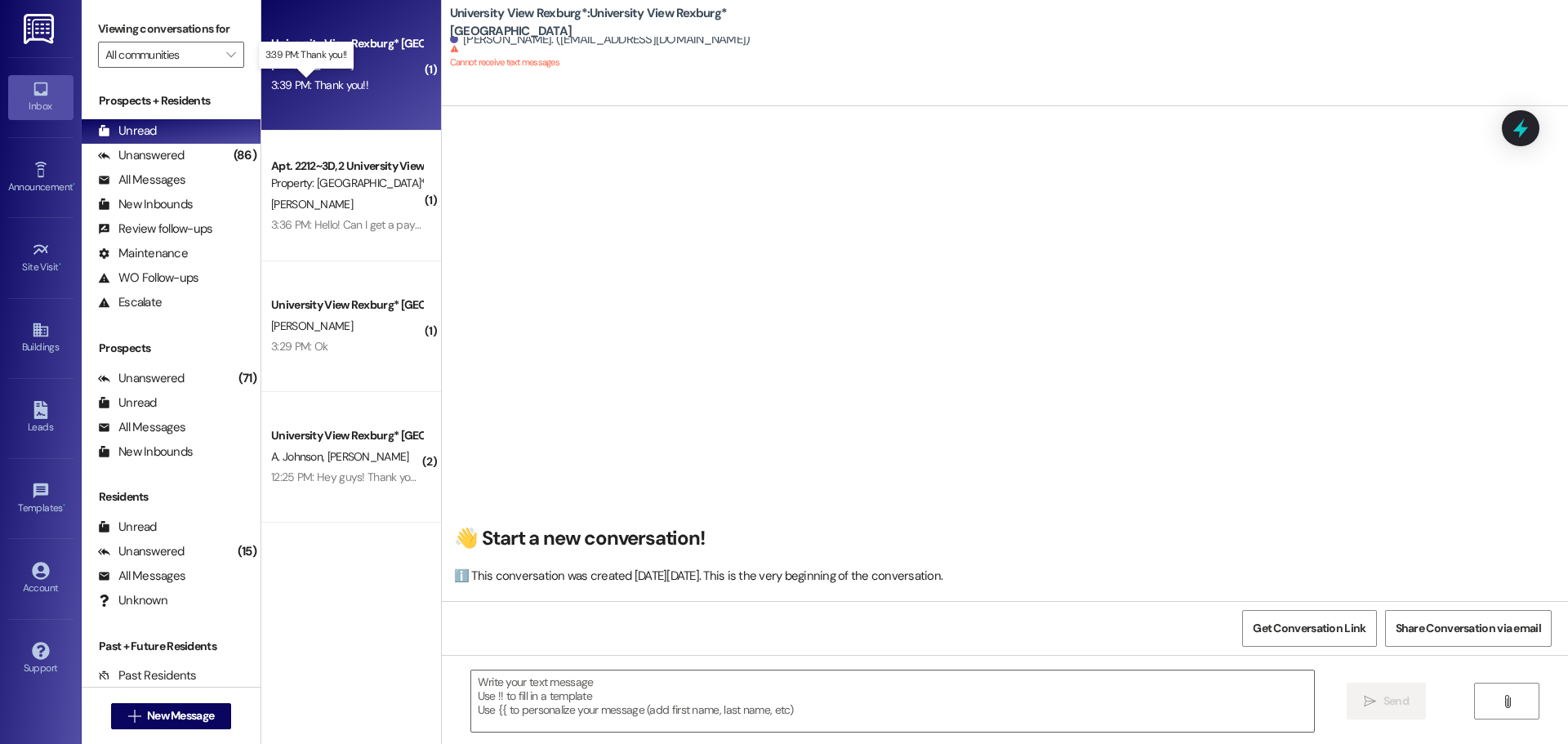
click at [286, 89] on div "3:39 PM: Thank you!! 3:39 PM: Thank you!!" at bounding box center [320, 84] width 98 height 14
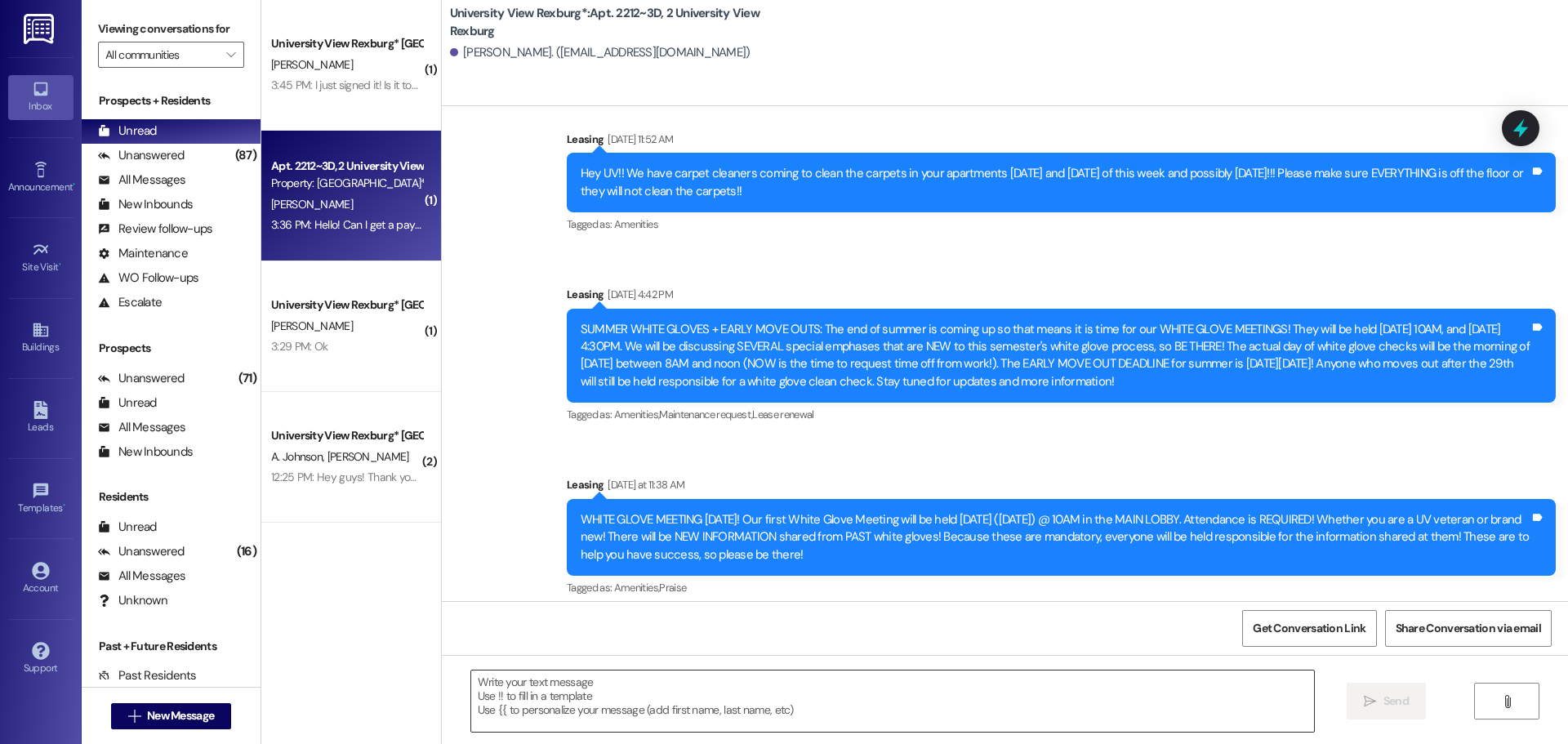
scroll to position [40643, 0]
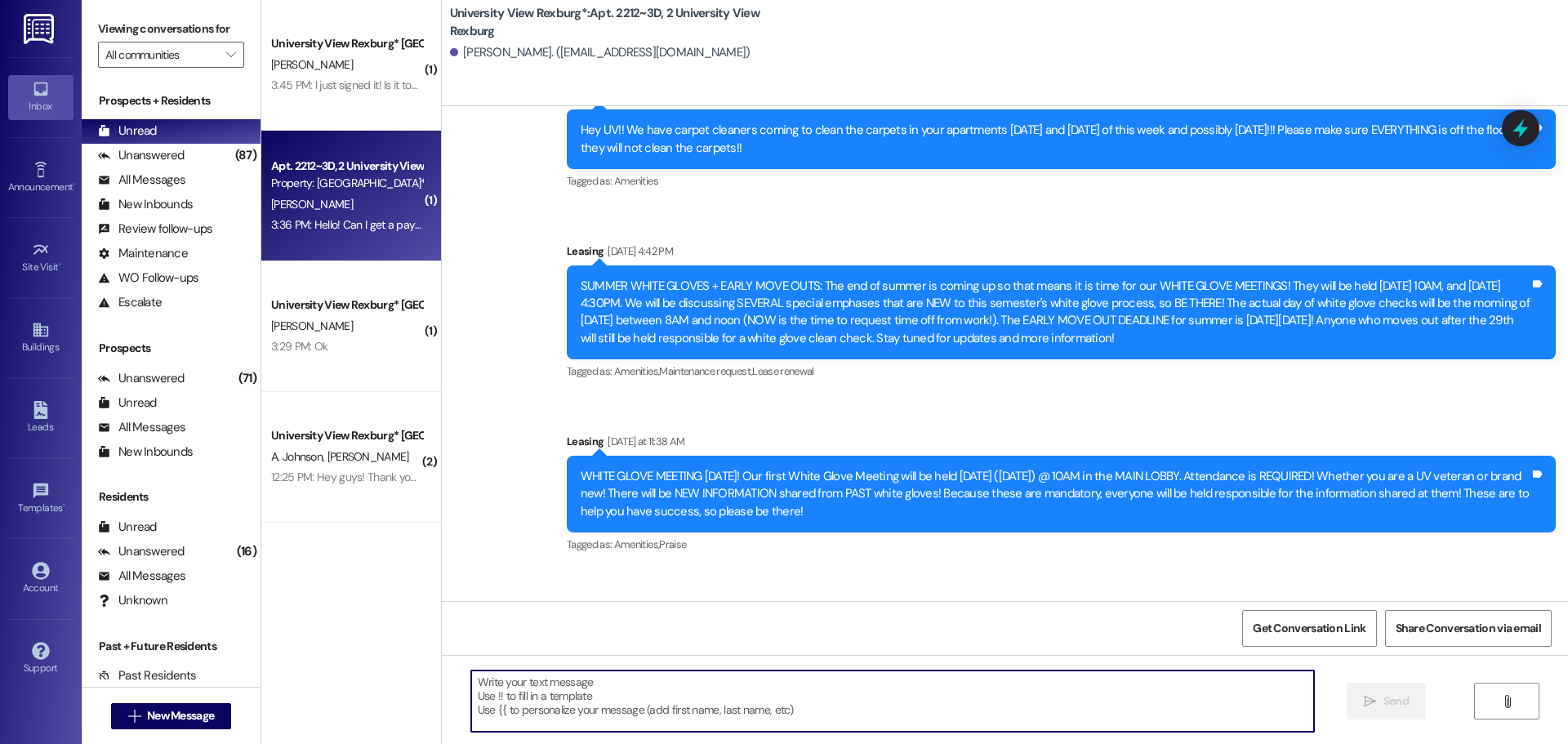
click at [654, 690] on textarea at bounding box center [893, 701] width 843 height 61
click at [574, 681] on textarea "Yes! I will send that overright now!" at bounding box center [893, 701] width 843 height 61
type textarea "Yes! I will send that over right now!"
click at [1414, 707] on button " Send" at bounding box center [1386, 701] width 79 height 36
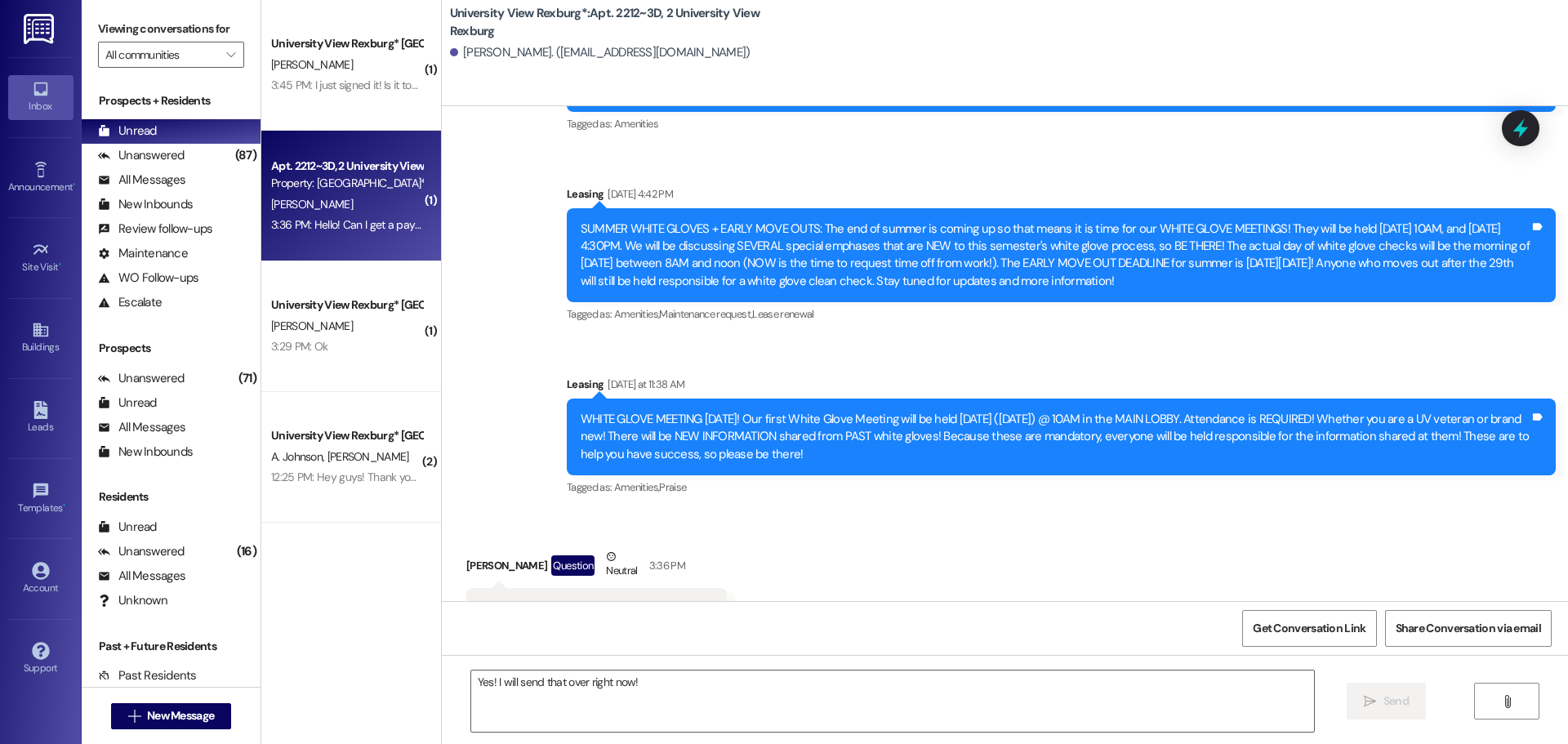
scroll to position [40757, 0]
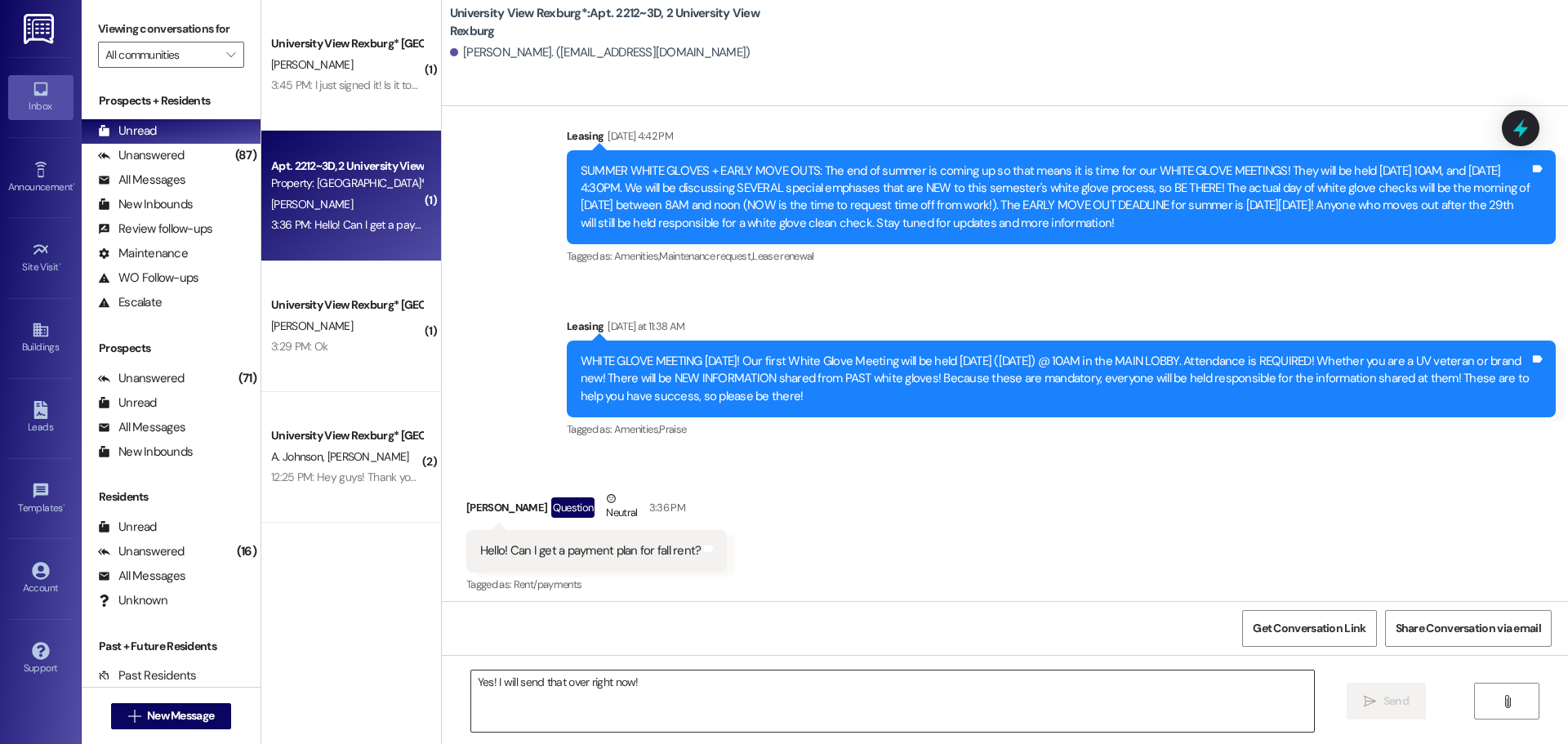
click at [551, 695] on textarea "Yes! I will send that over right now!" at bounding box center [893, 701] width 843 height 61
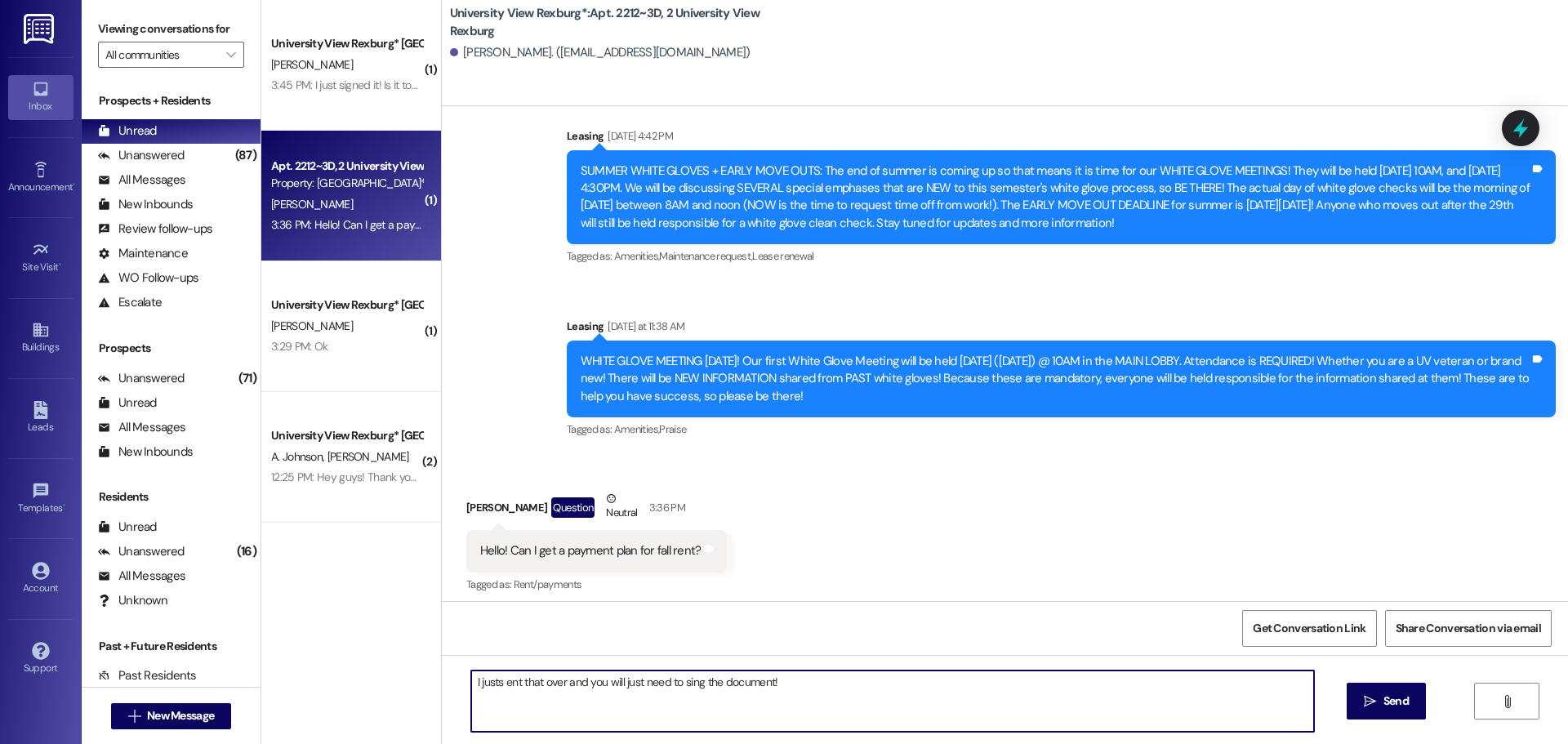
click at [489, 684] on textarea "I justs ent that over and you will just need to sing the document!" at bounding box center [893, 701] width 843 height 61
drag, startPoint x: 788, startPoint y: 678, endPoint x: 447, endPoint y: 675, distance: 341.0
click at [447, 675] on div "I just sent that over and you will just need to sing the document!  Send " at bounding box center [1005, 716] width 1126 height 122
type textarea "I just sent that over and you will just need to sing the document!"
click at [1416, 711] on button " Send" at bounding box center [1386, 701] width 79 height 36
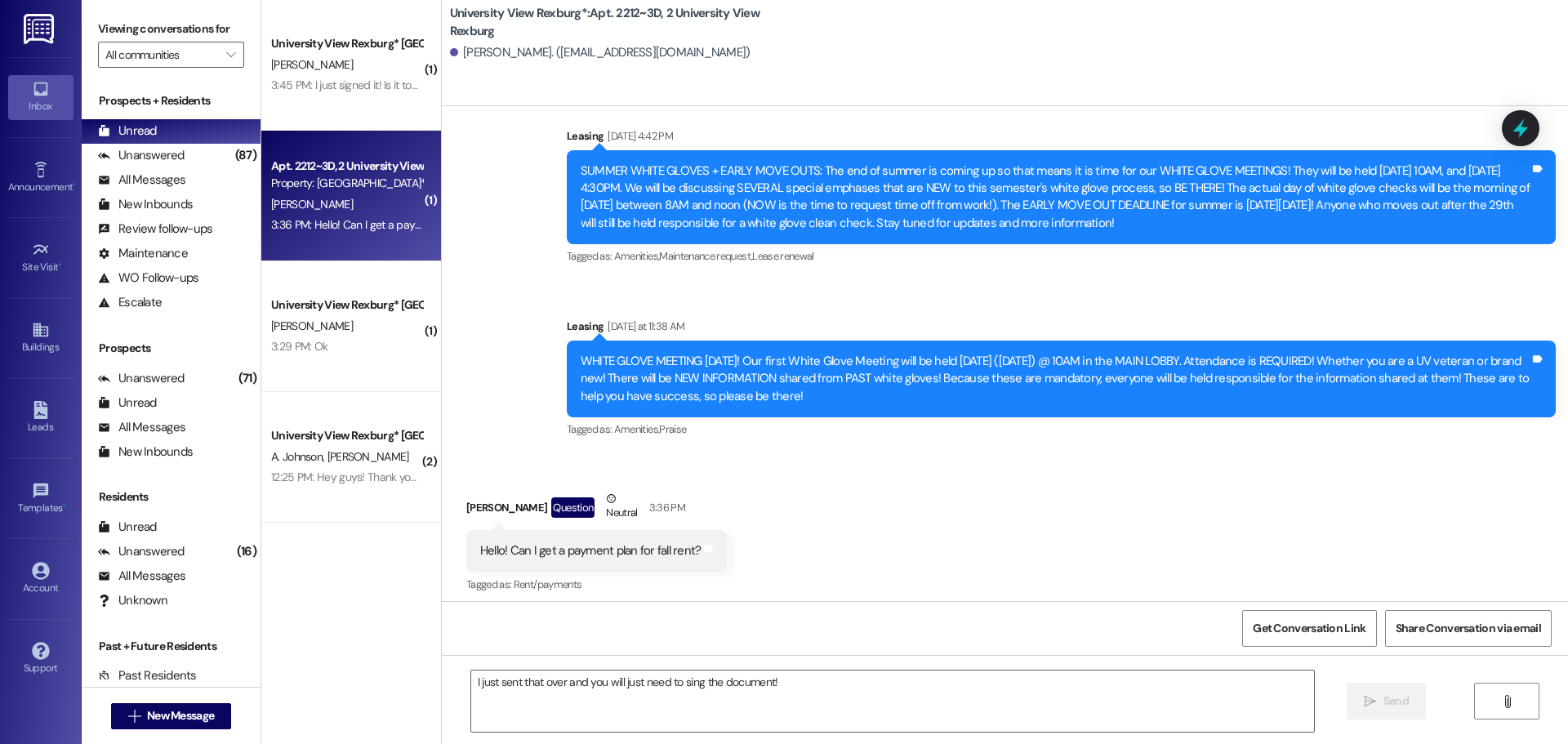
scroll to position [40643, 0]
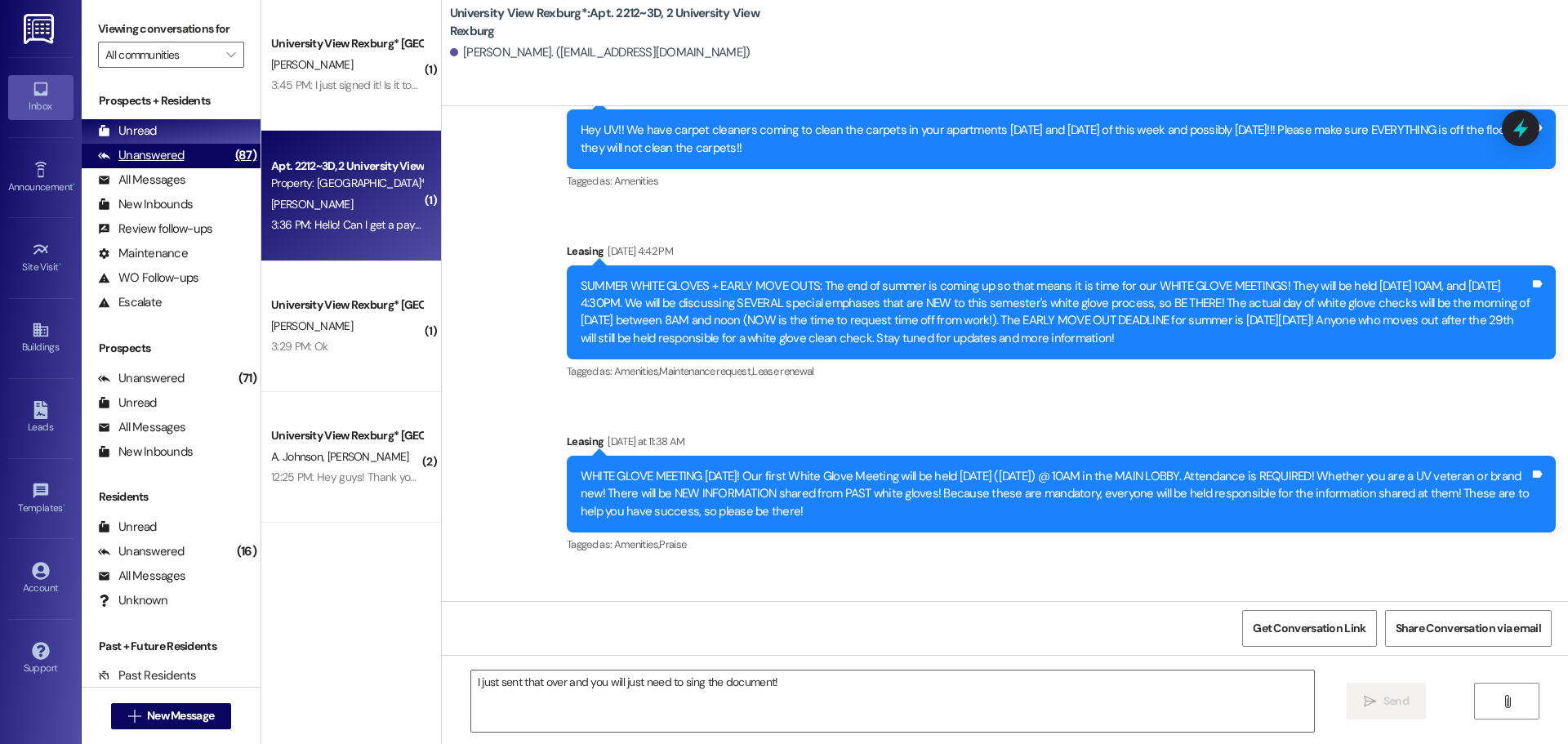
click at [170, 157] on div "Unanswered" at bounding box center [141, 156] width 87 height 17
click at [162, 132] on div "Unread (0)" at bounding box center [170, 132] width 179 height 25
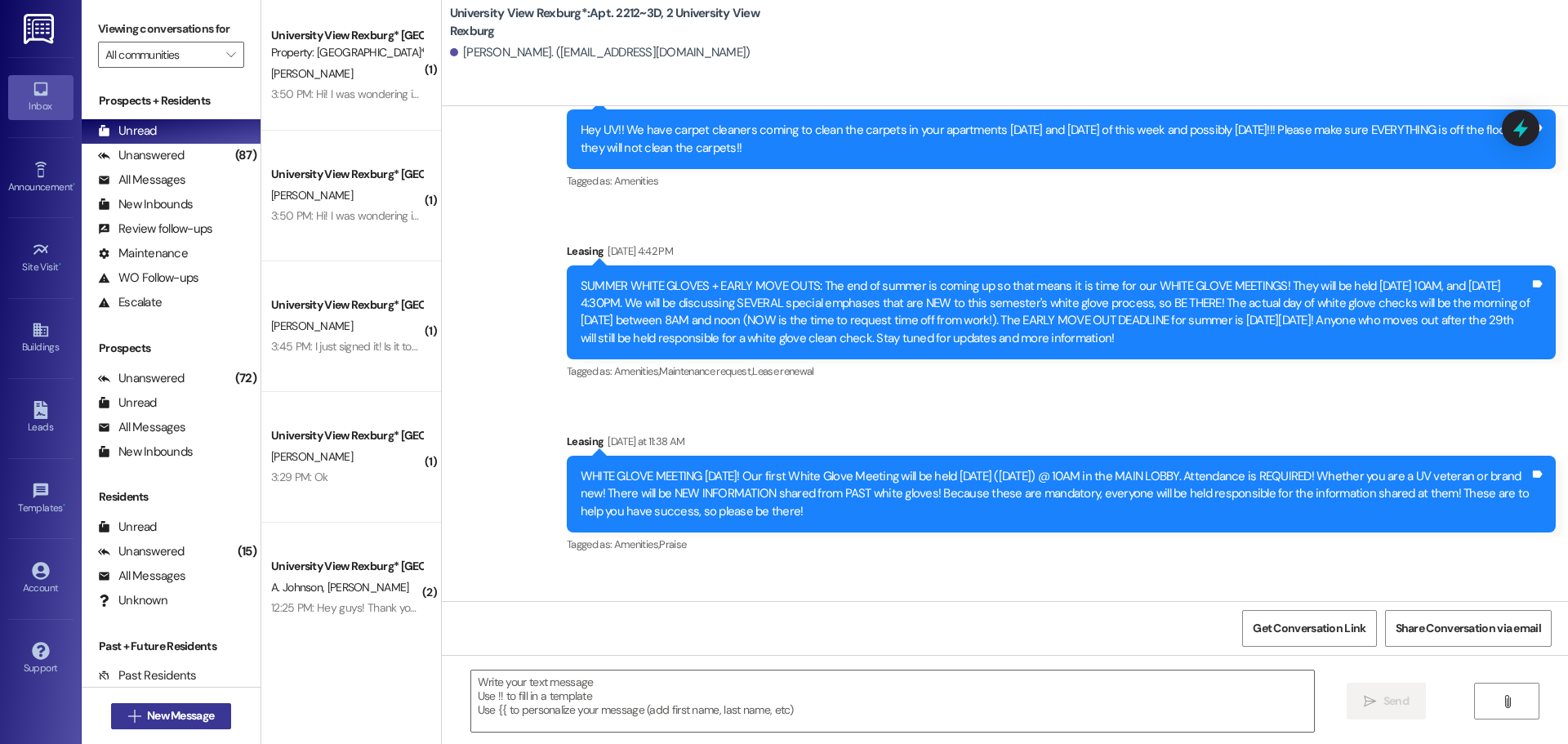
click at [197, 710] on span "New Message" at bounding box center [181, 715] width 67 height 17
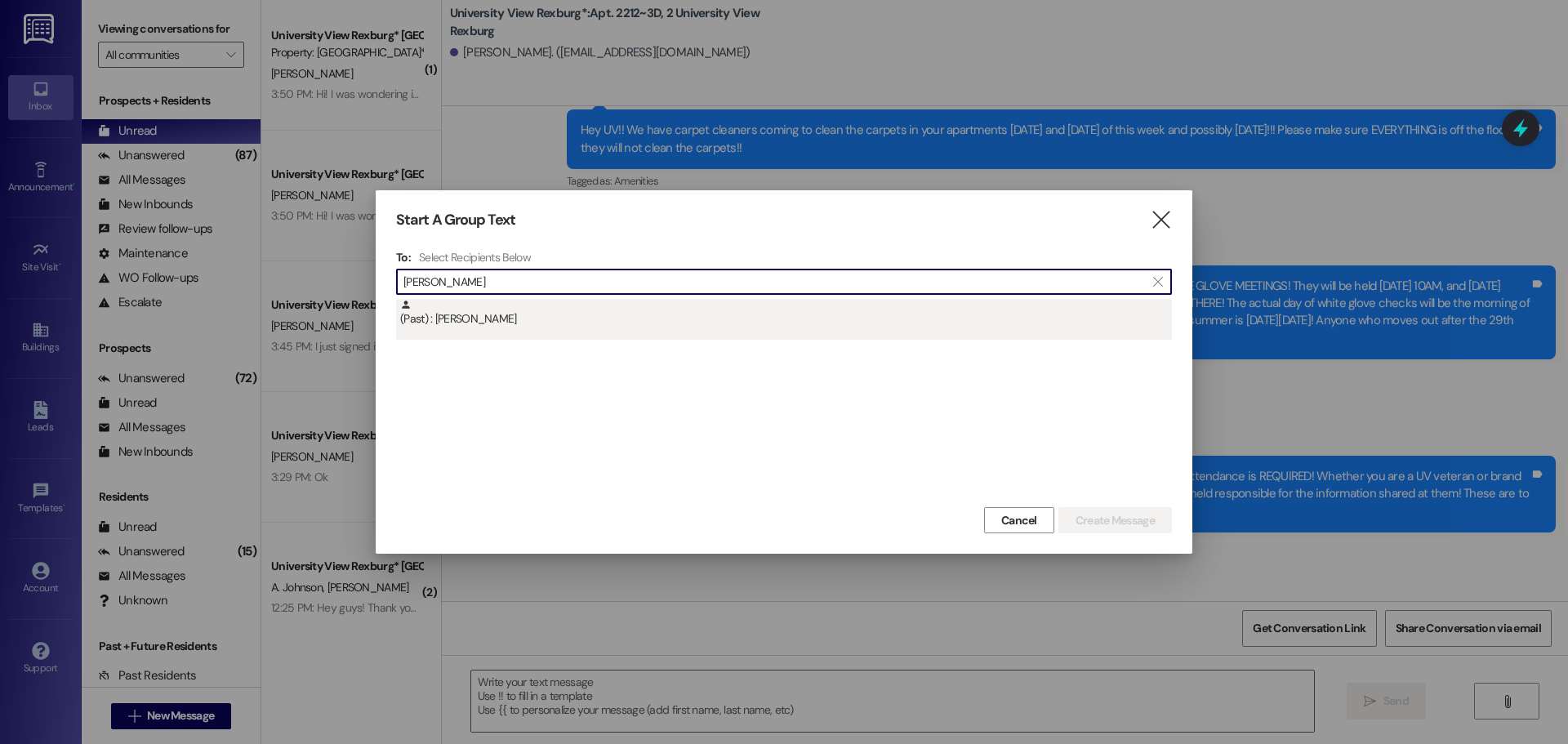
type input "[PERSON_NAME]"
click at [444, 319] on div "(Past) : [PERSON_NAME]" at bounding box center [785, 314] width 772 height 29
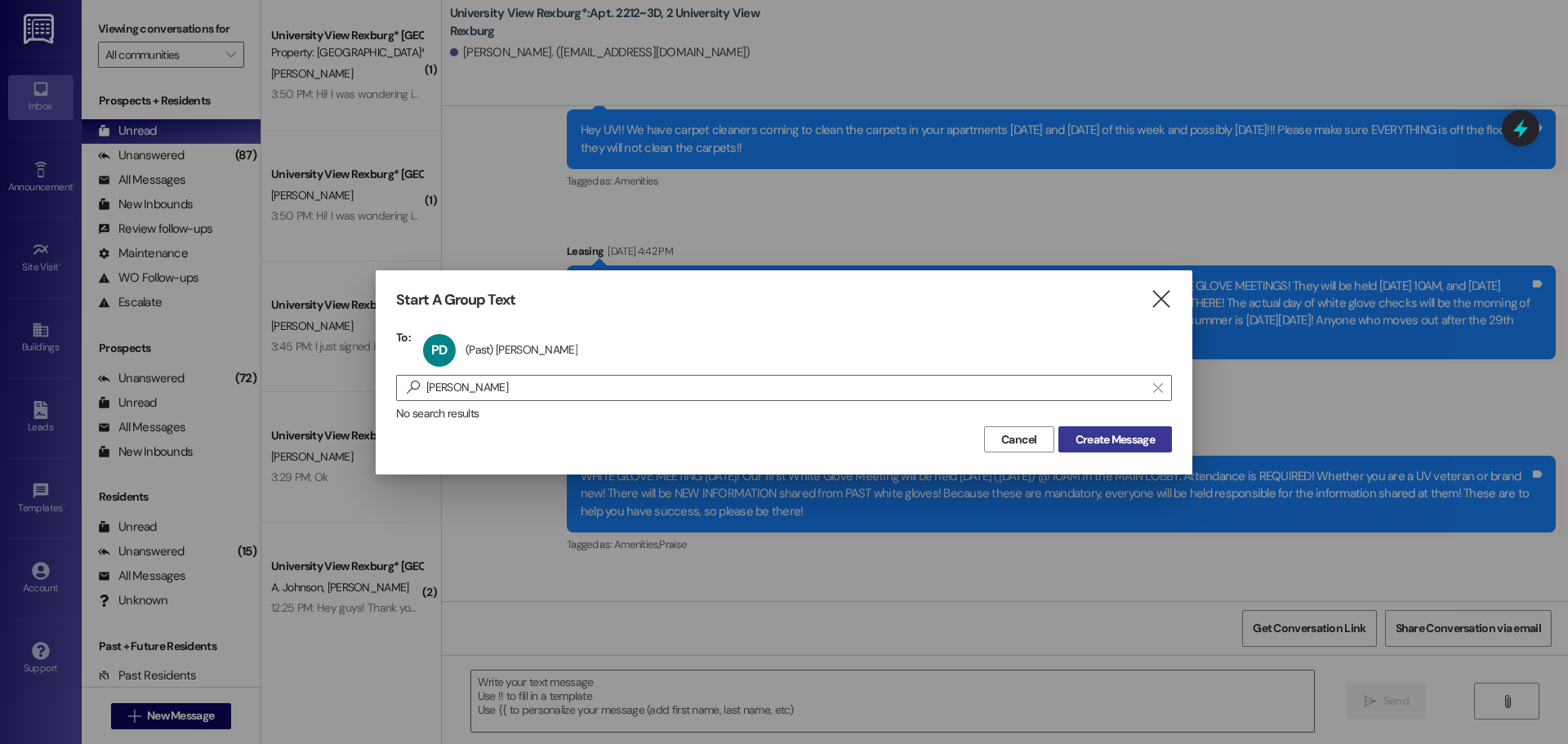
click at [1089, 439] on span "Create Message" at bounding box center [1115, 440] width 79 height 17
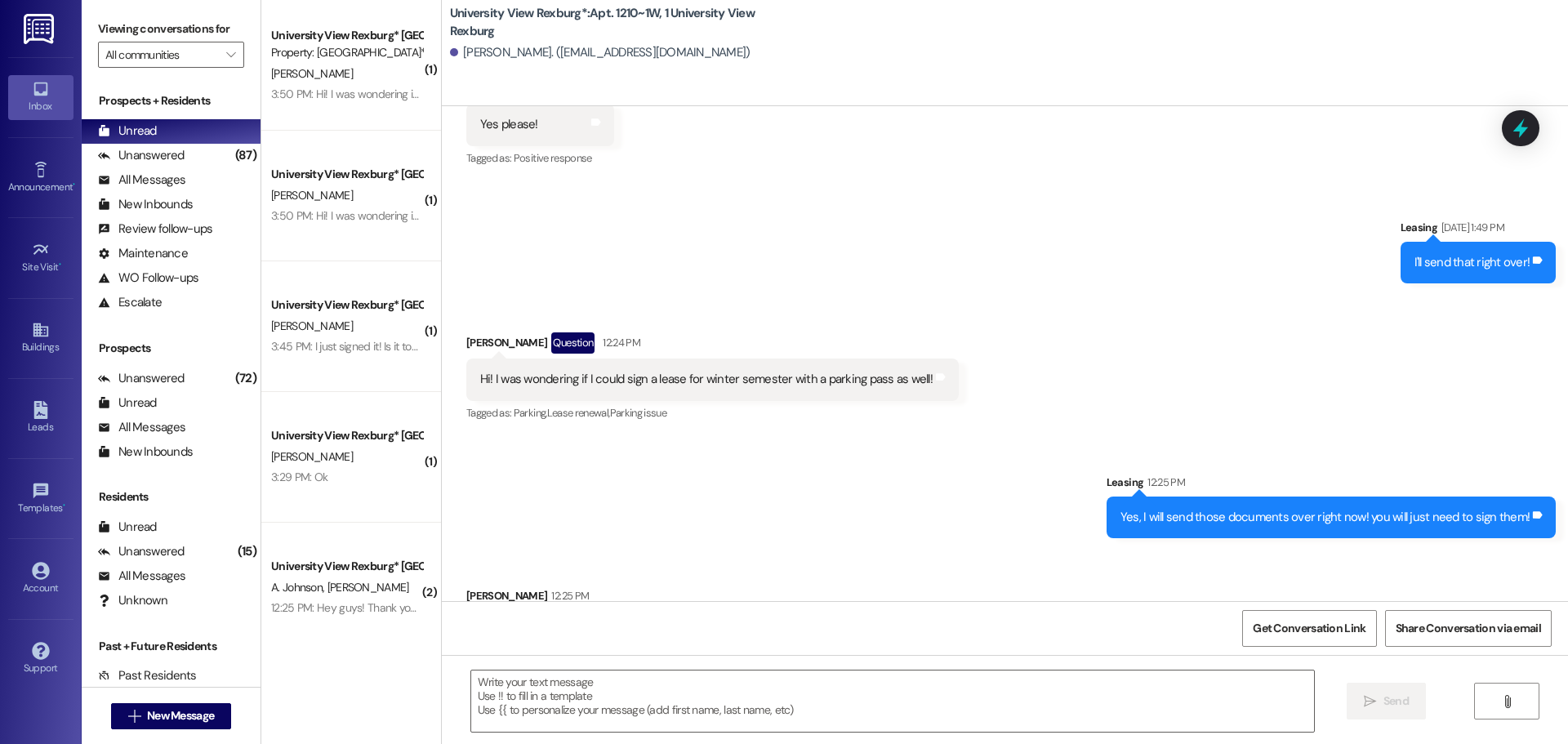
scroll to position [34148, 0]
click at [863, 690] on textarea at bounding box center [893, 701] width 843 height 61
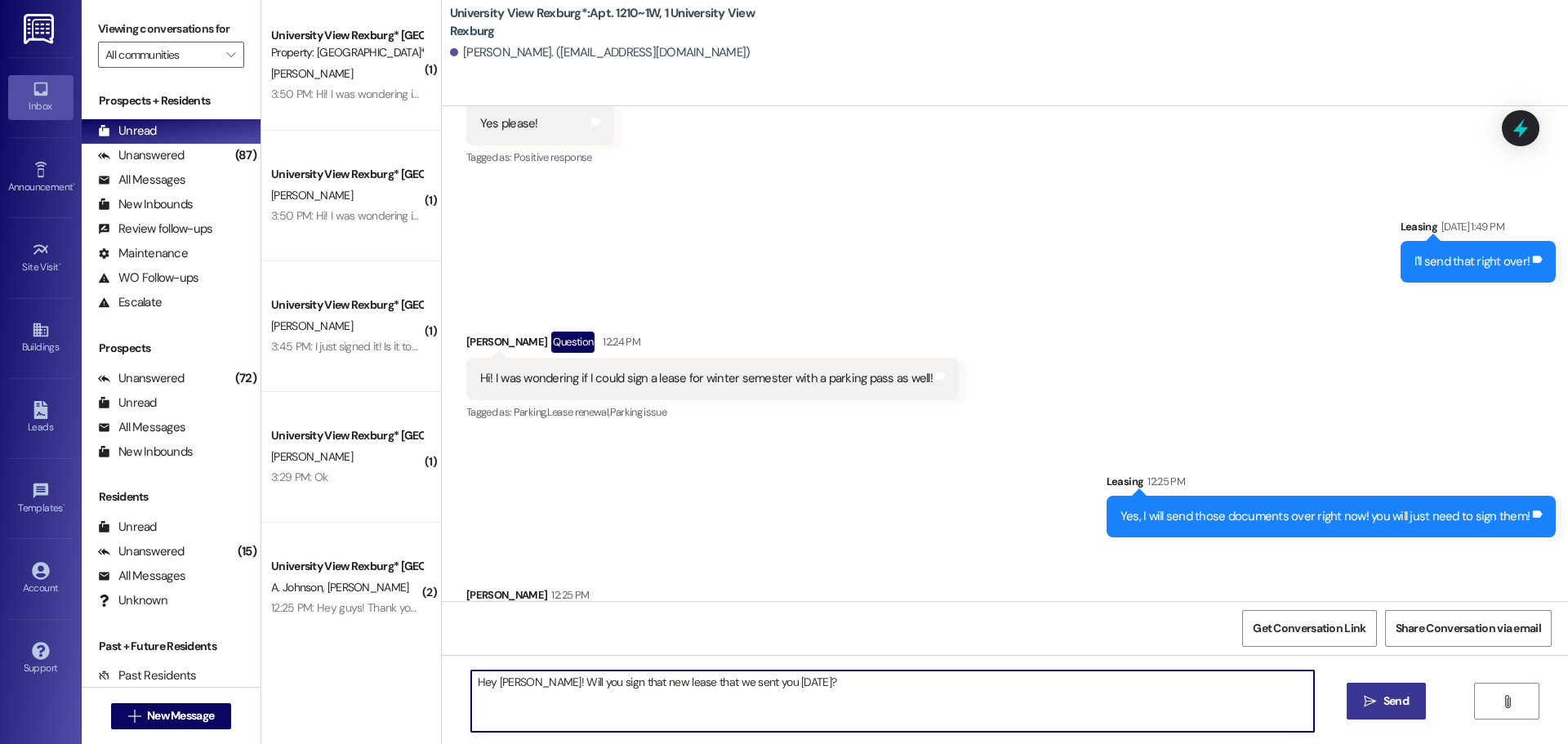
type textarea "Hey [PERSON_NAME]! Will you sign that new lease that we sent you [DATE]?"
click at [1421, 706] on button " Send" at bounding box center [1386, 701] width 79 height 36
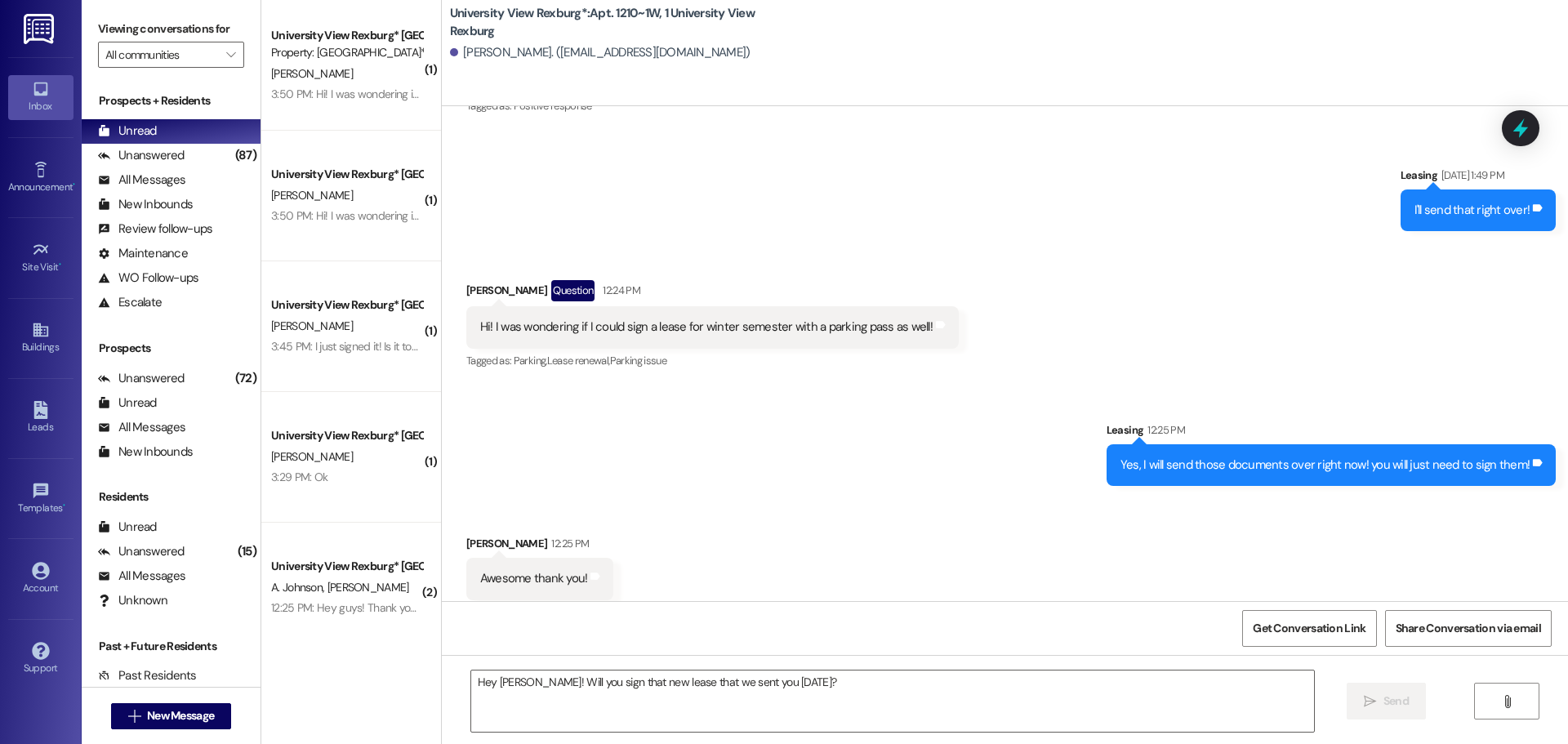
scroll to position [34262, 0]
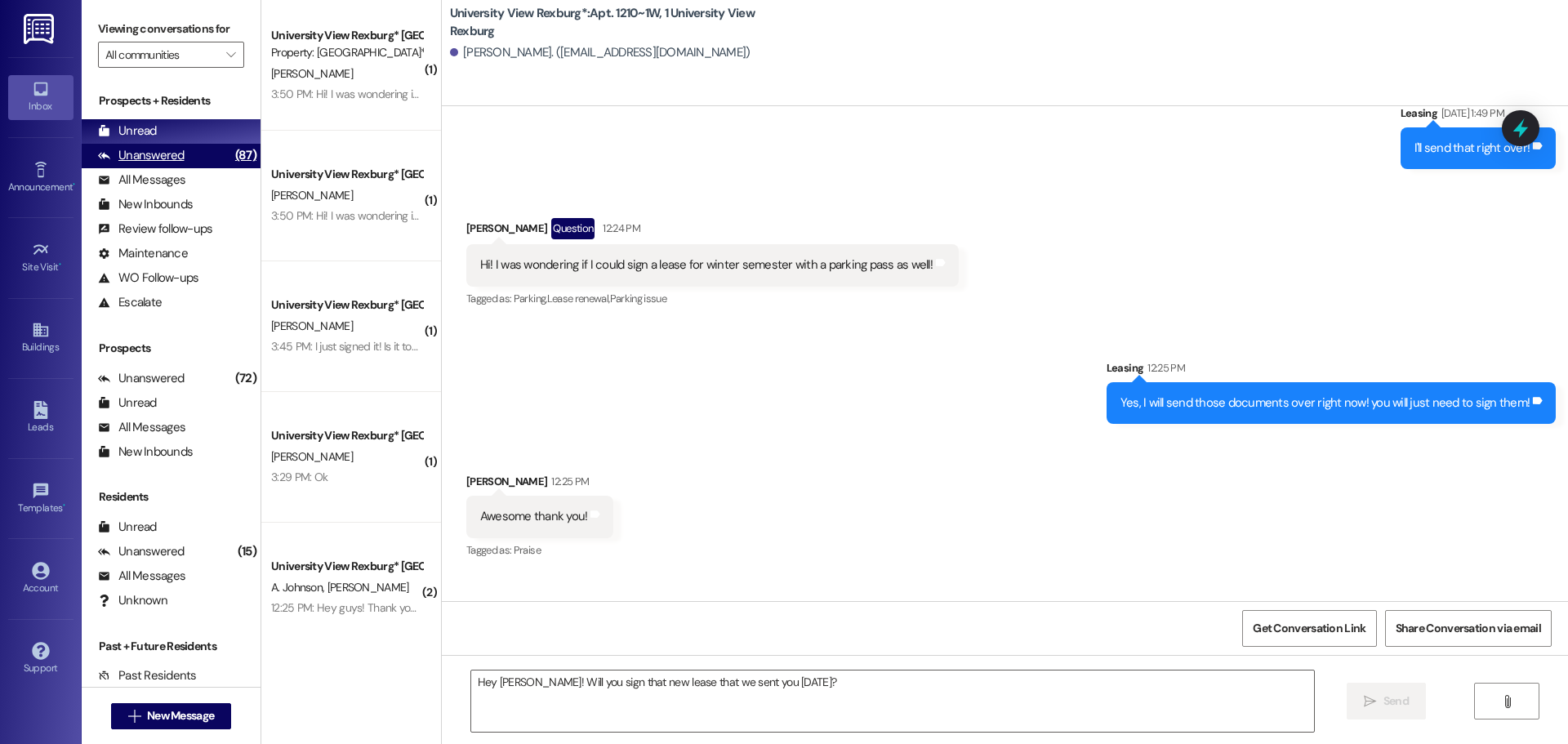
click at [177, 156] on div "Unanswered" at bounding box center [141, 156] width 87 height 17
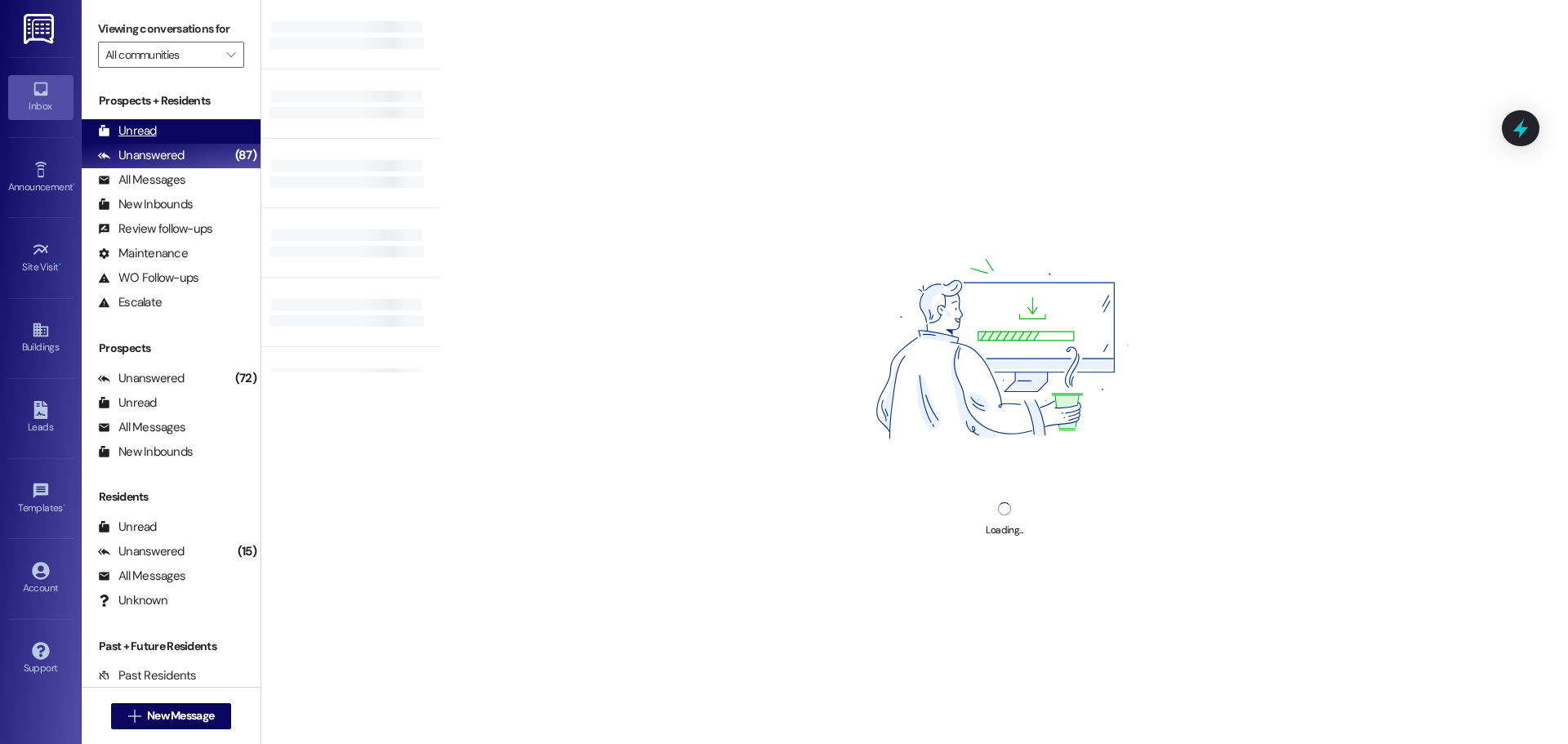
click at [149, 134] on div "Unread" at bounding box center [126, 131] width 58 height 17
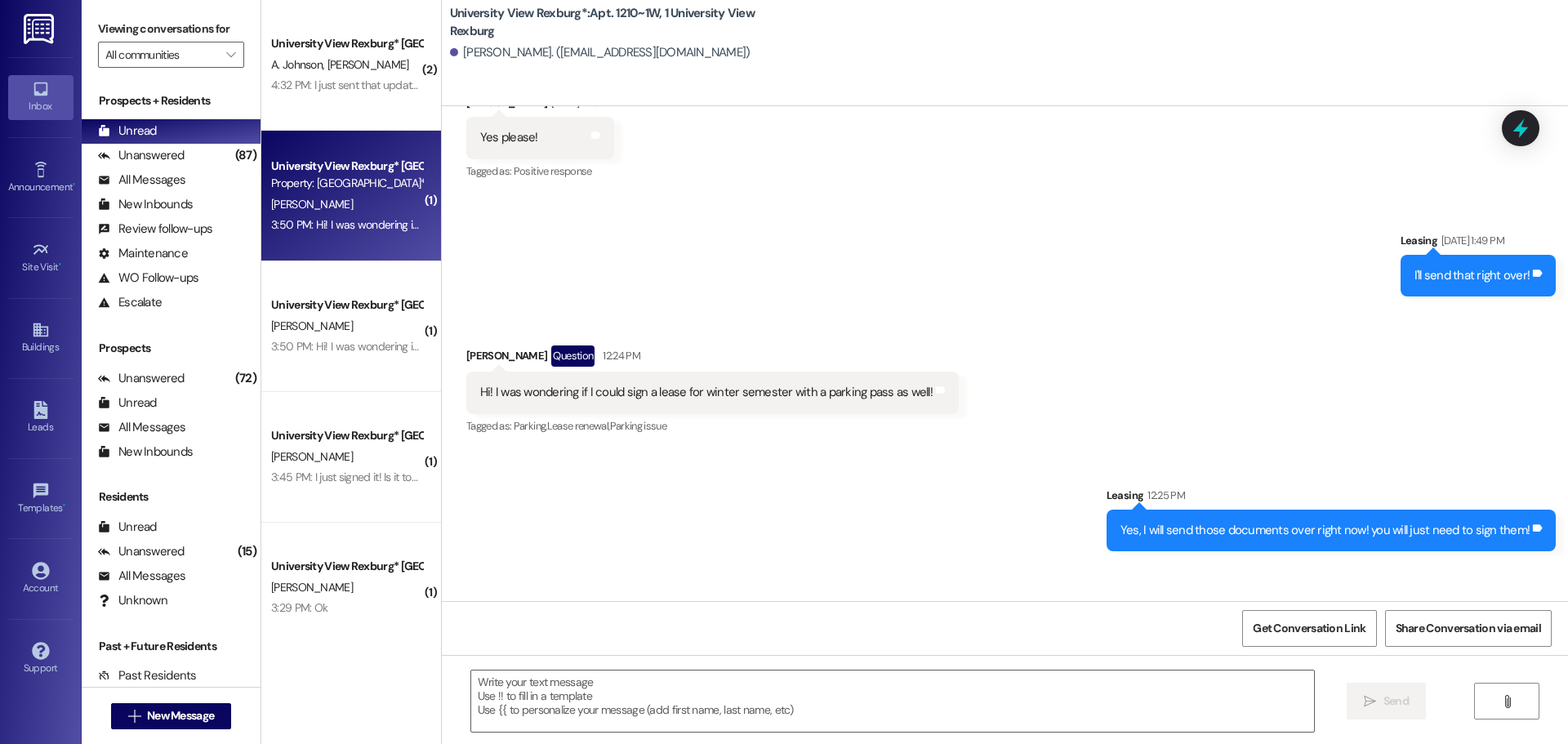
scroll to position [34147, 0]
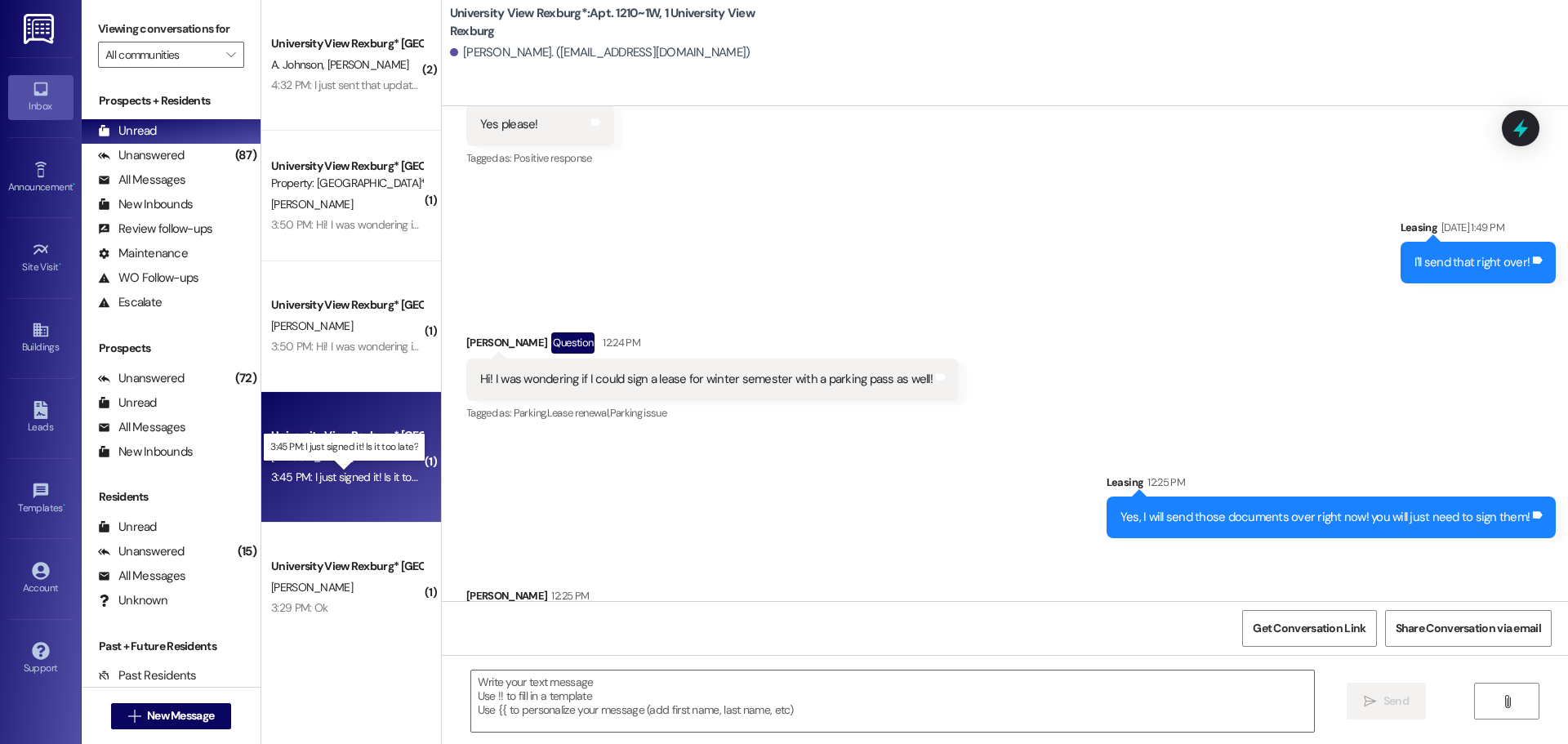
click at [316, 475] on div "3:45 PM: I just signed it! Is it too late? 3:45 PM: I just signed it! Is it too…" at bounding box center [356, 476] width 171 height 14
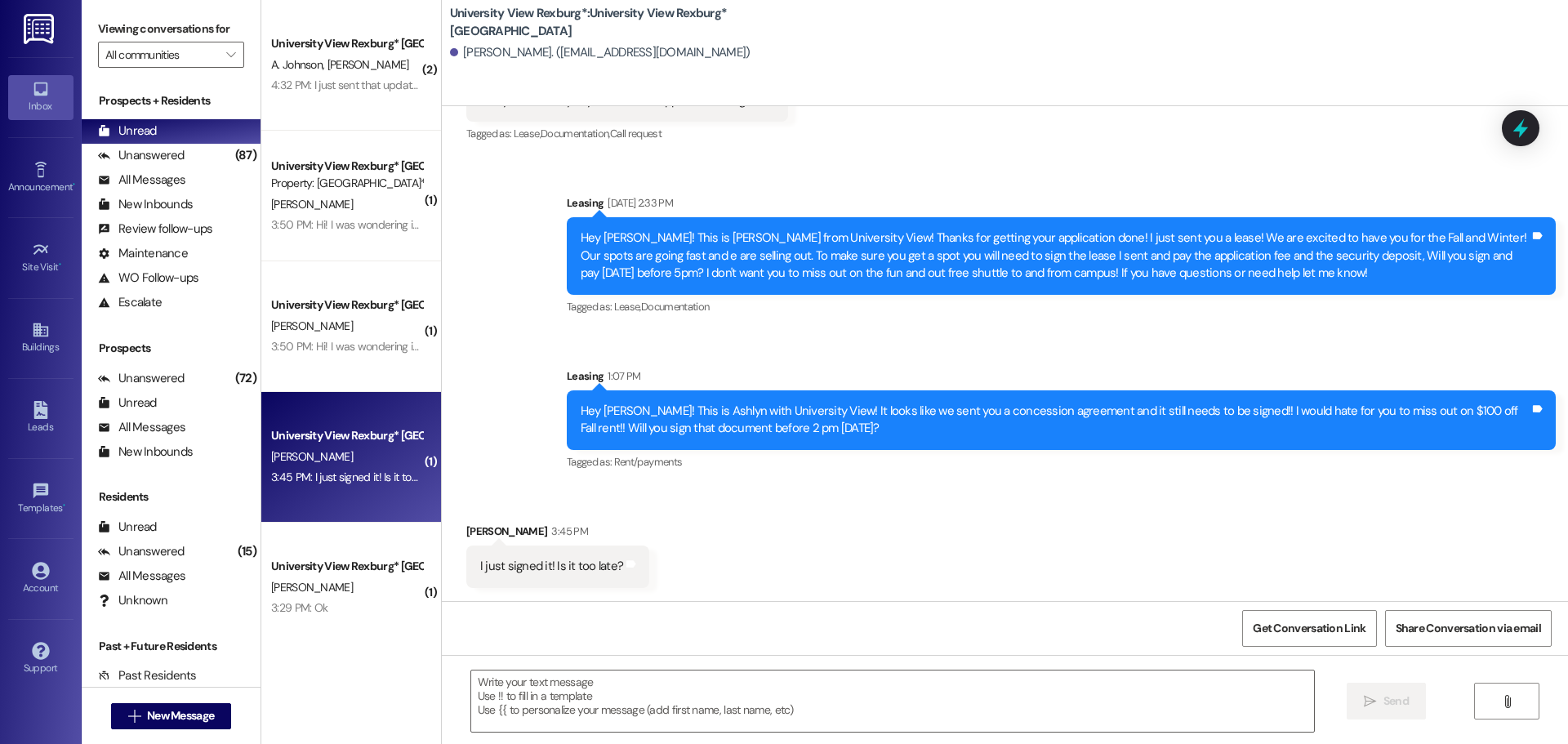
scroll to position [289, 0]
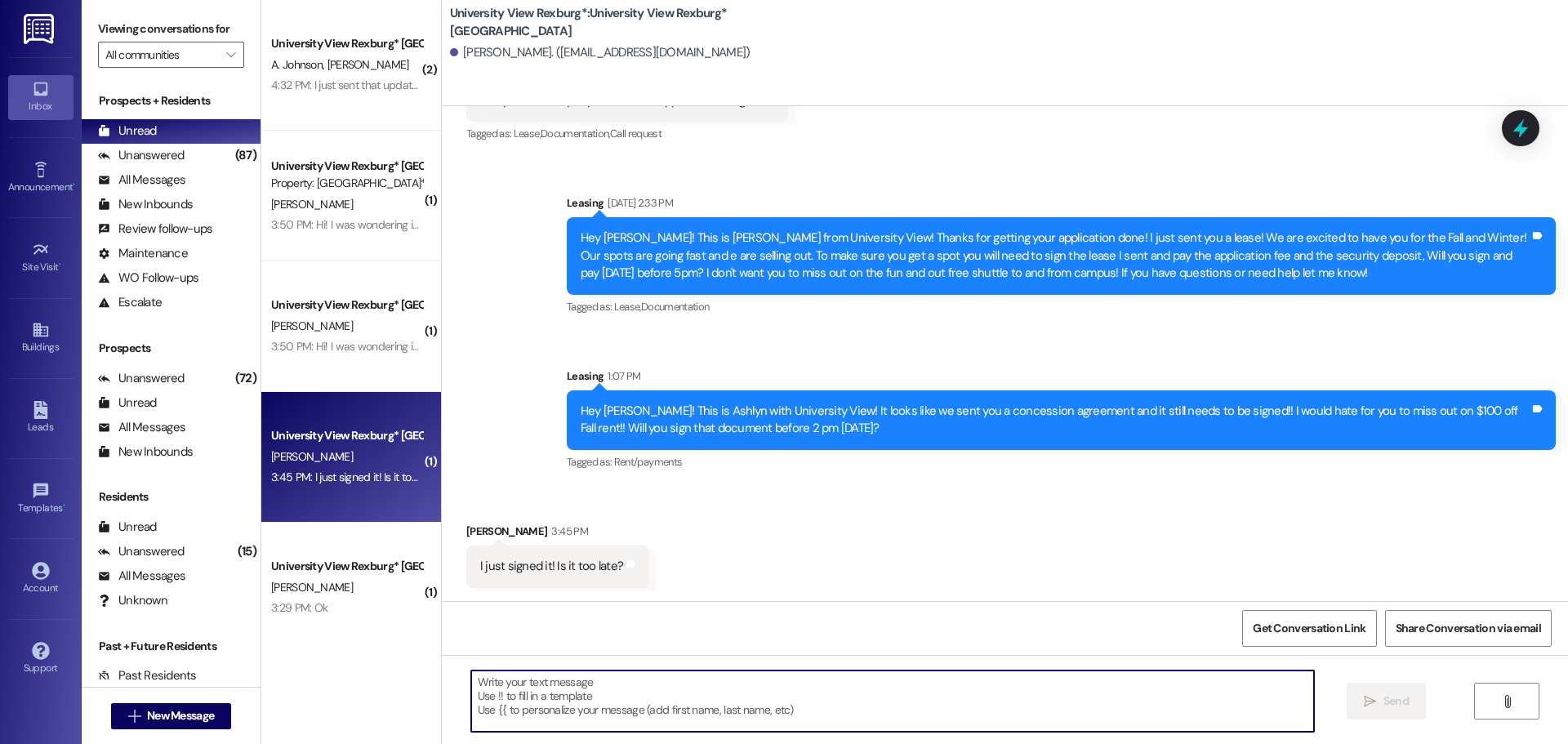
click at [739, 689] on textarea at bounding box center [893, 701] width 843 height 61
type textarea "It's not too late! Thanks for signing that!"
click at [1390, 692] on span "Send" at bounding box center [1396, 701] width 25 height 17
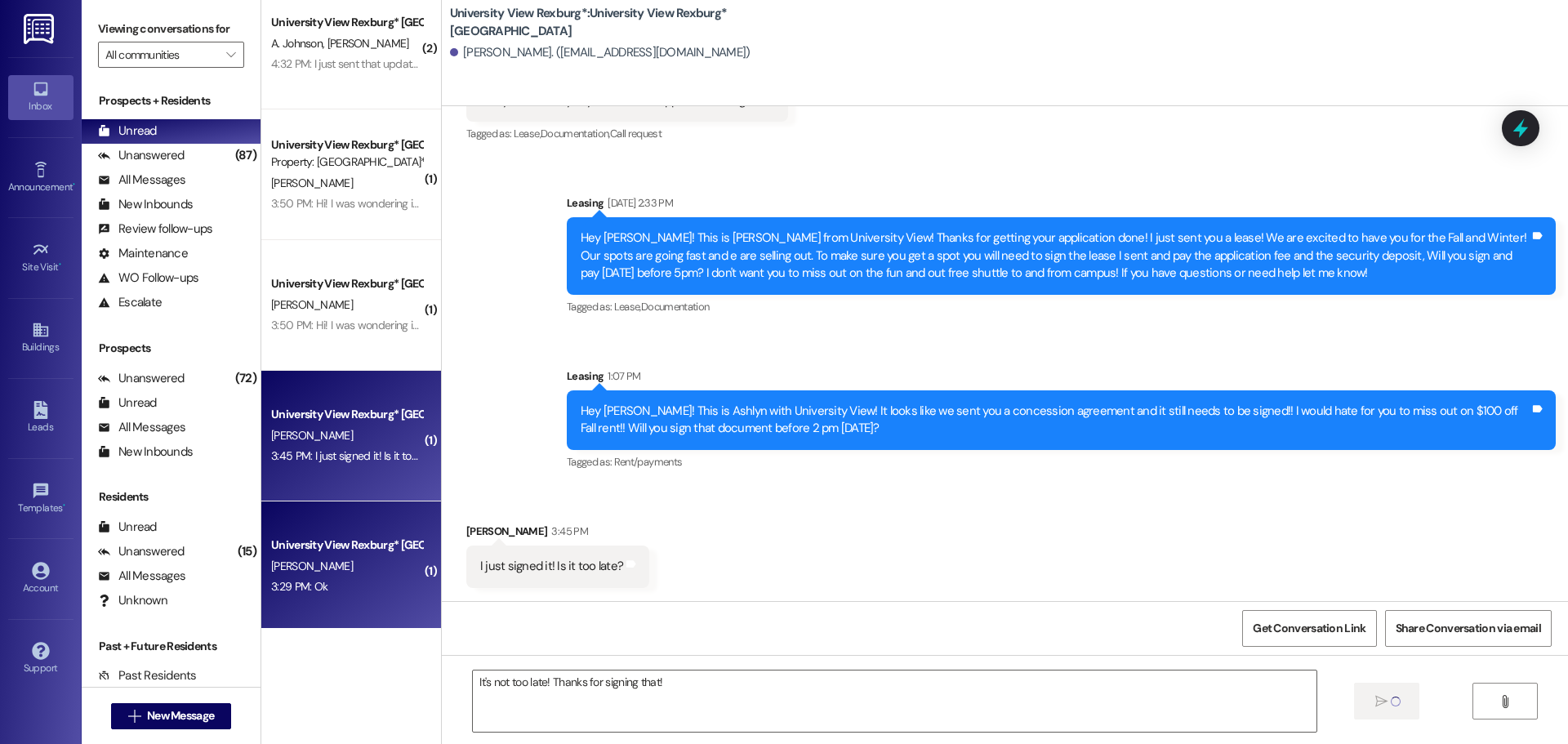
scroll to position [25, 0]
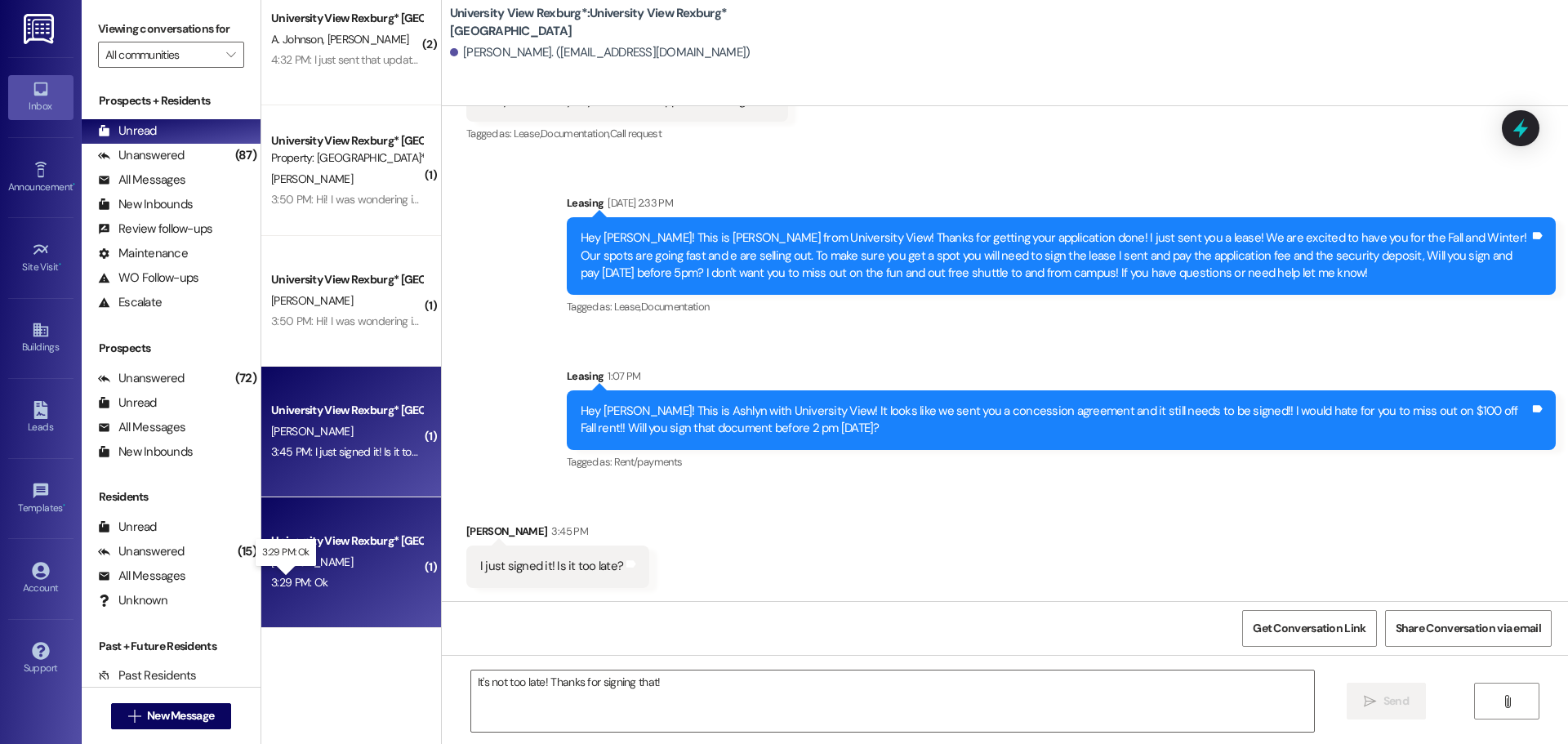
click at [308, 582] on div "3:29 PM: Ok 3:29 PM: Ok" at bounding box center [298, 581] width 56 height 14
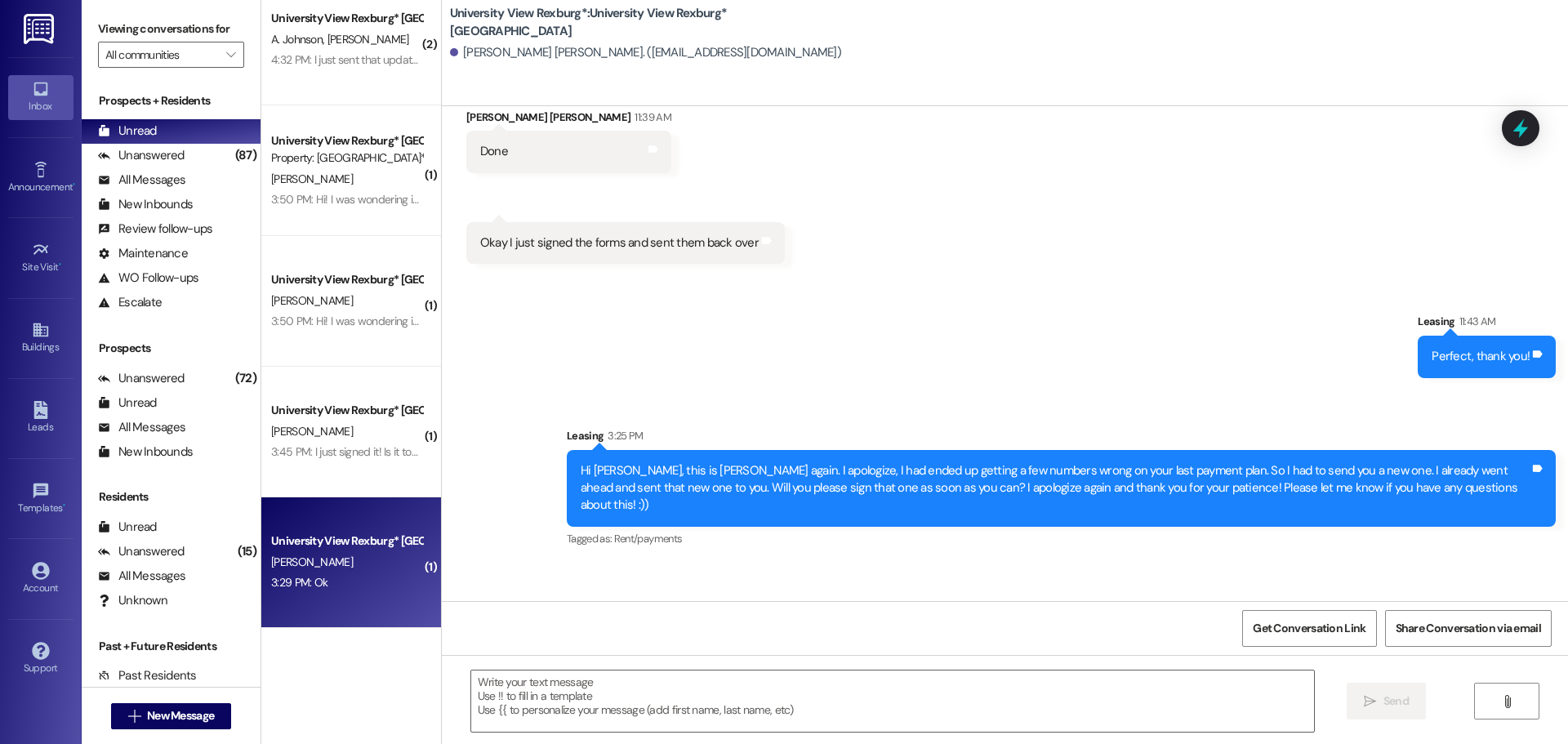
scroll to position [925, 0]
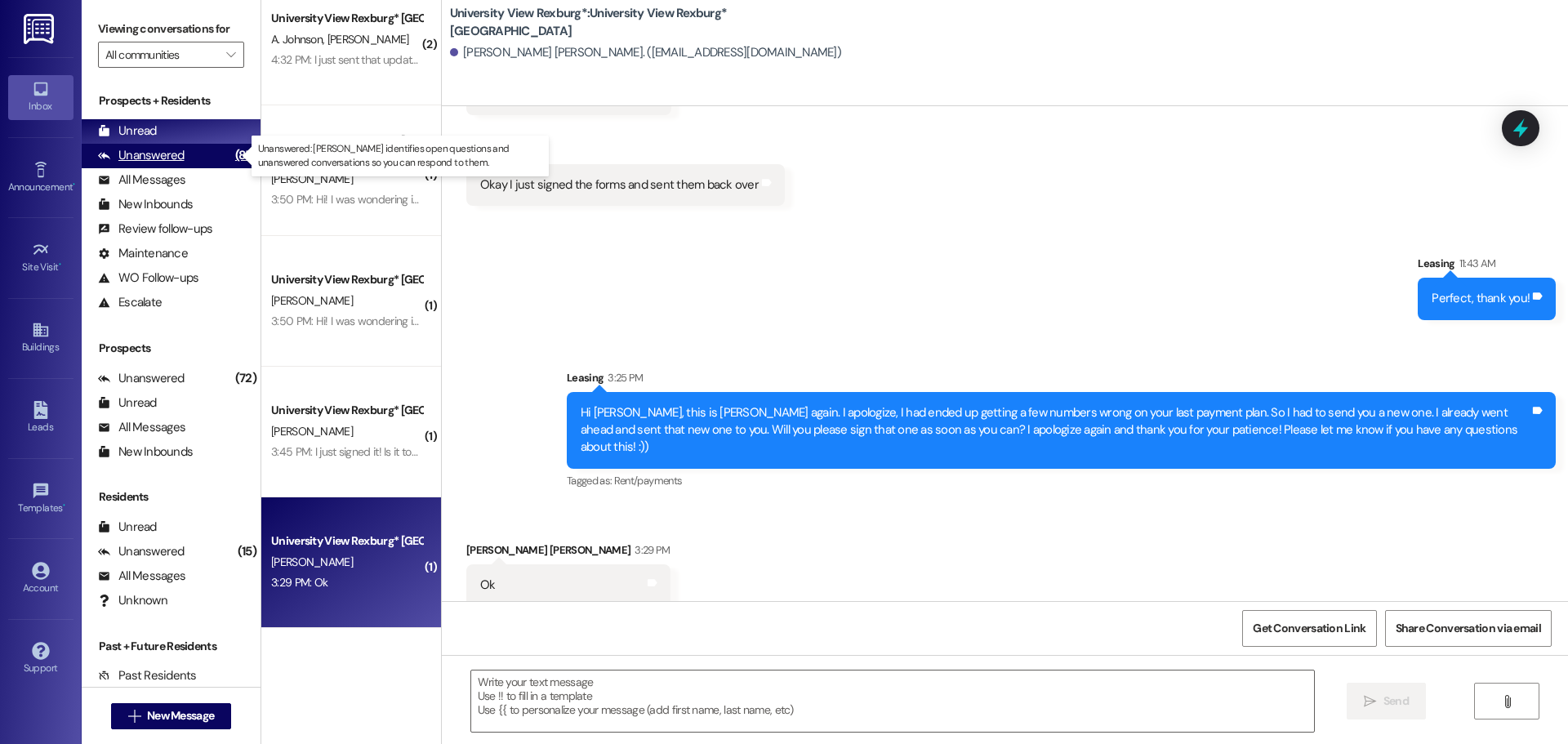
click at [128, 163] on div "Unanswered" at bounding box center [141, 156] width 87 height 17
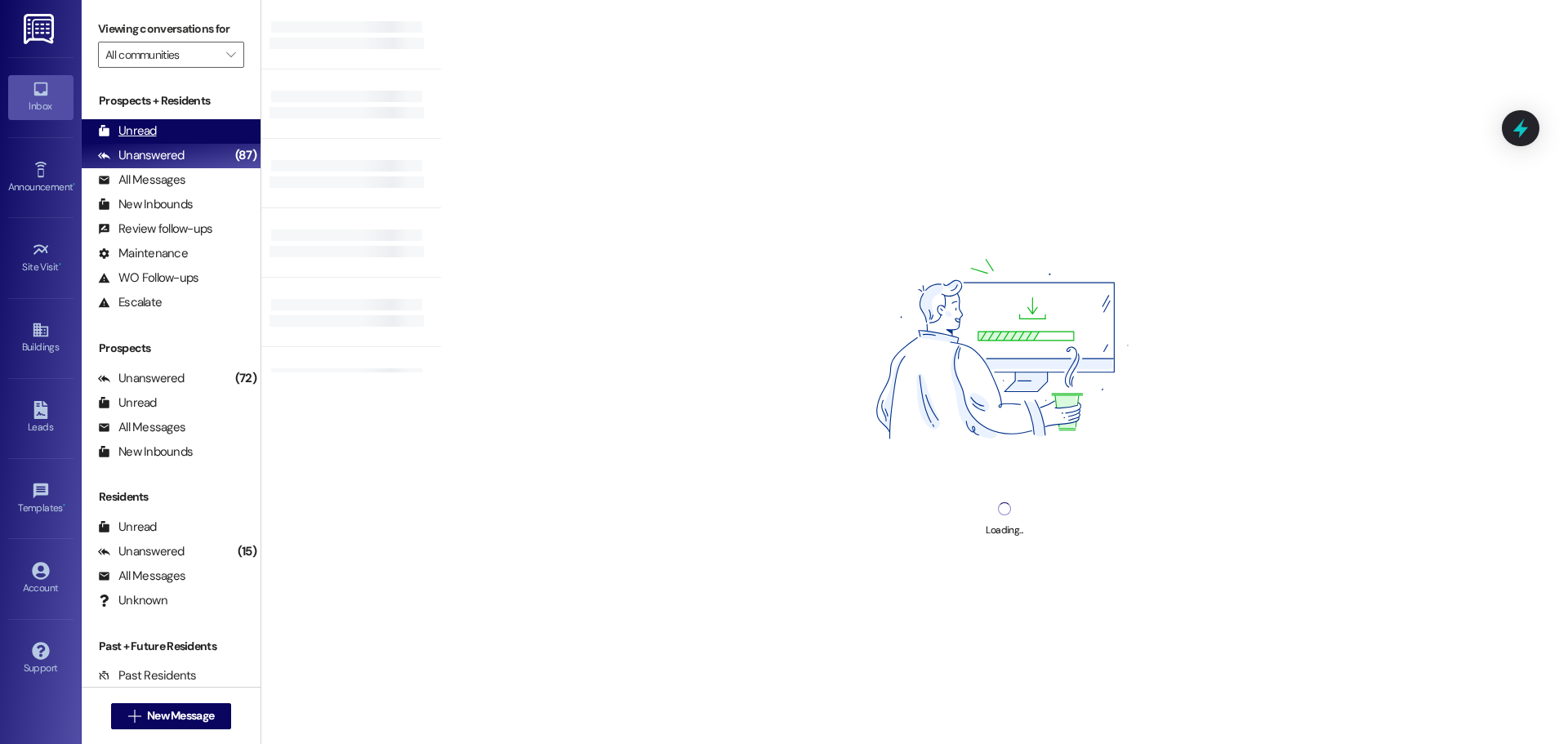
click at [139, 130] on div "Unread" at bounding box center [126, 131] width 58 height 17
